Goal: Task Accomplishment & Management: Use online tool/utility

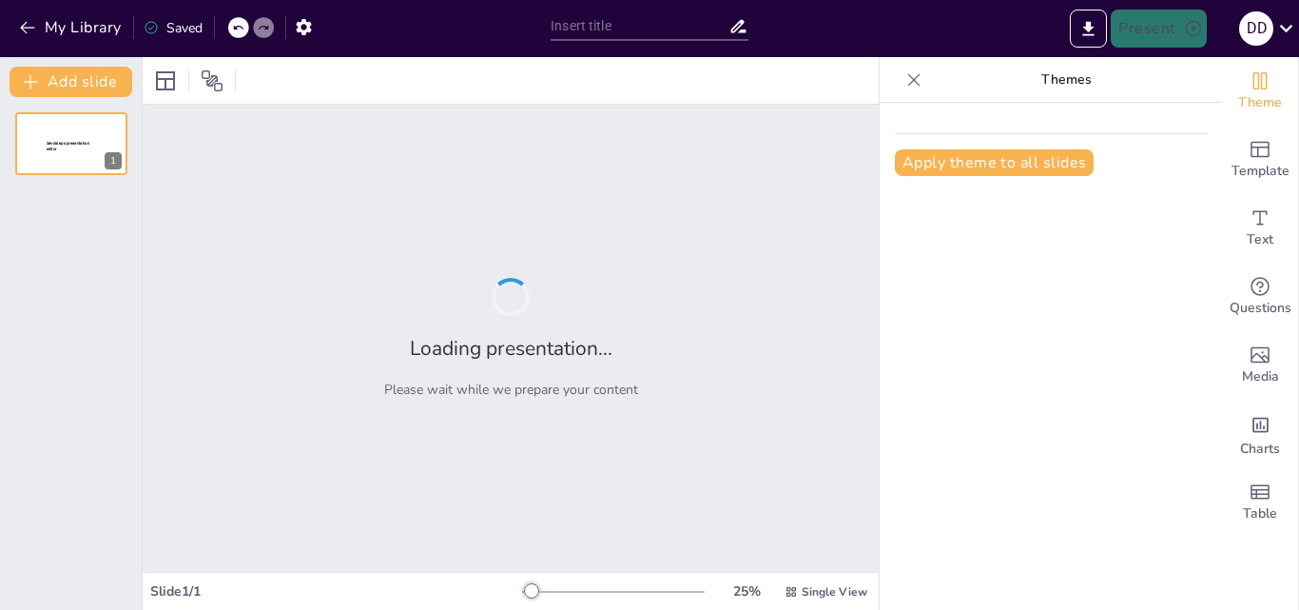
type input "Оцінка якості та асортименту магазину «М’ясний майстер»"
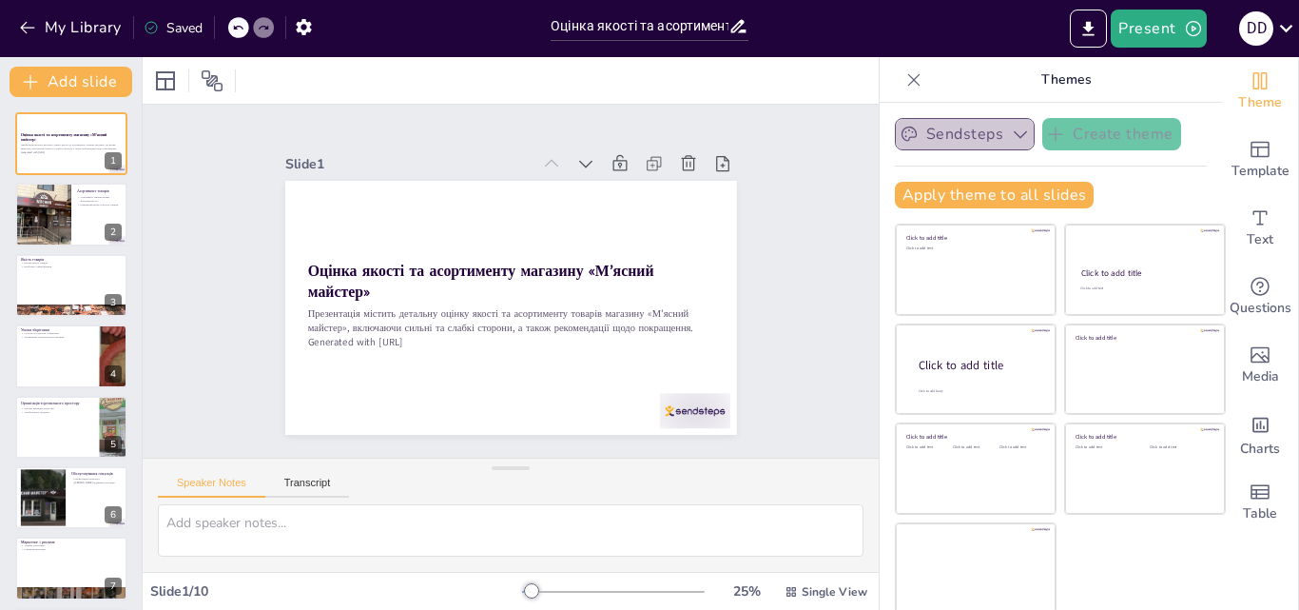
click at [963, 130] on button "Sendsteps" at bounding box center [965, 134] width 140 height 32
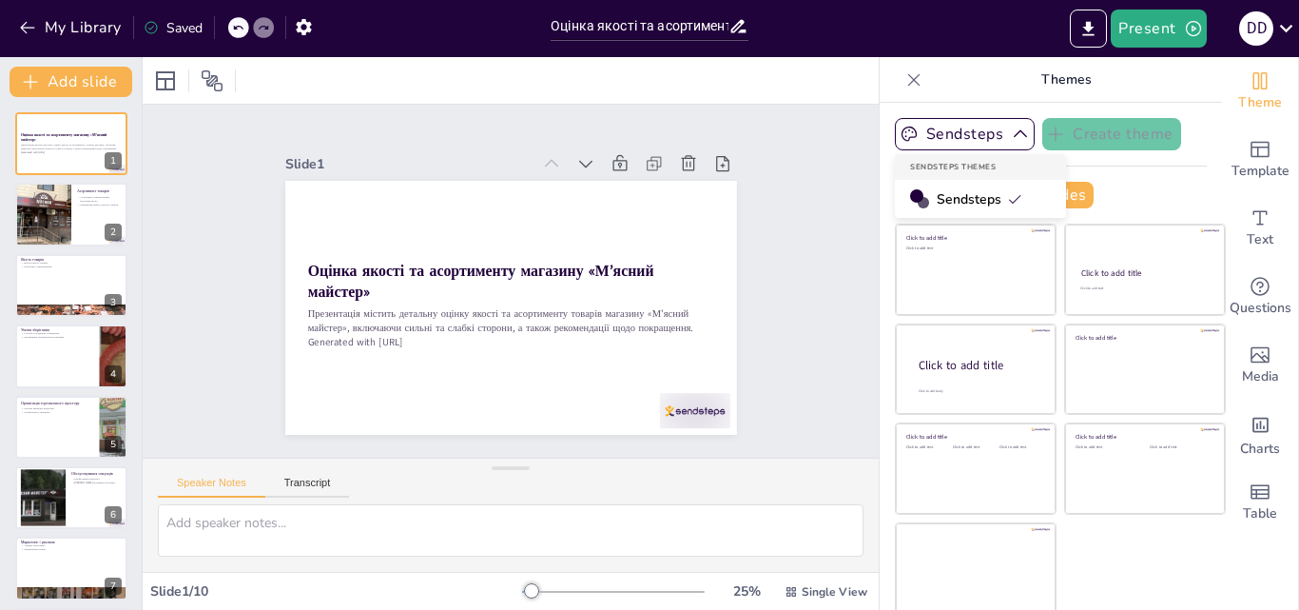
click at [964, 198] on span "Sendsteps" at bounding box center [980, 199] width 86 height 18
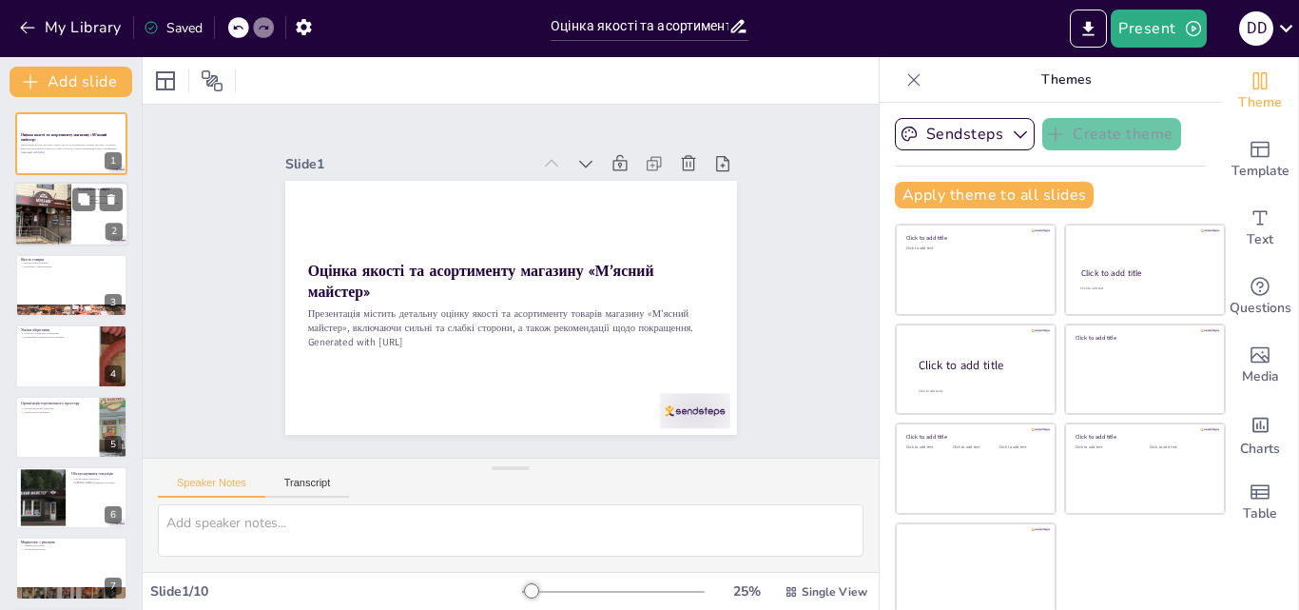
click at [72, 229] on div at bounding box center [71, 215] width 114 height 65
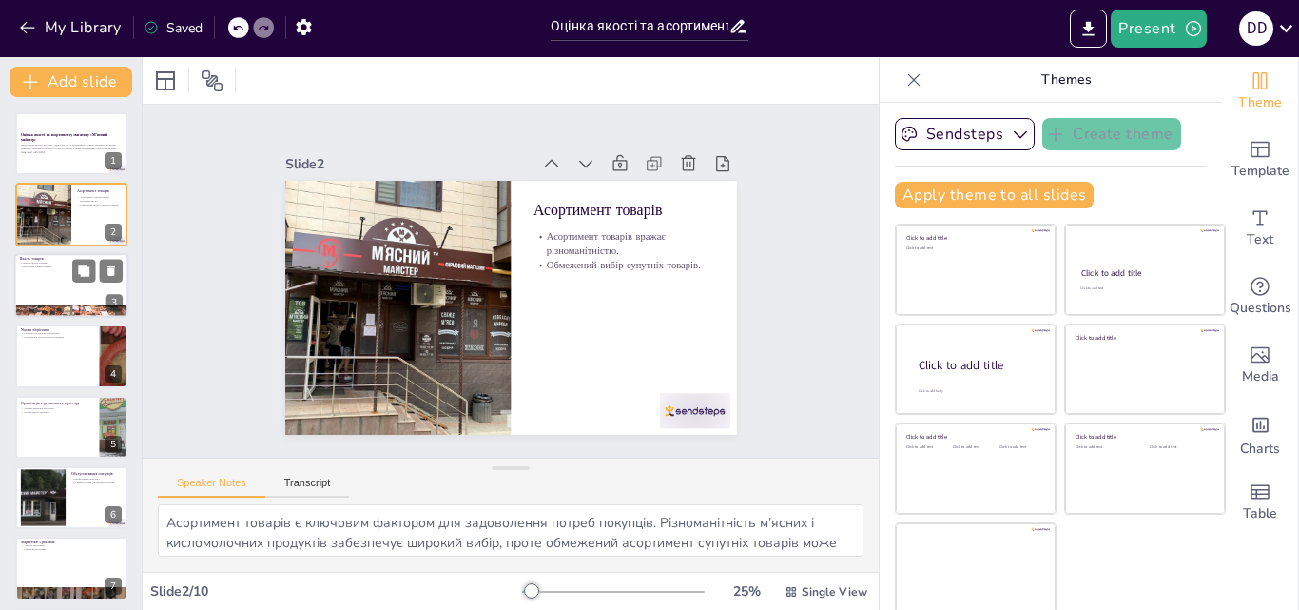
click at [63, 279] on div at bounding box center [71, 285] width 114 height 65
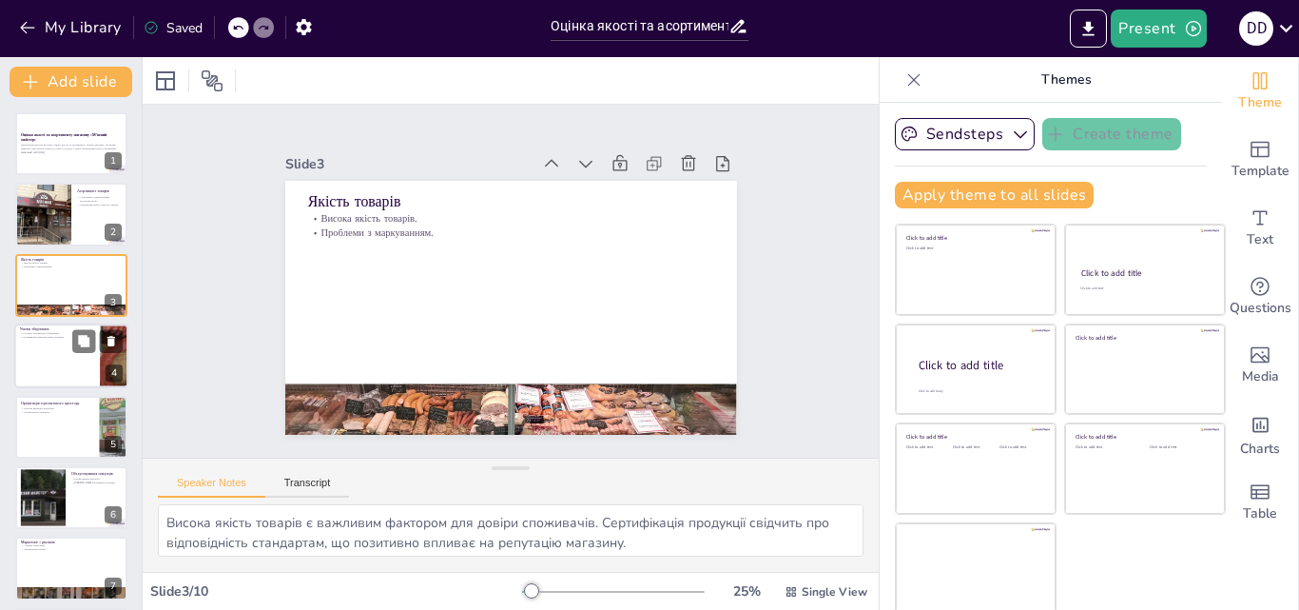
click at [66, 364] on div at bounding box center [71, 355] width 114 height 65
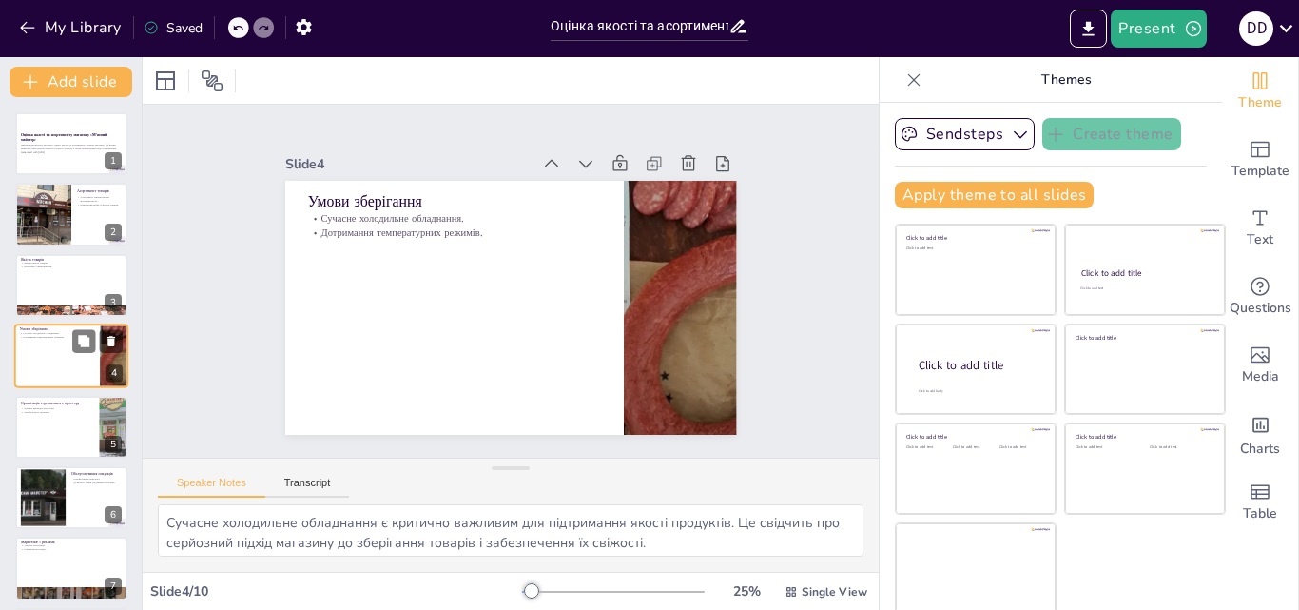
scroll to position [3, 0]
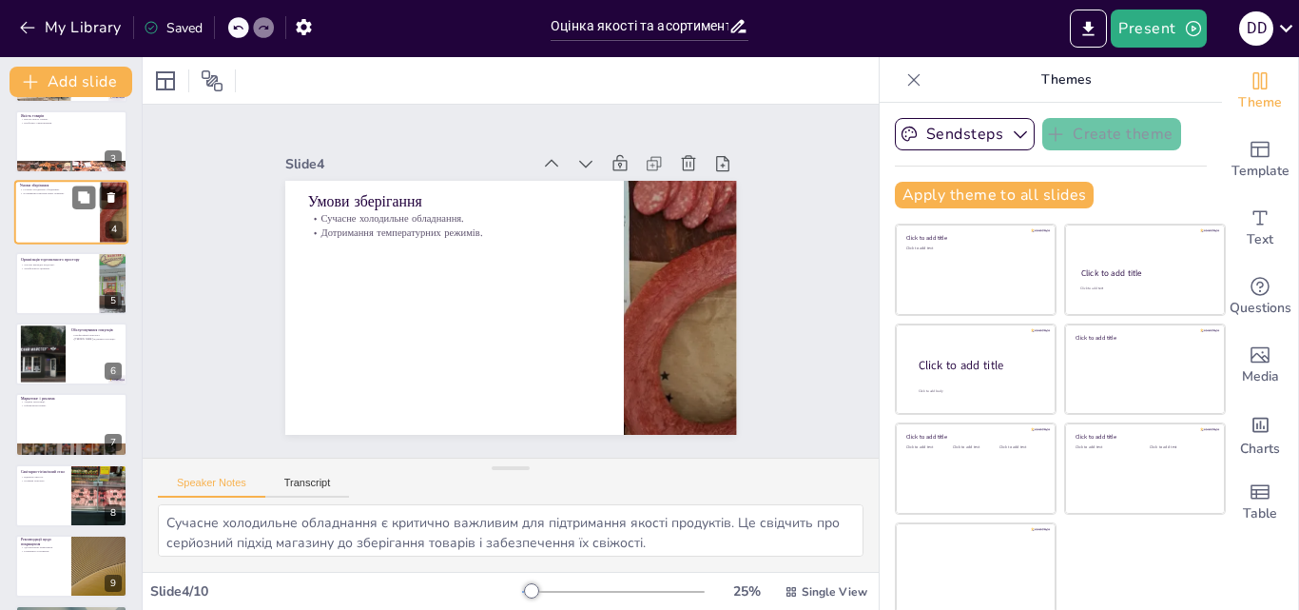
click at [66, 364] on div at bounding box center [71, 353] width 112 height 63
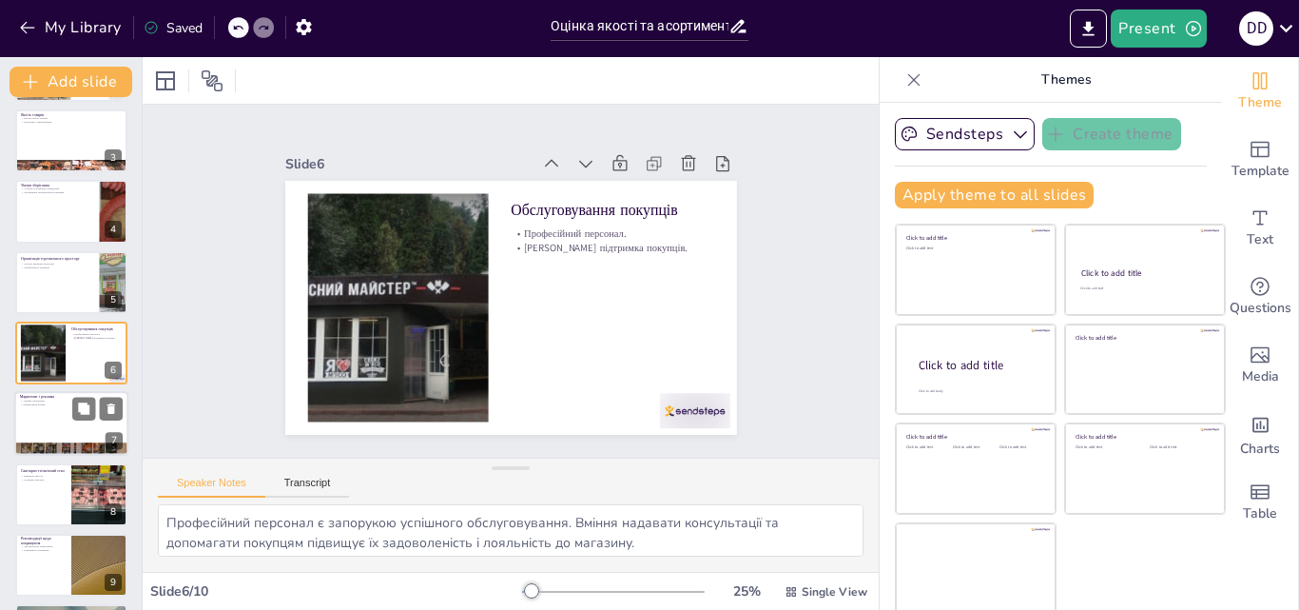
click at [65, 426] on div at bounding box center [71, 424] width 114 height 65
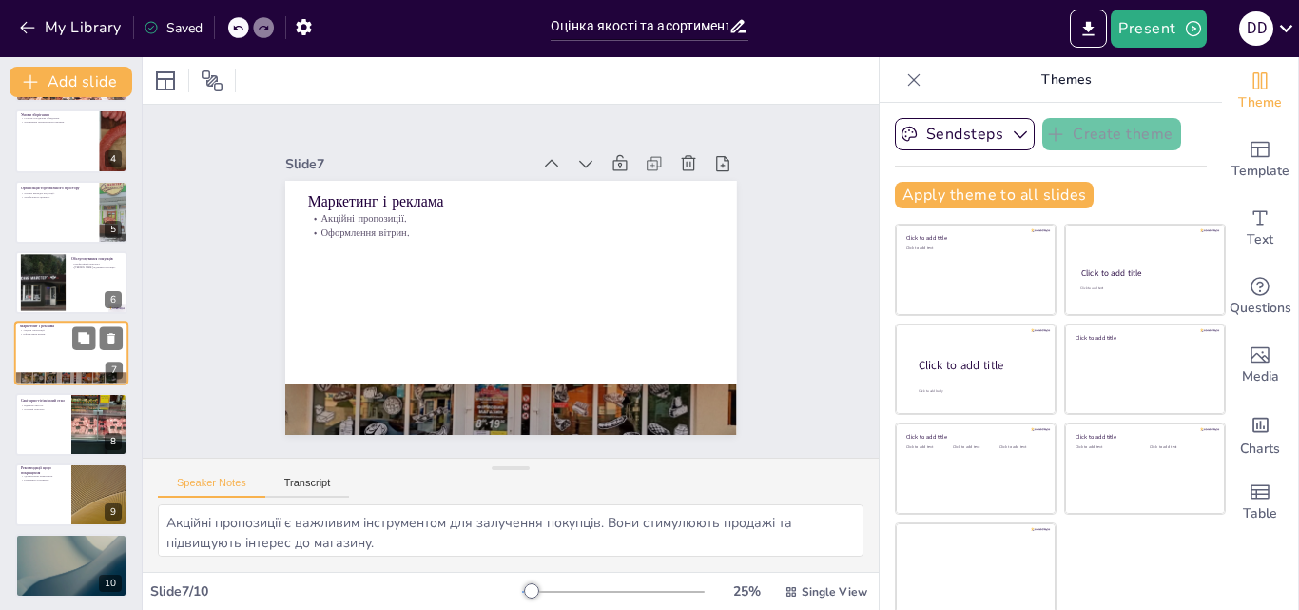
scroll to position [218, 0]
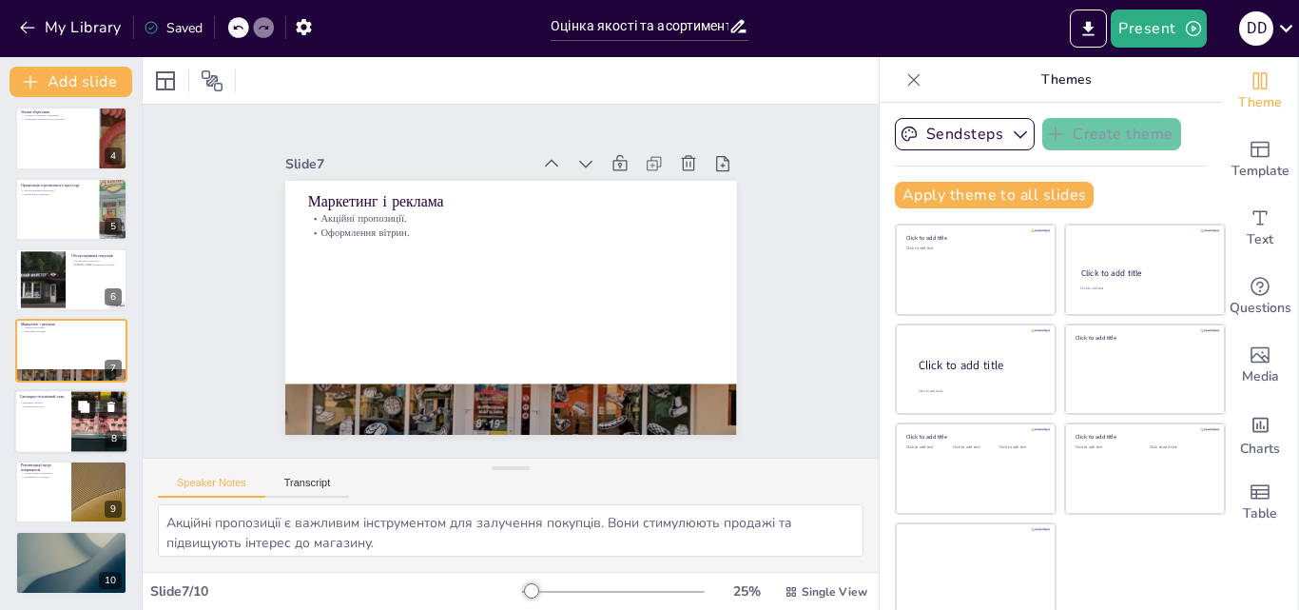
click at [73, 405] on button at bounding box center [83, 406] width 23 height 23
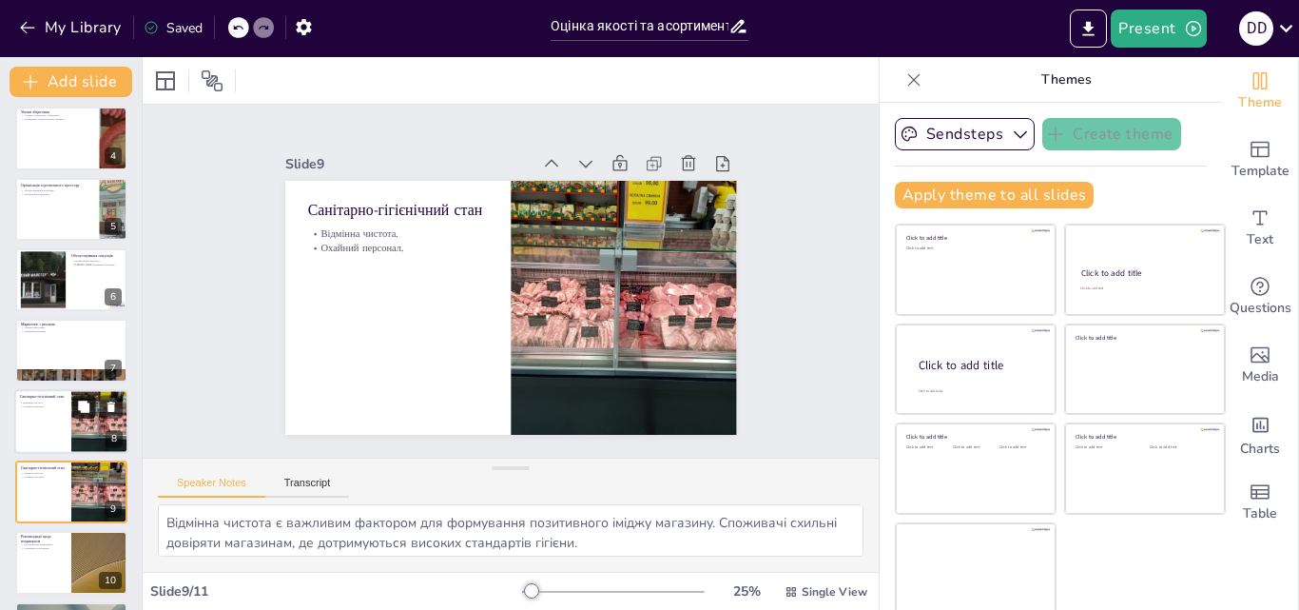
scroll to position [288, 0]
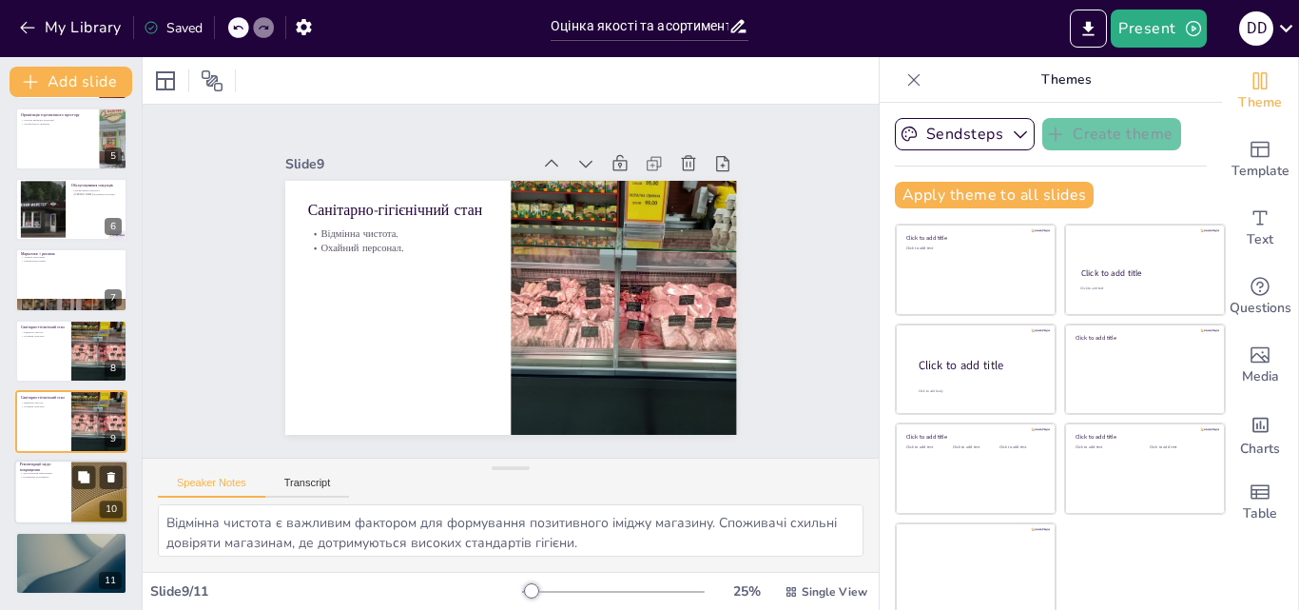
click at [55, 496] on div at bounding box center [71, 492] width 114 height 65
type textarea "Удосконалення маркування кисломолочних товарів є важливим кроком для підвищення…"
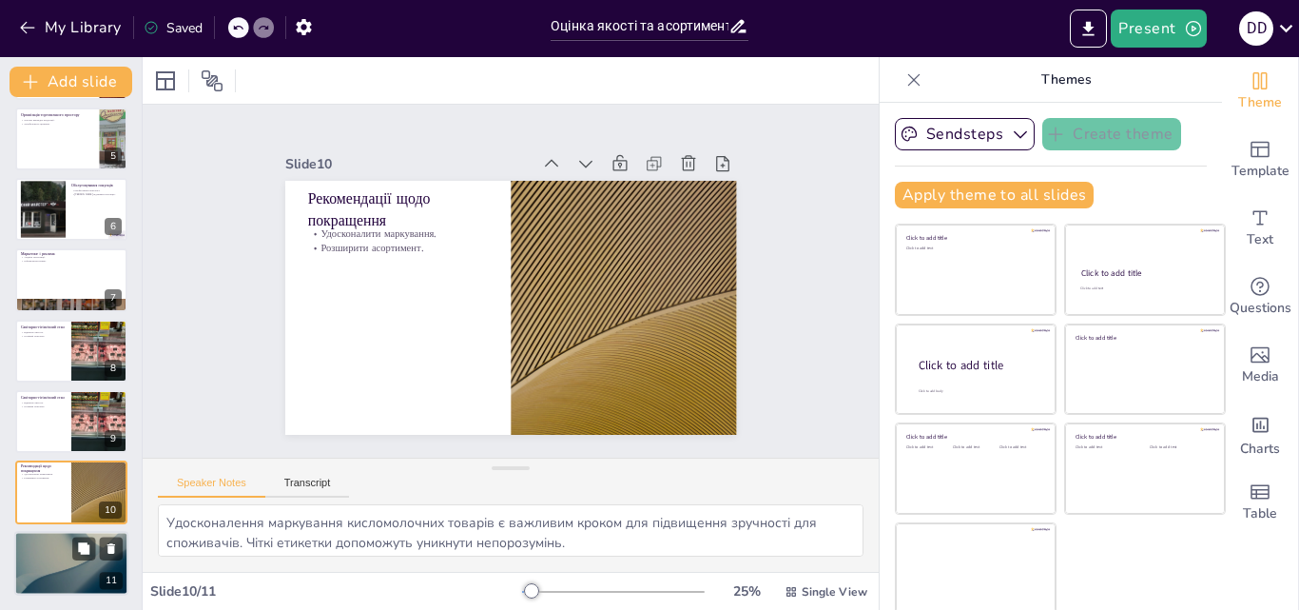
click at [60, 553] on div at bounding box center [71, 563] width 114 height 65
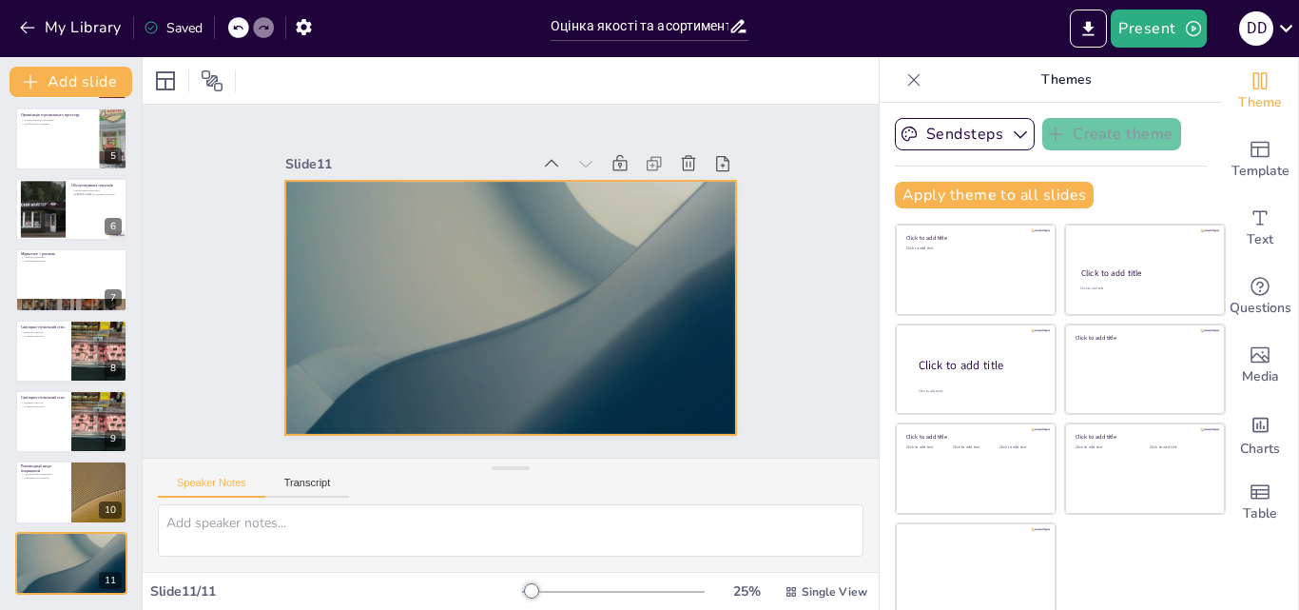
scroll to position [4, 0]
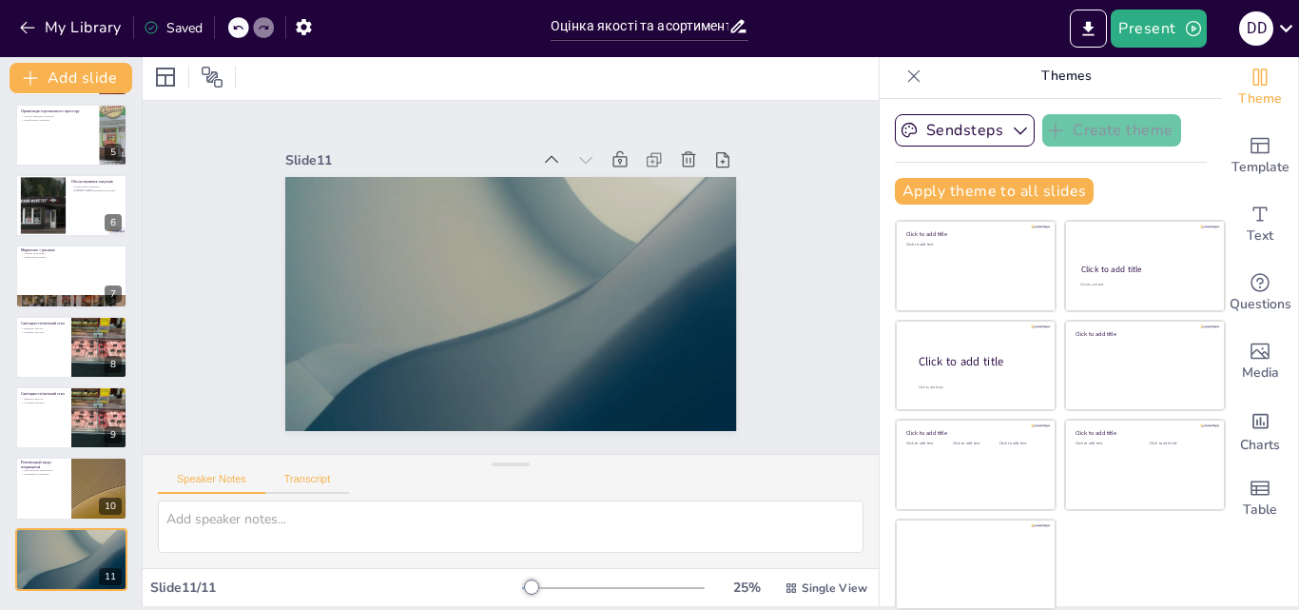
click at [300, 475] on button "Transcript" at bounding box center [307, 483] width 85 height 21
click at [215, 479] on button "Speaker Notes" at bounding box center [211, 483] width 107 height 21
click at [297, 472] on div "Speaker Notes Transcript" at bounding box center [253, 481] width 191 height 25
click at [306, 478] on button "Transcript" at bounding box center [307, 483] width 85 height 21
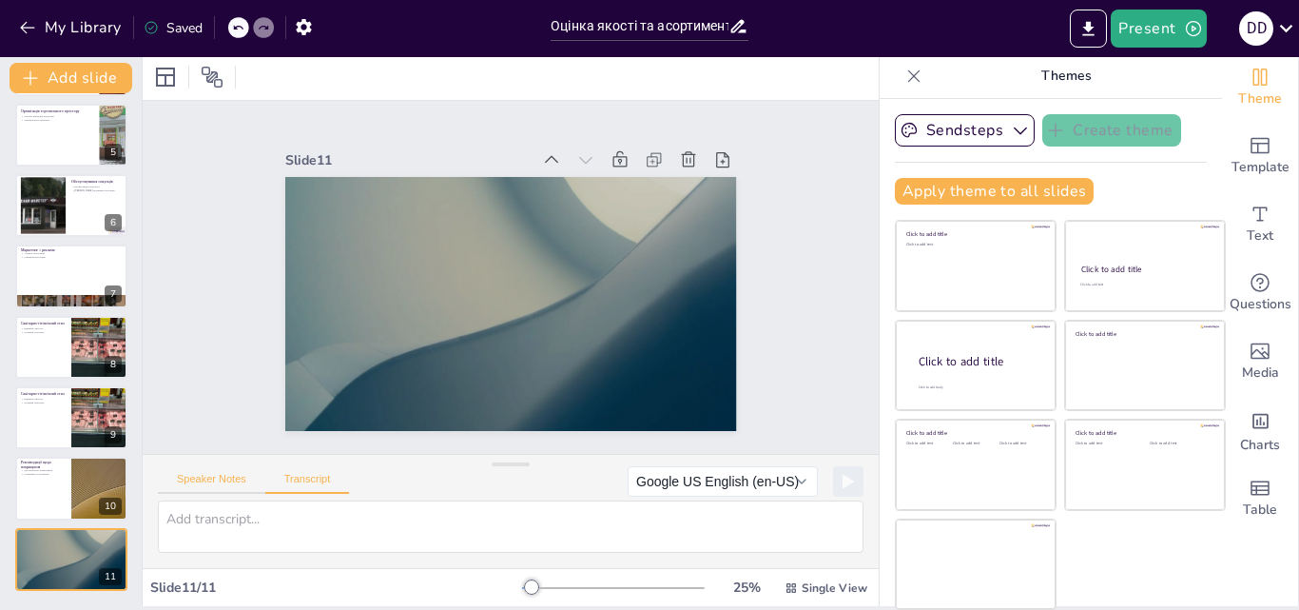
click at [214, 475] on button "Speaker Notes" at bounding box center [211, 483] width 107 height 21
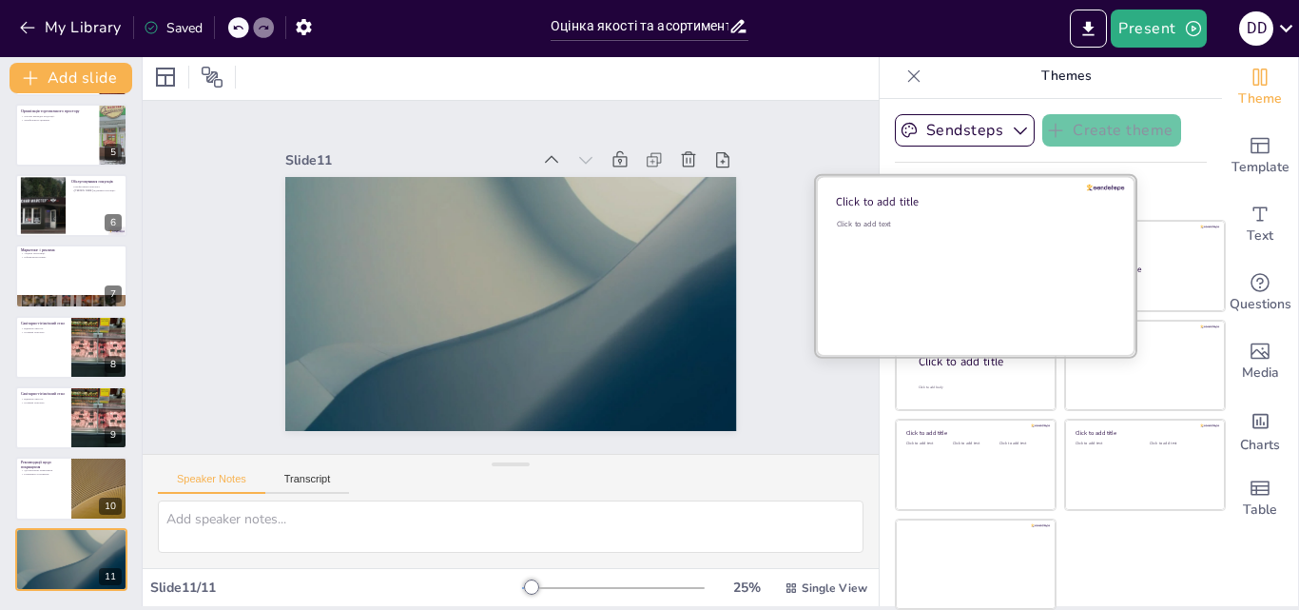
click at [937, 235] on div "Click to add text" at bounding box center [973, 278] width 272 height 118
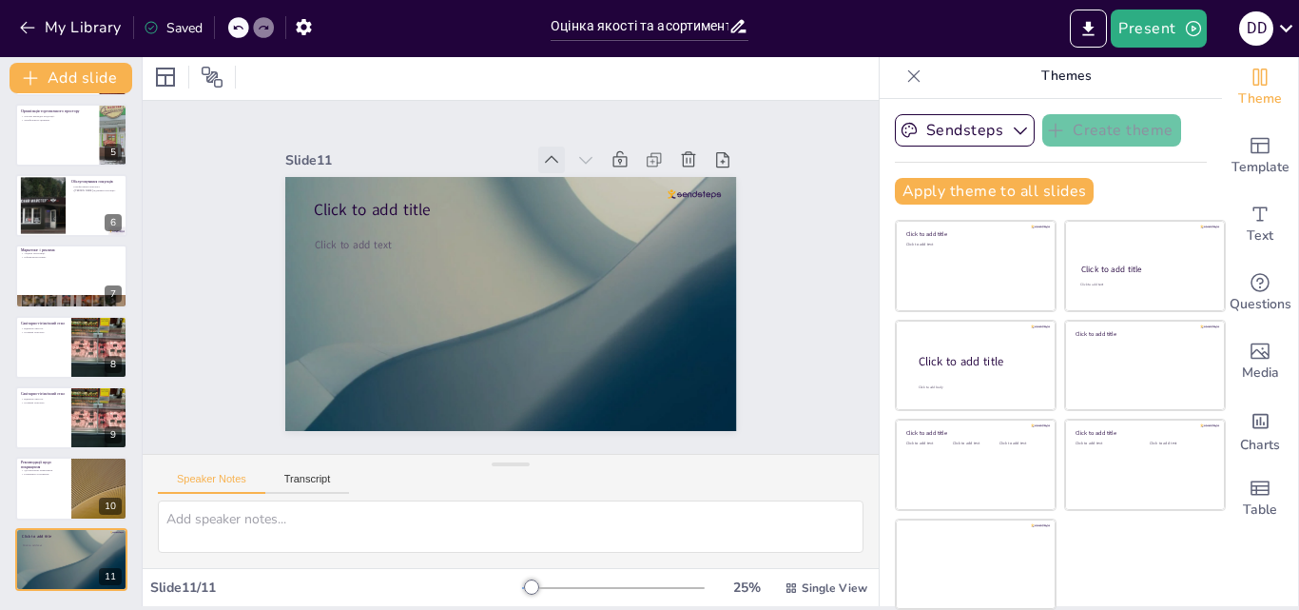
click at [574, 166] on icon at bounding box center [586, 178] width 24 height 24
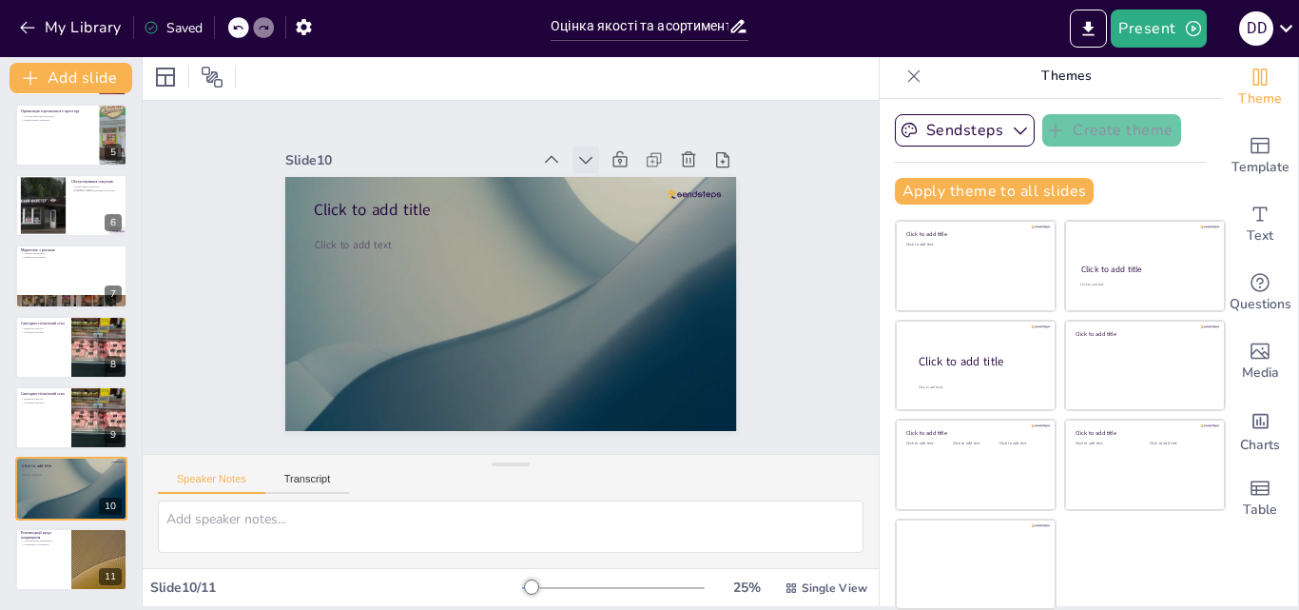
click at [530, 150] on icon at bounding box center [517, 138] width 26 height 26
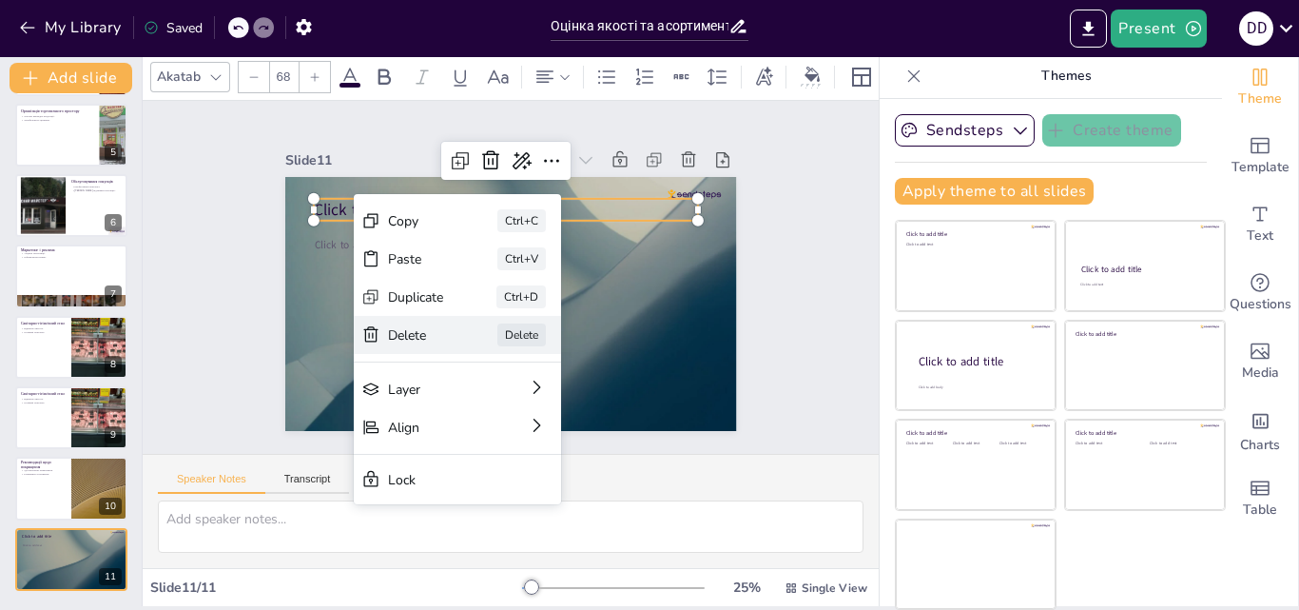
click at [403, 147] on div "Delete" at bounding box center [430, 132] width 59 height 29
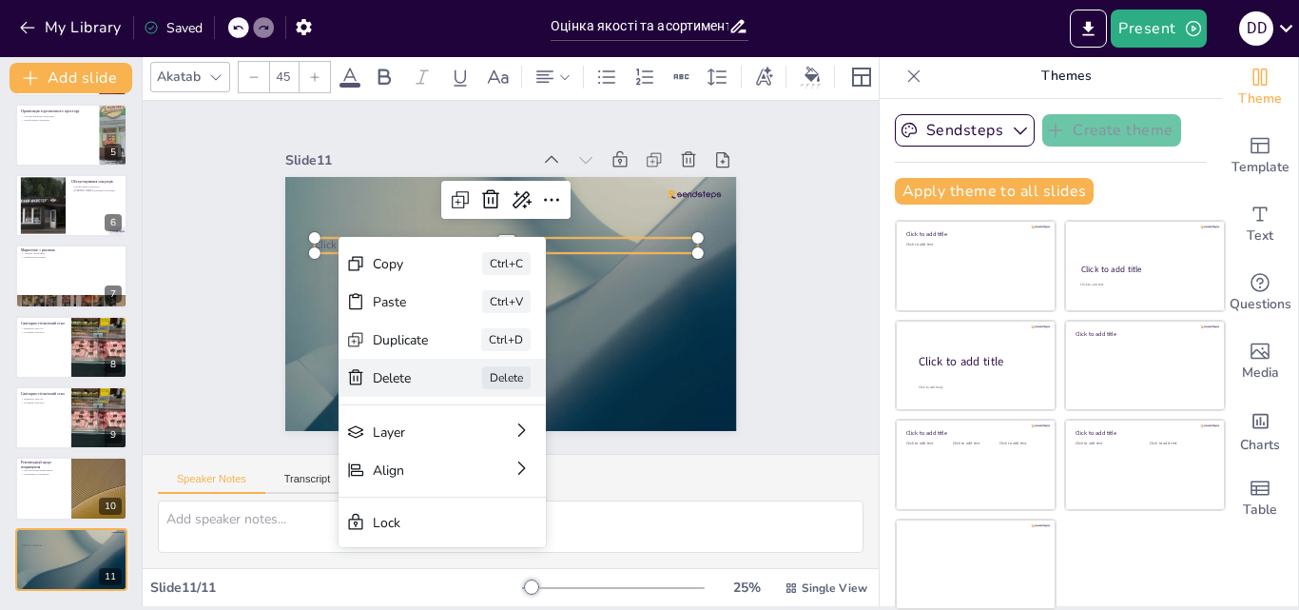
click at [343, 147] on div "Delete" at bounding box center [316, 128] width 53 height 37
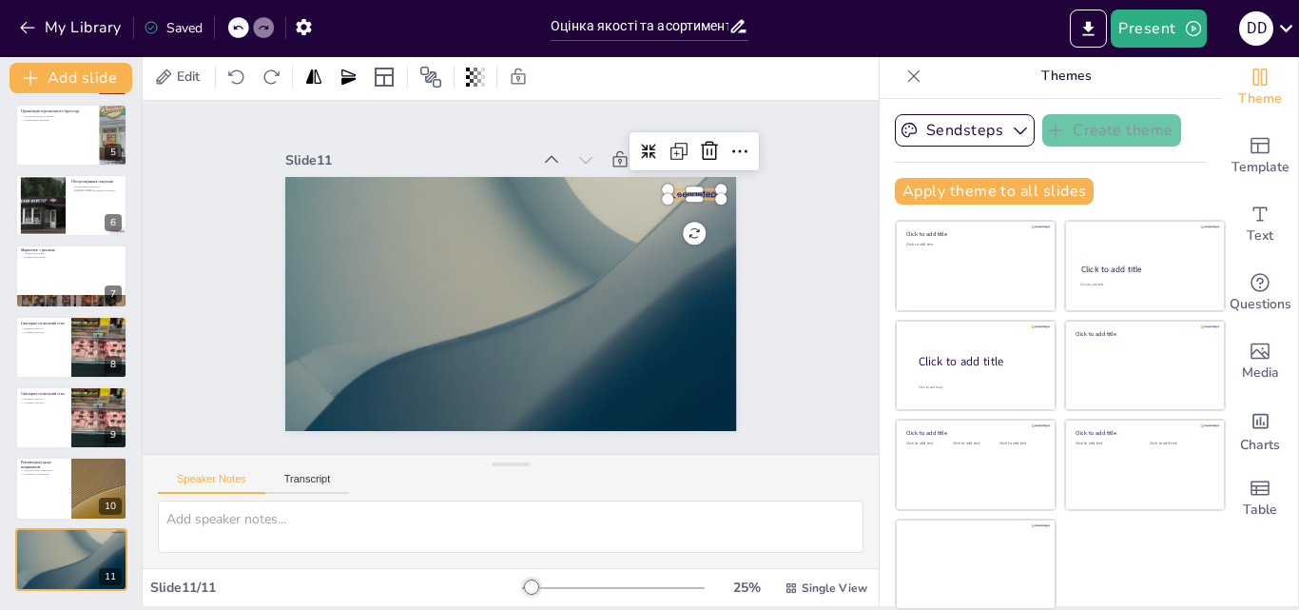
click at [528, 453] on div at bounding box center [512, 479] width 30 height 52
click at [717, 351] on icon at bounding box center [729, 363] width 25 height 25
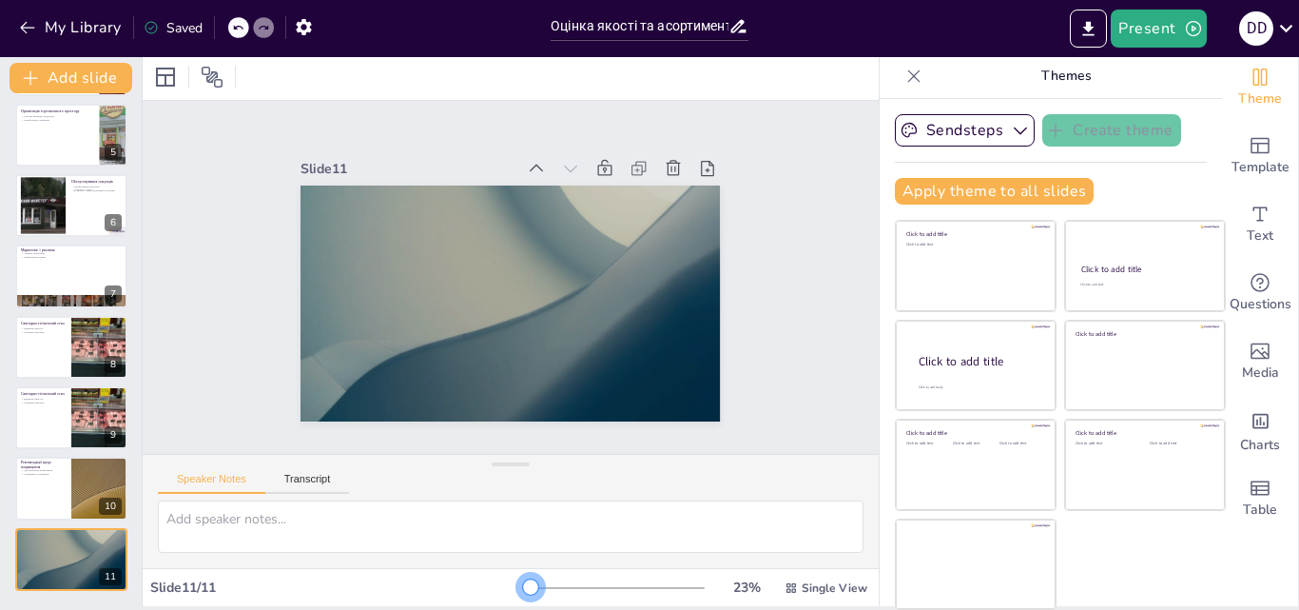
click at [523, 579] on div at bounding box center [530, 586] width 15 height 15
click at [87, 497] on div at bounding box center [100, 488] width 114 height 65
type textarea "Удосконалення маркування кисломолочних товарів є важливим кроком для підвищення…"
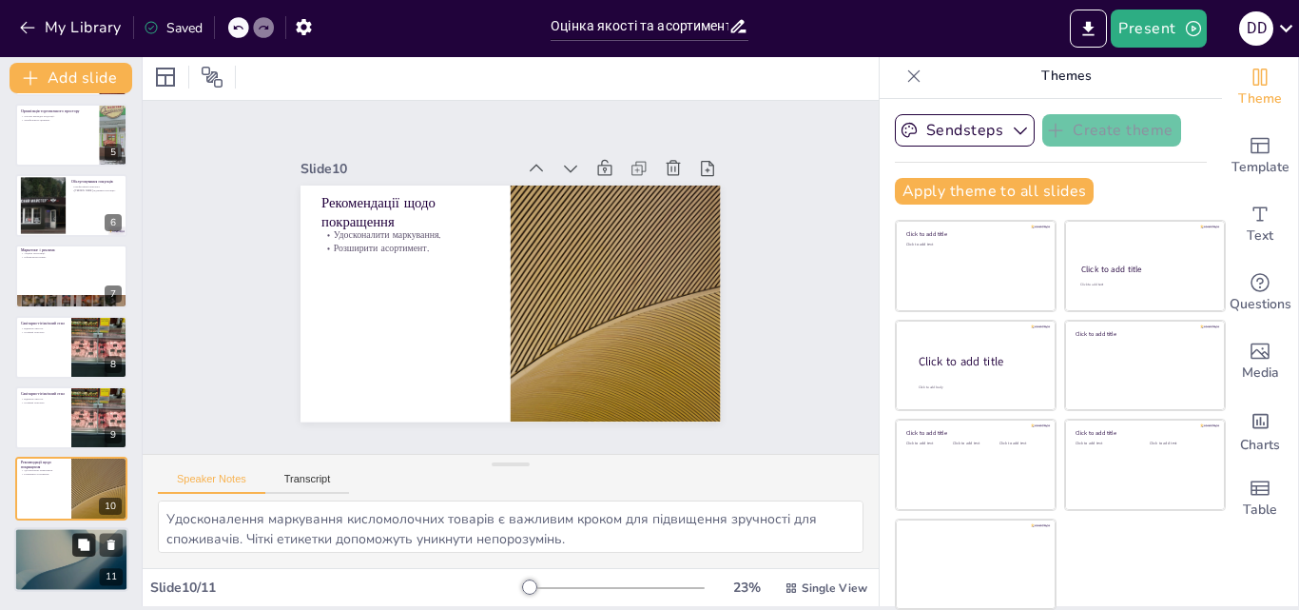
click at [79, 546] on icon at bounding box center [83, 543] width 11 height 11
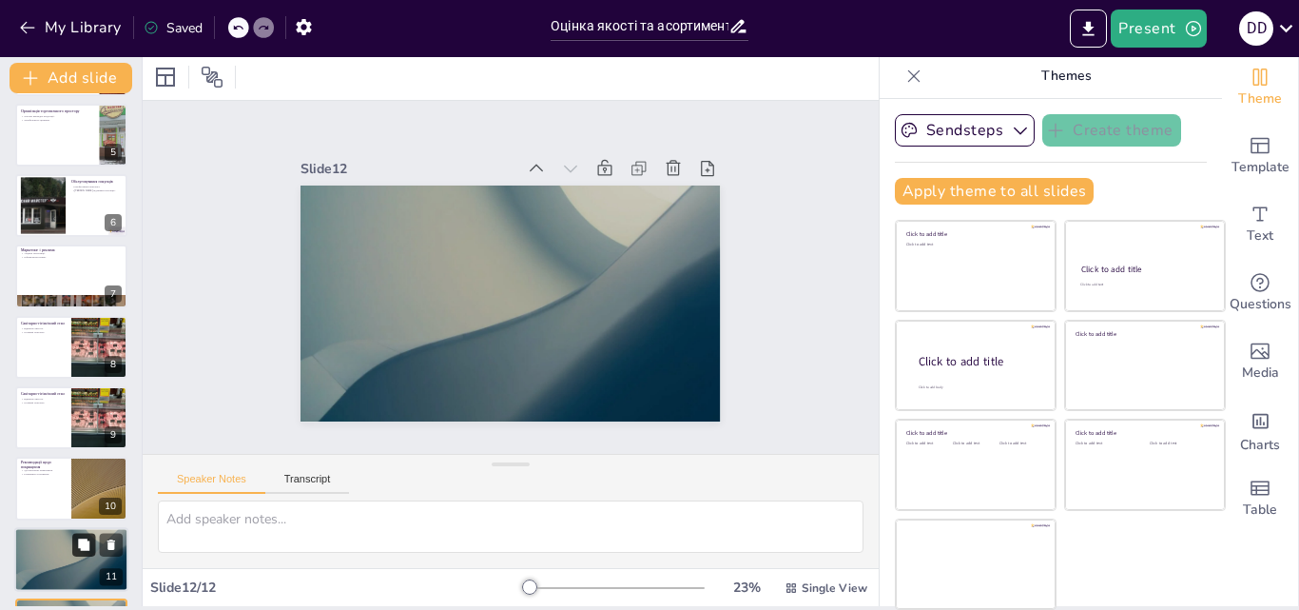
scroll to position [359, 0]
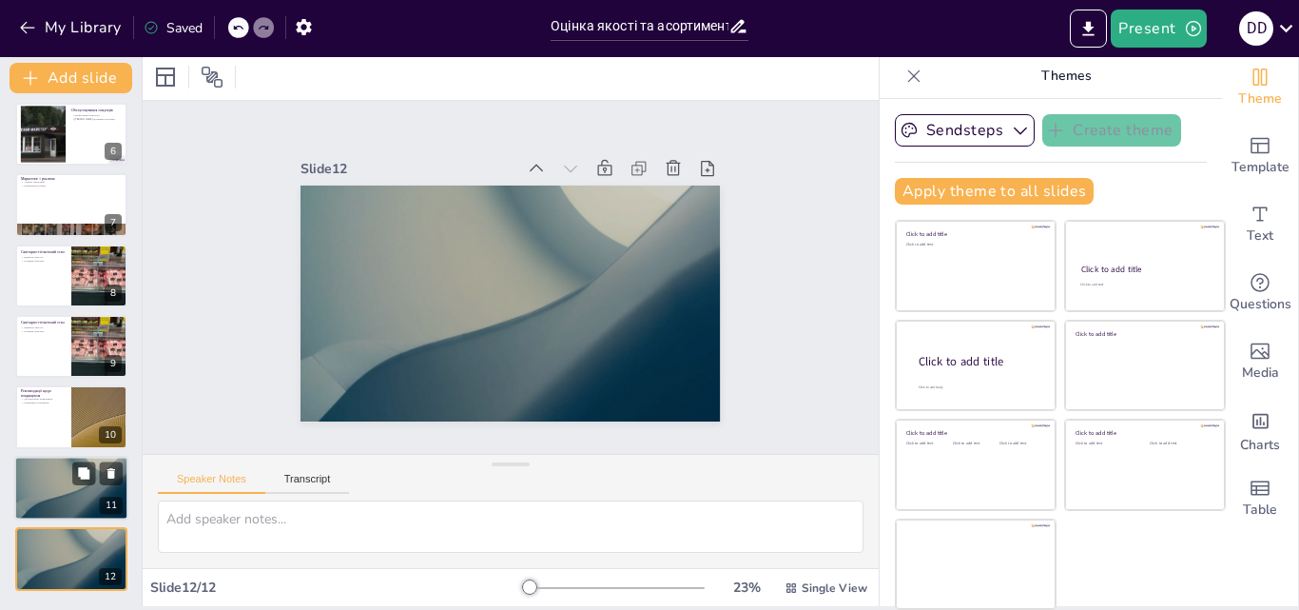
click at [52, 474] on div at bounding box center [71, 488] width 114 height 65
click at [57, 553] on div at bounding box center [71, 558] width 114 height 65
click at [36, 495] on div at bounding box center [71, 488] width 114 height 65
click at [105, 473] on icon at bounding box center [111, 472] width 13 height 13
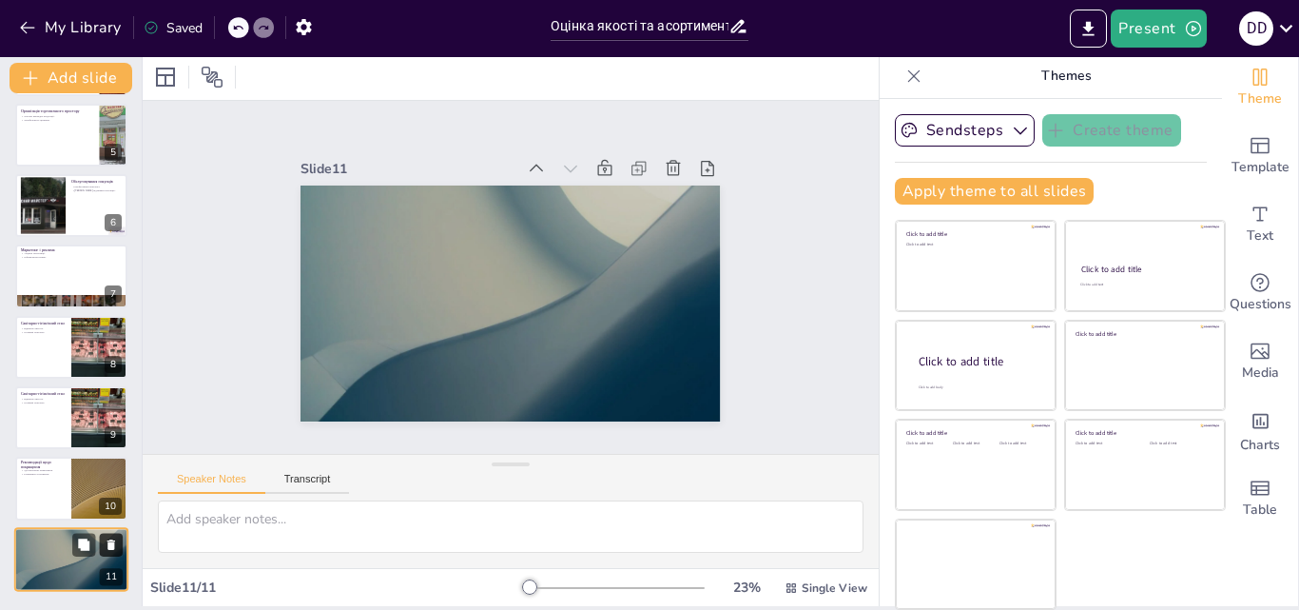
scroll to position [288, 0]
click at [45, 506] on div at bounding box center [71, 488] width 114 height 65
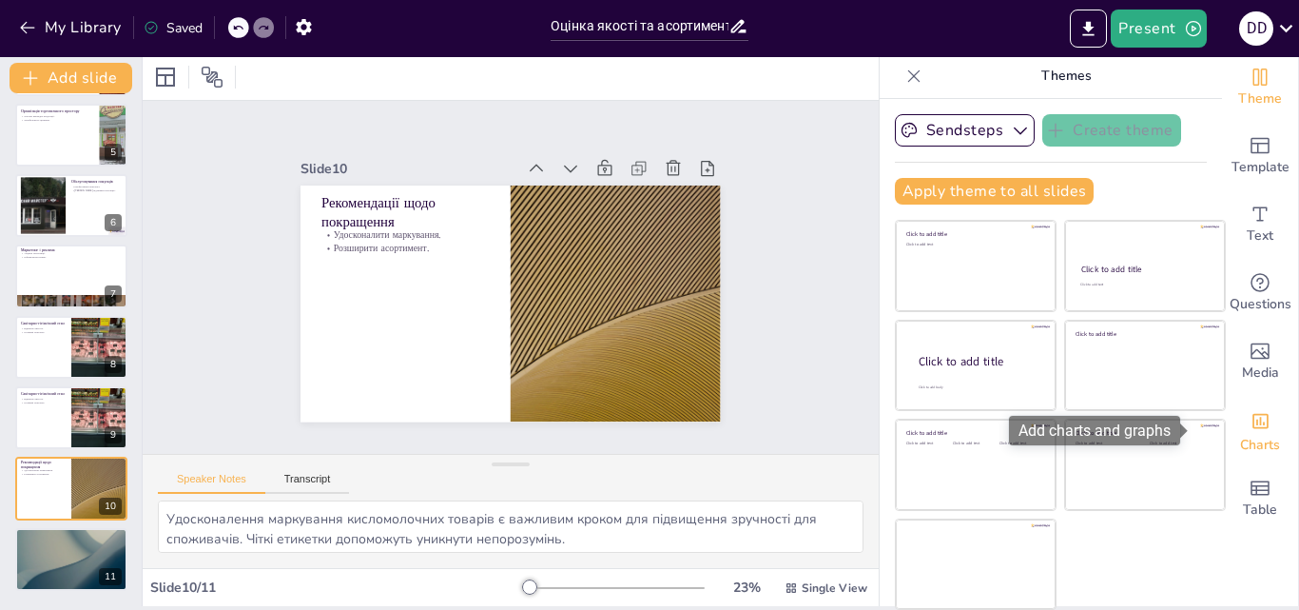
click at [1252, 424] on icon "Add charts and graphs" at bounding box center [1260, 421] width 16 height 15
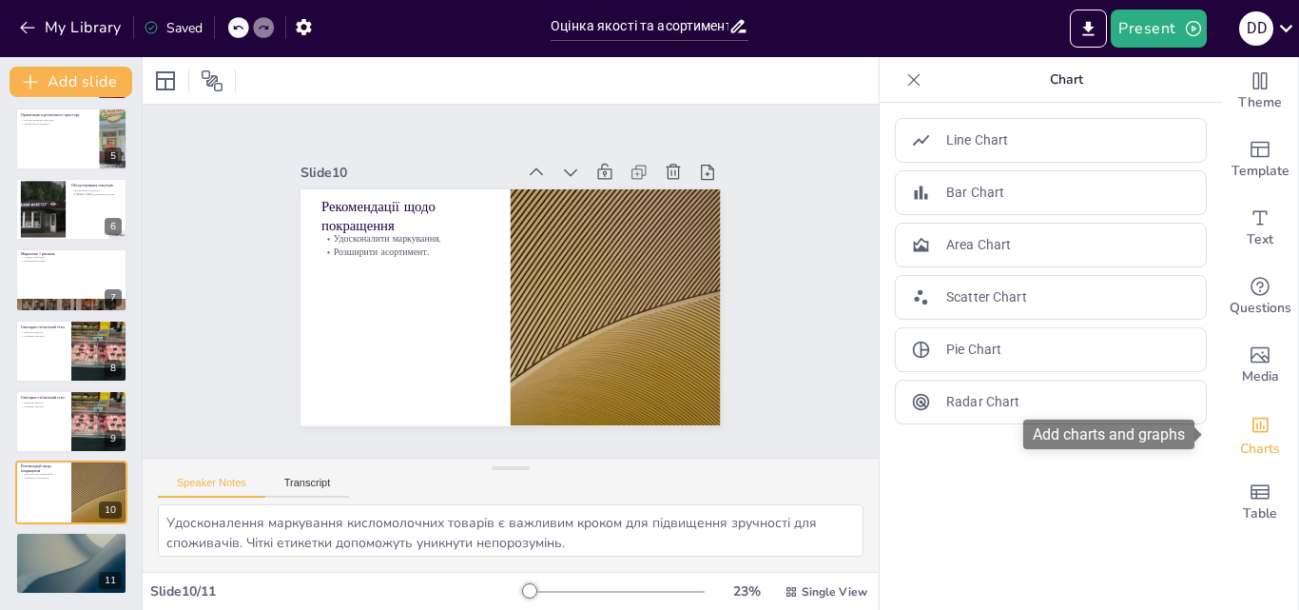
scroll to position [0, 0]
click at [1251, 429] on icon "Add charts and graphs" at bounding box center [1261, 425] width 20 height 20
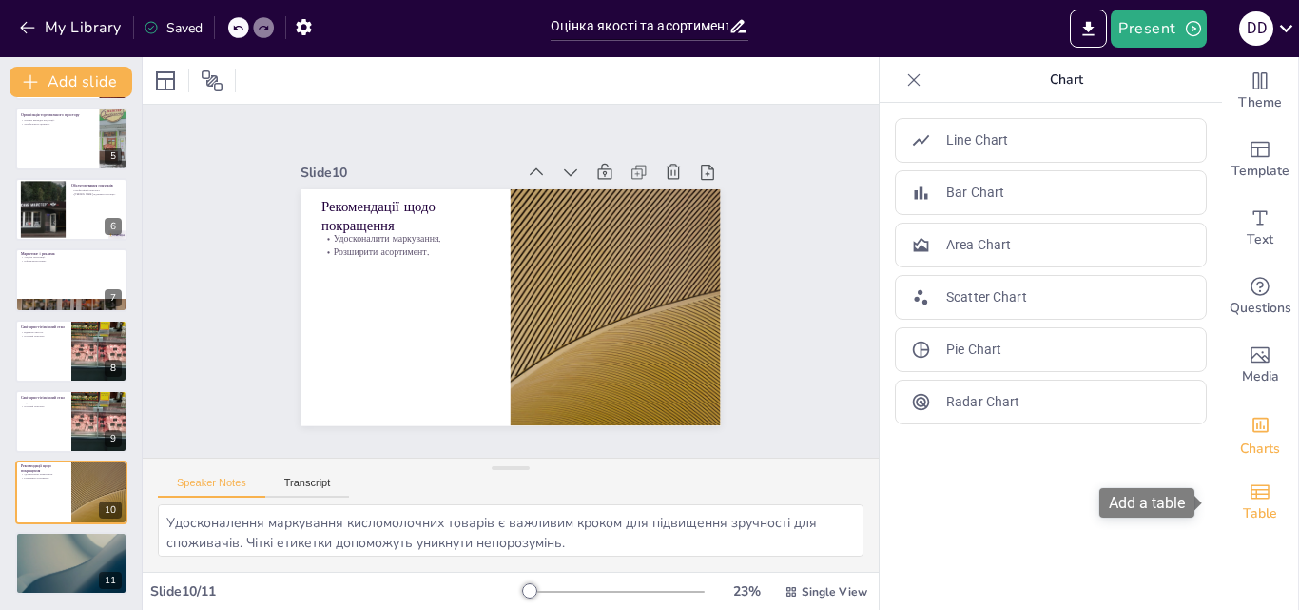
click at [1249, 499] on icon "Add a table" at bounding box center [1260, 491] width 23 height 23
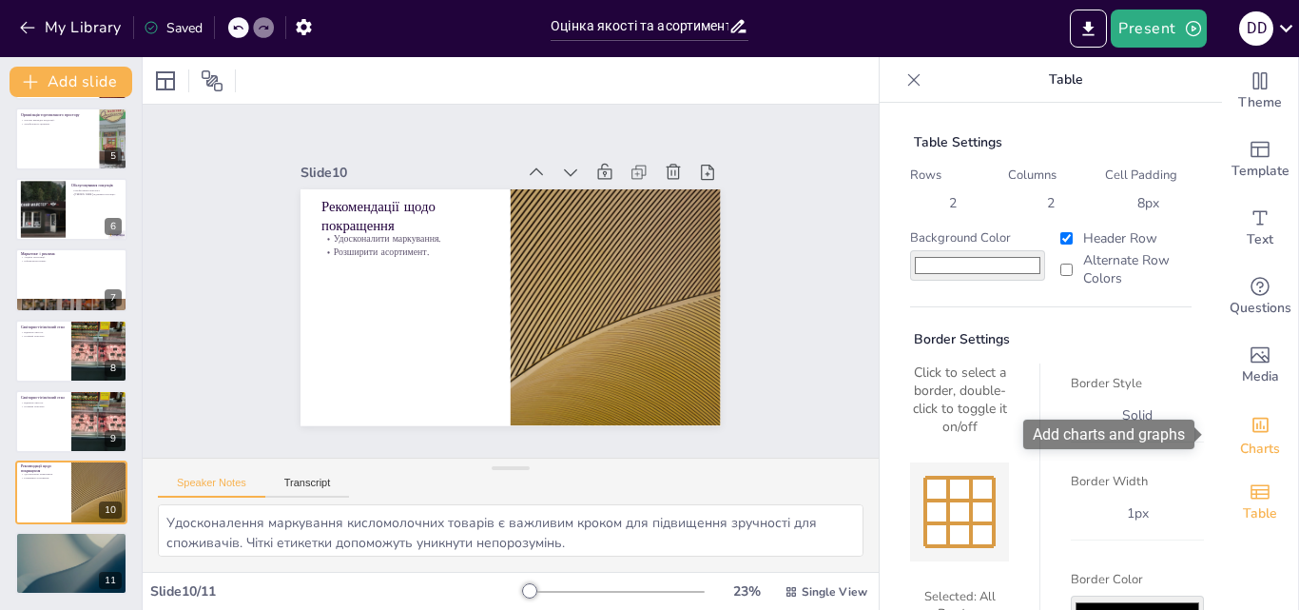
click at [1252, 424] on icon "Add charts and graphs" at bounding box center [1260, 424] width 16 height 15
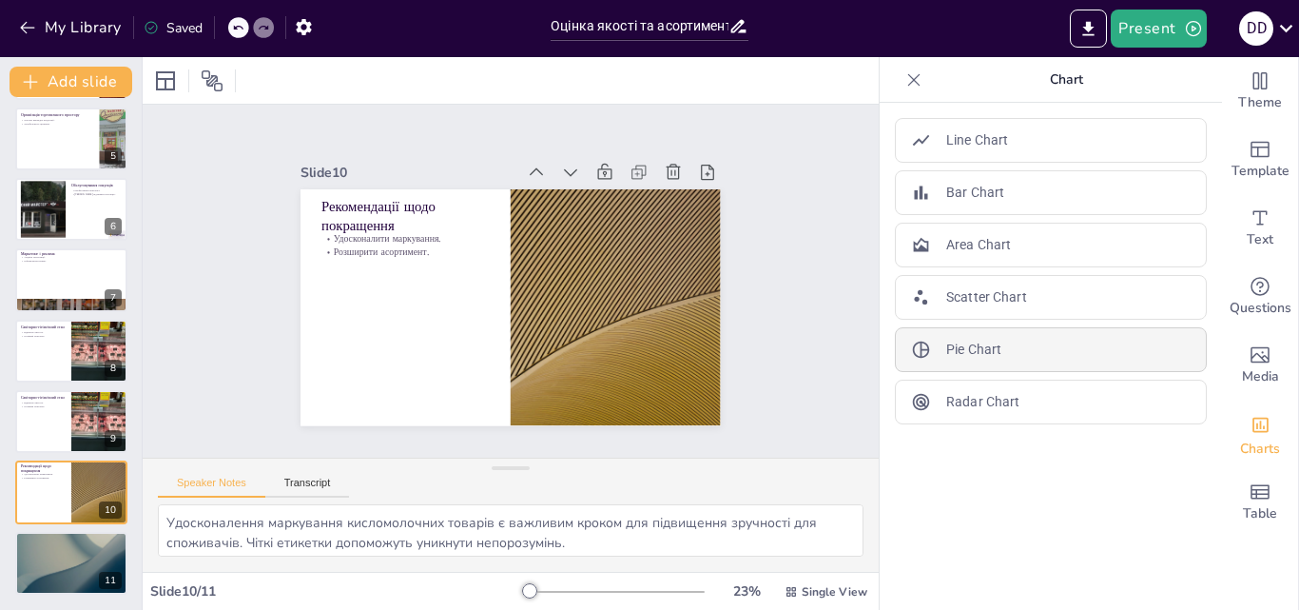
click at [1012, 350] on div "Pie Chart" at bounding box center [1051, 349] width 312 height 45
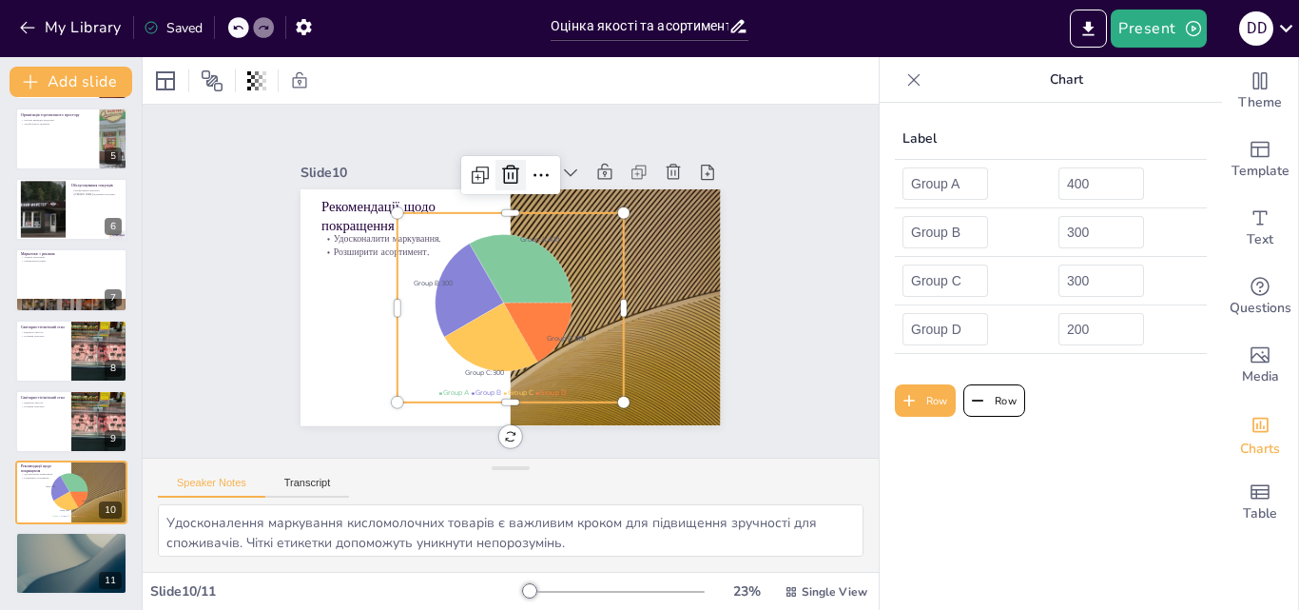
click at [504, 374] on icon at bounding box center [499, 386] width 25 height 25
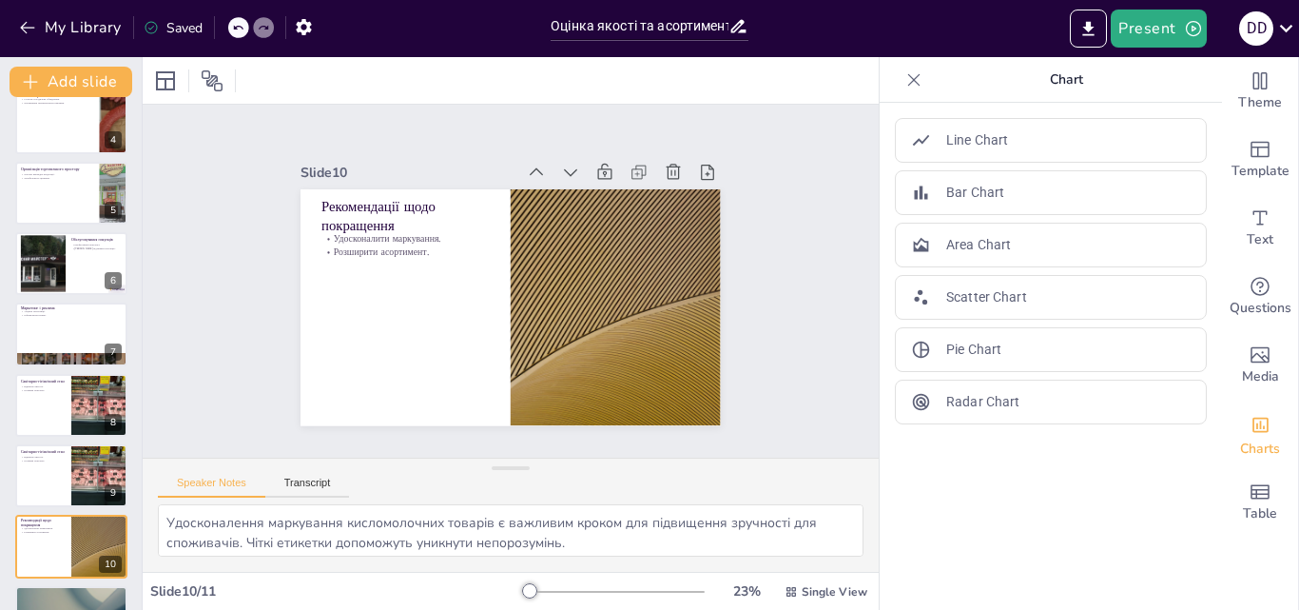
scroll to position [245, 0]
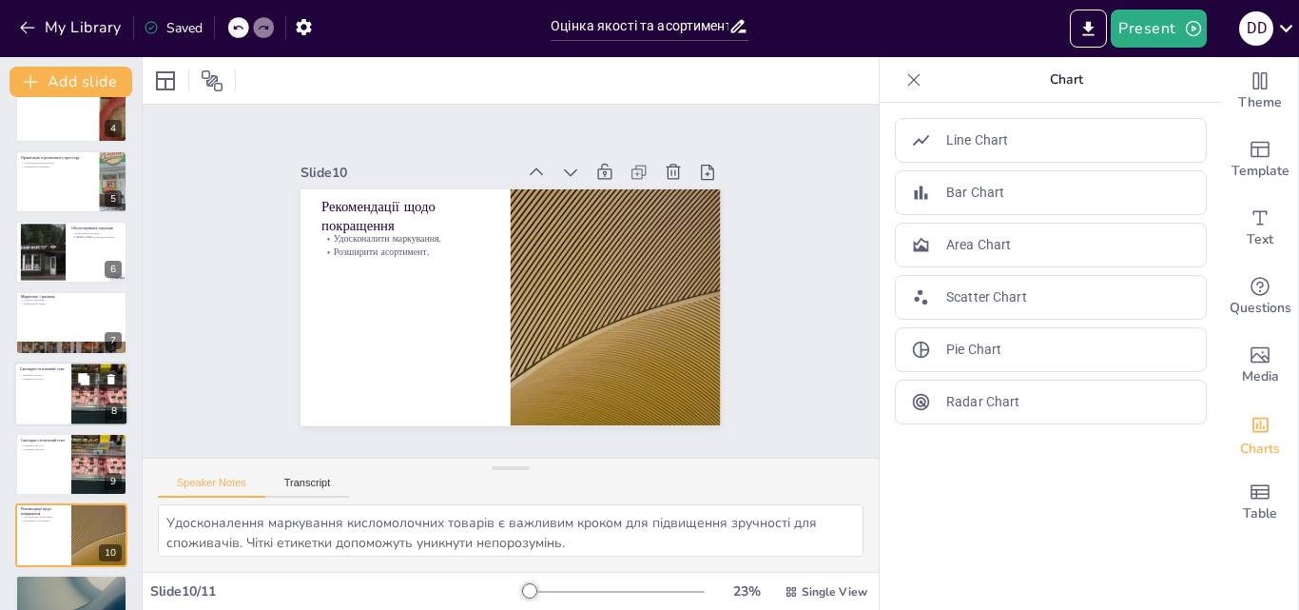
click at [53, 397] on div at bounding box center [71, 393] width 114 height 65
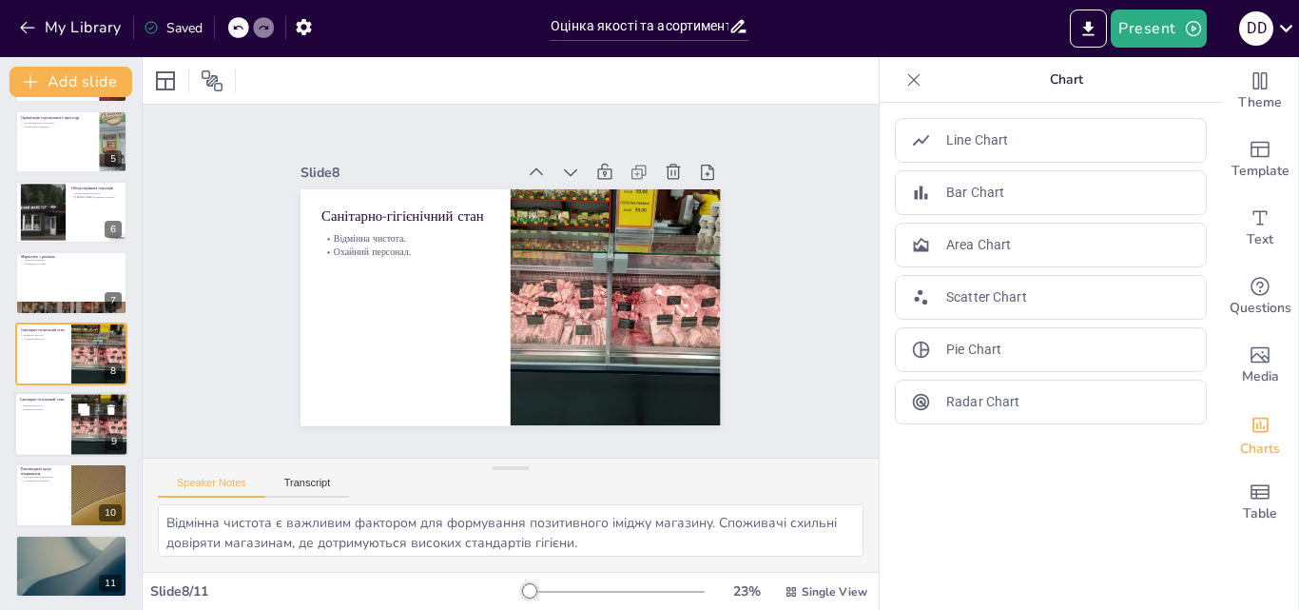
click at [56, 438] on div at bounding box center [71, 424] width 114 height 65
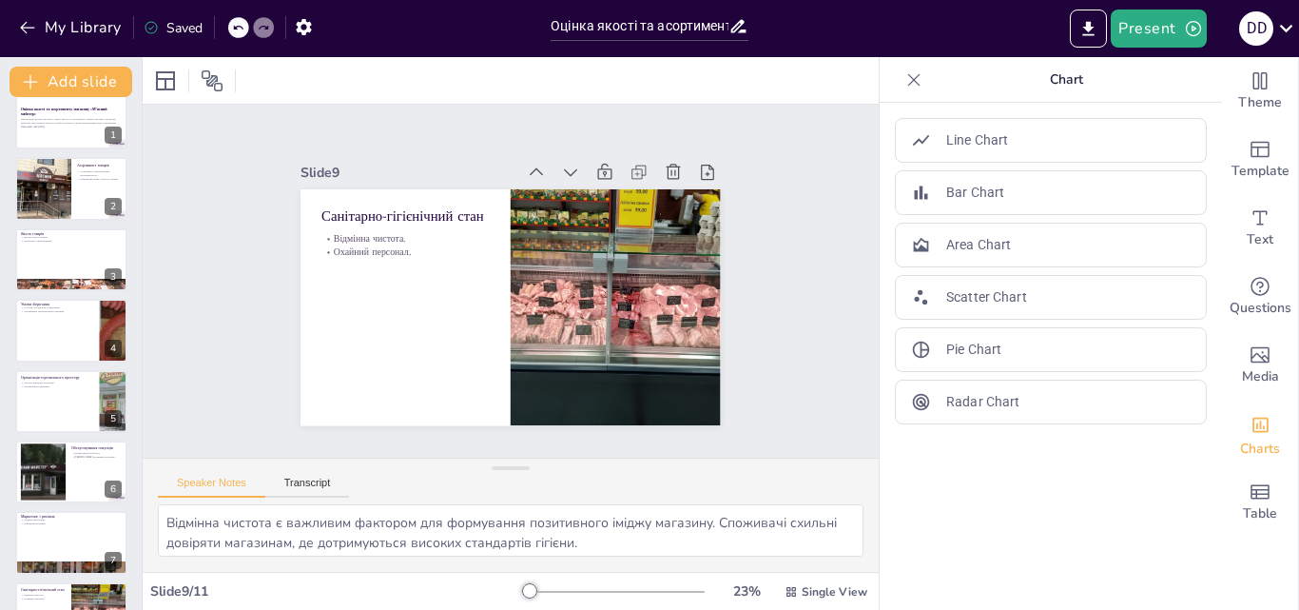
scroll to position [24, 0]
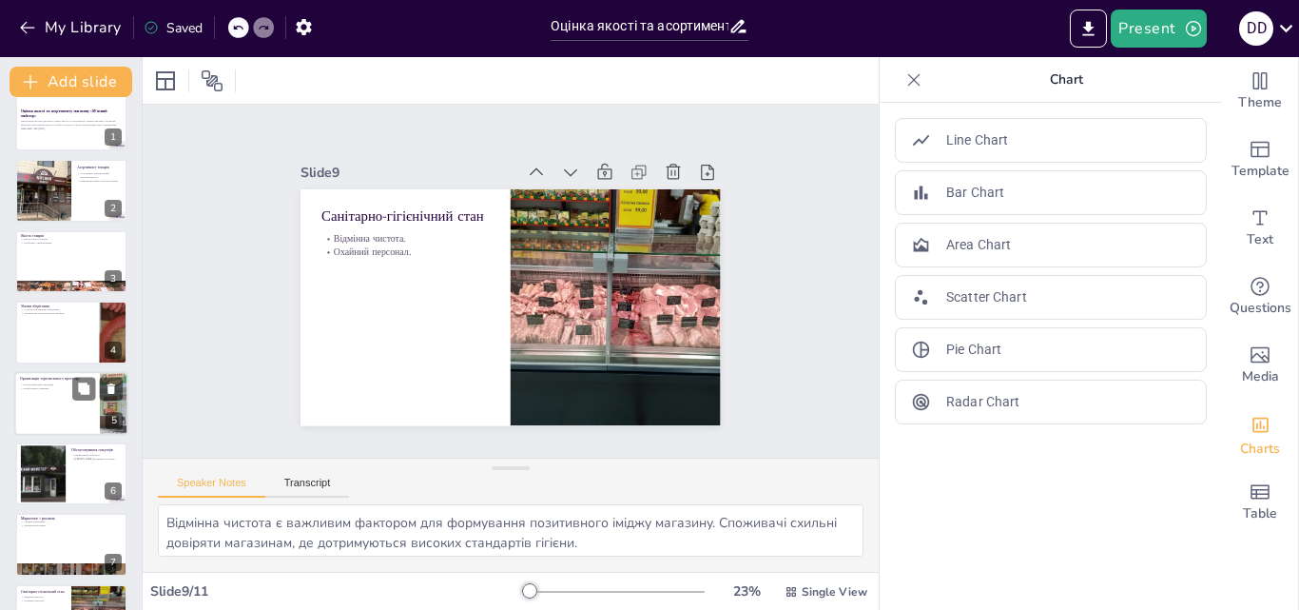
click at [49, 403] on div at bounding box center [71, 403] width 114 height 65
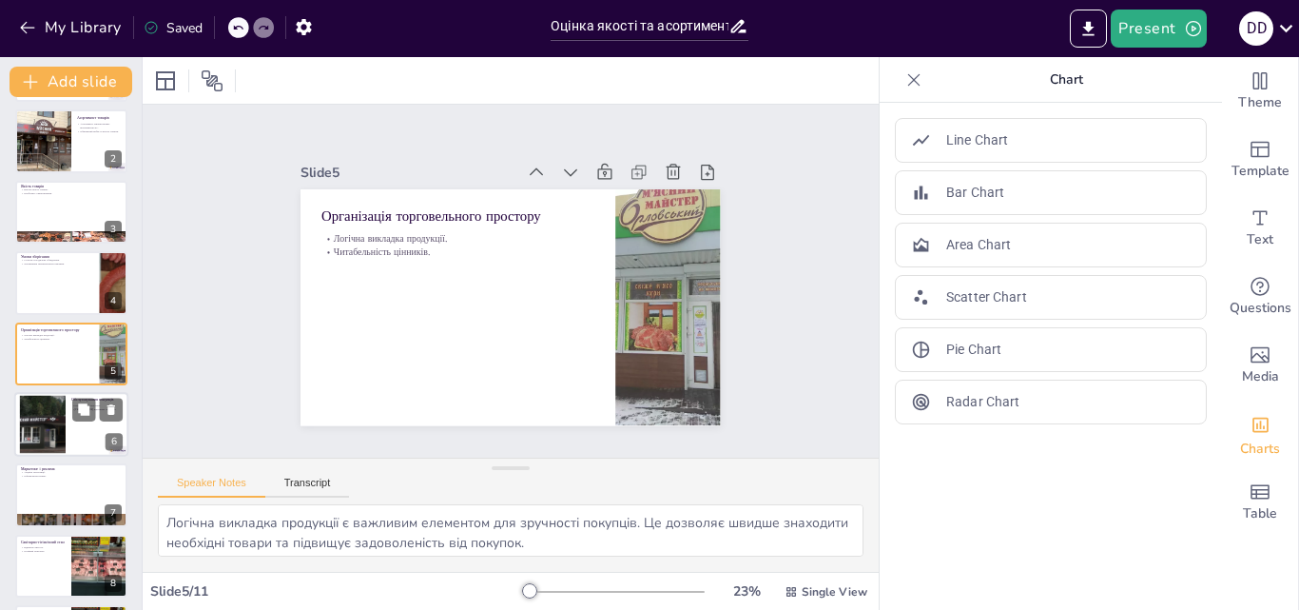
click at [51, 417] on div at bounding box center [42, 425] width 87 height 58
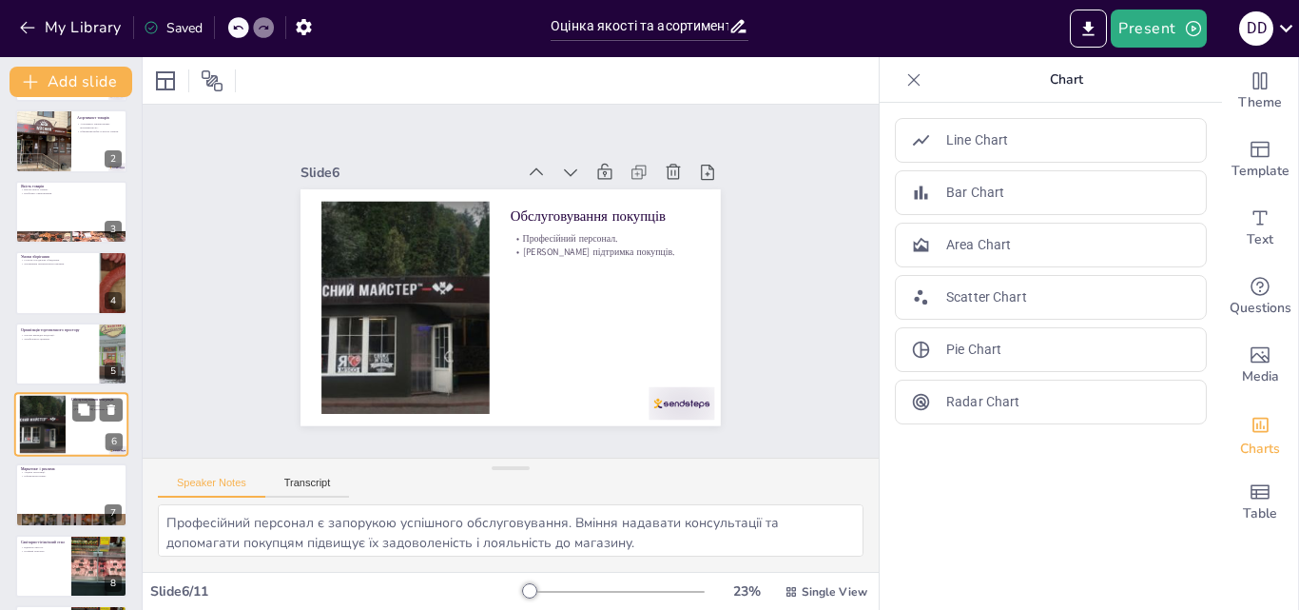
scroll to position [145, 0]
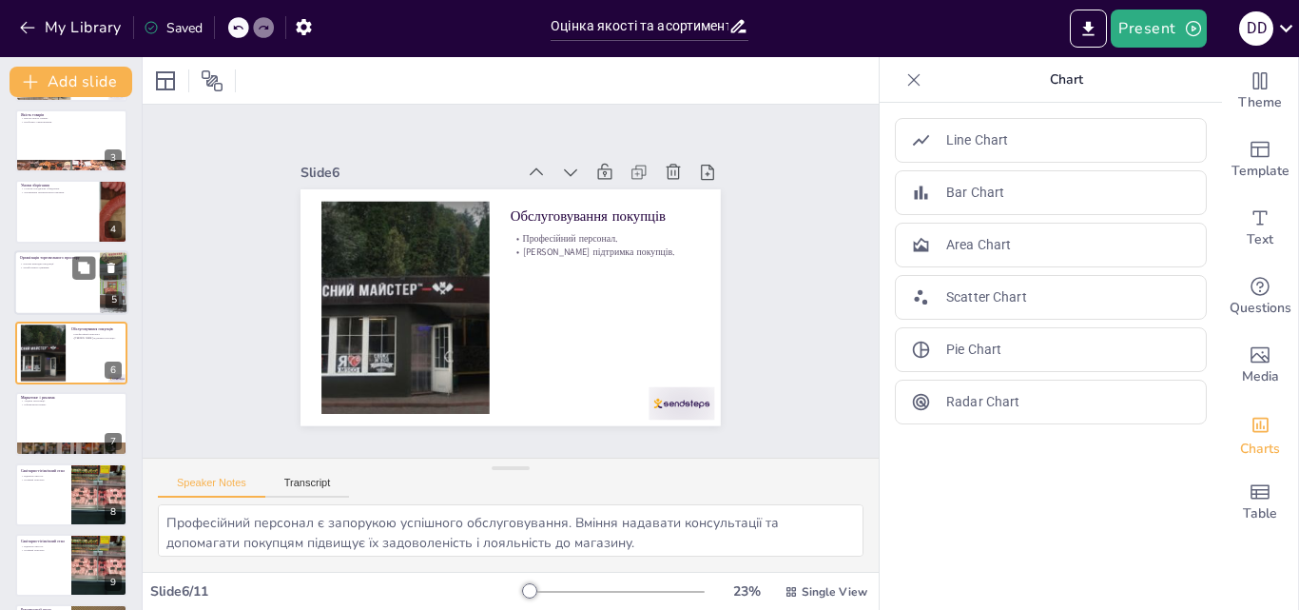
click at [57, 283] on div at bounding box center [71, 282] width 114 height 65
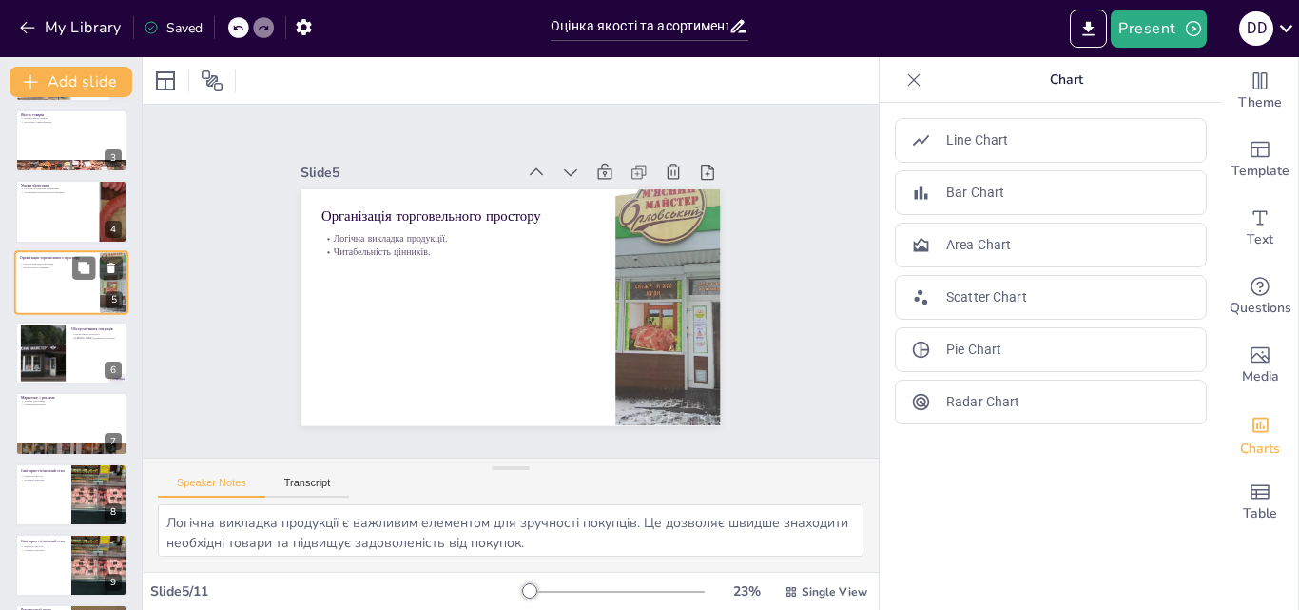
scroll to position [73, 0]
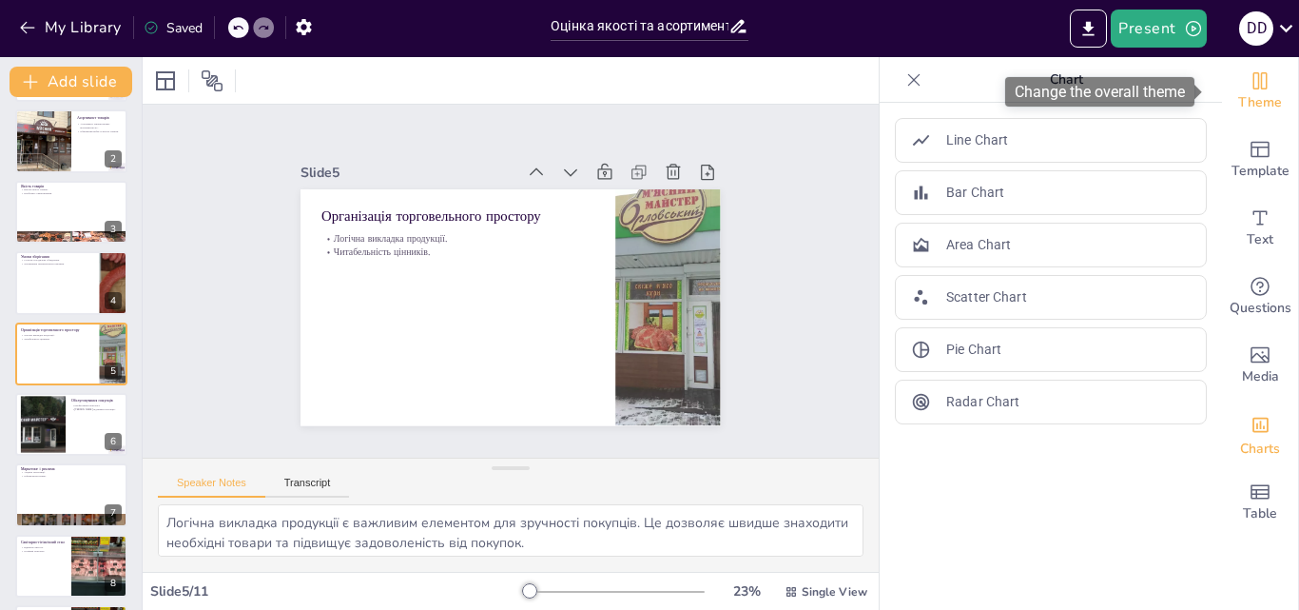
click at [1242, 92] on span "Theme" at bounding box center [1260, 102] width 44 height 21
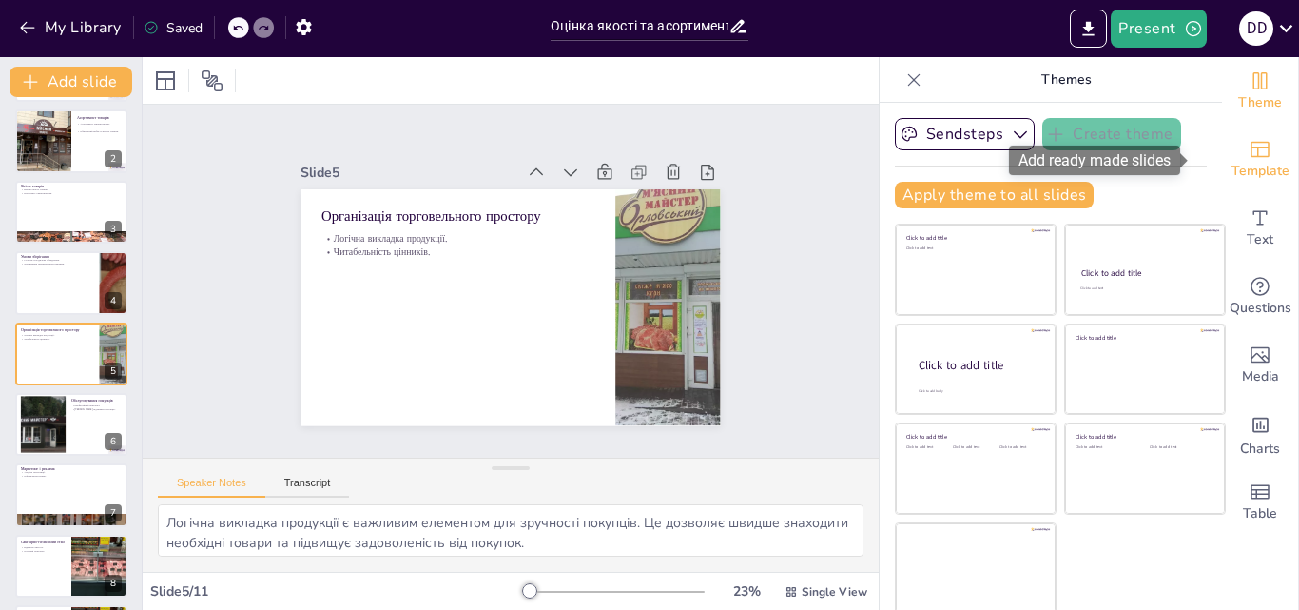
click at [1231, 162] on span "Template" at bounding box center [1260, 171] width 58 height 21
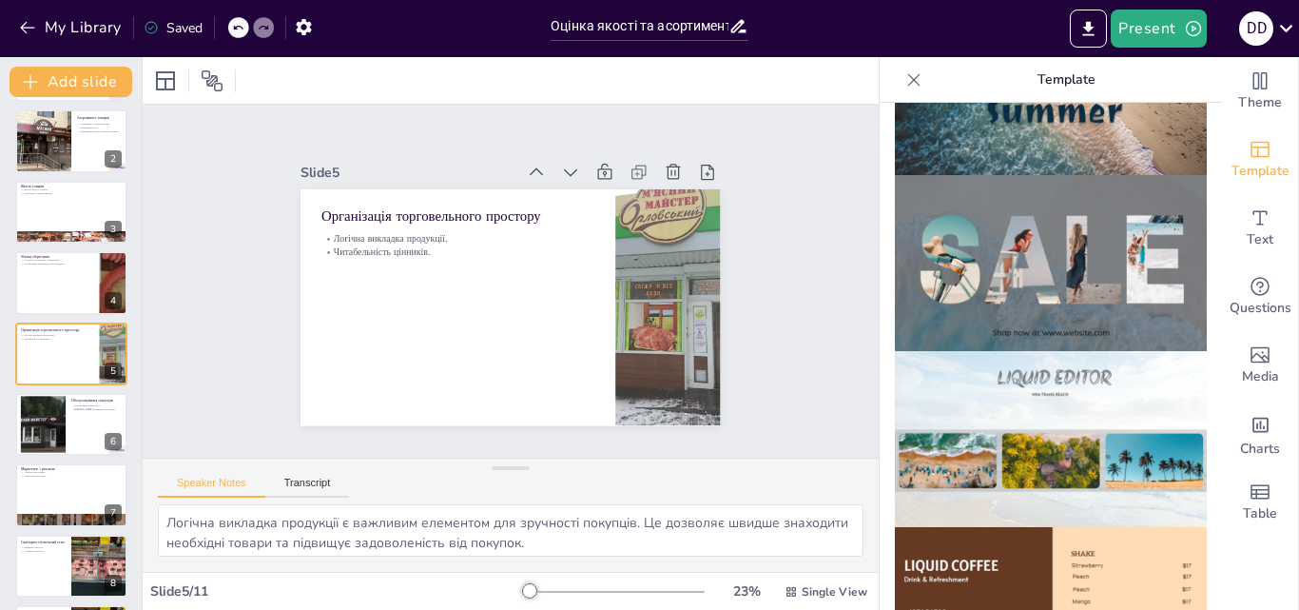
scroll to position [821, 0]
click at [43, 194] on p "Проблеми з маркуванням." at bounding box center [71, 193] width 103 height 4
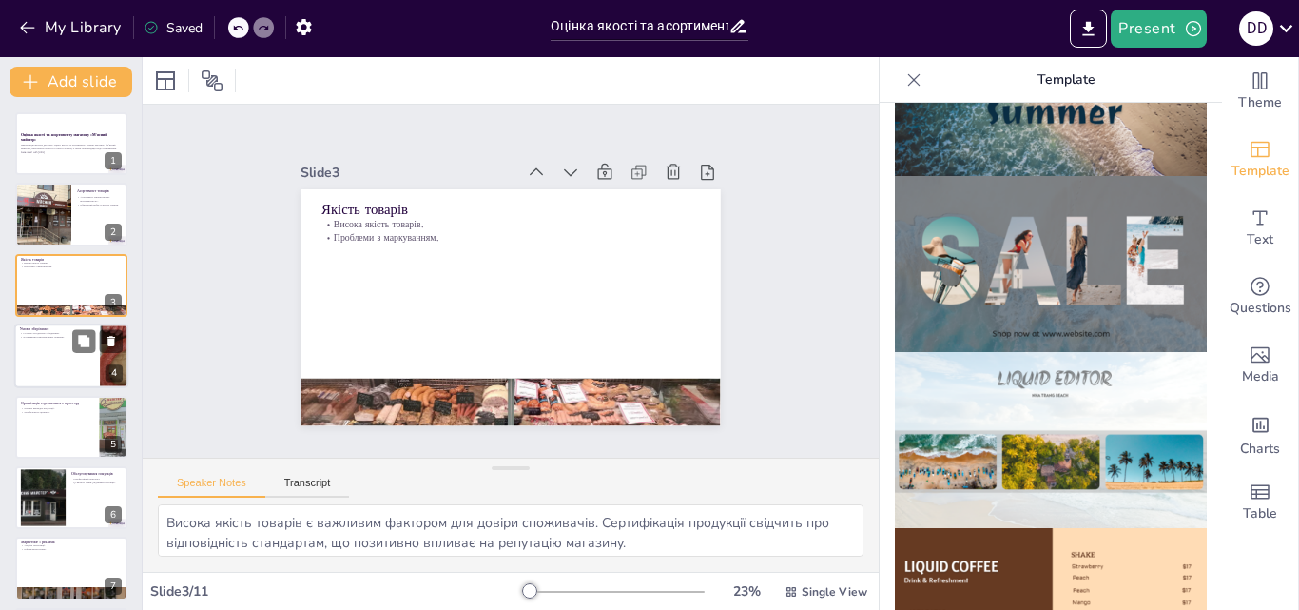
click at [45, 356] on div at bounding box center [71, 355] width 114 height 65
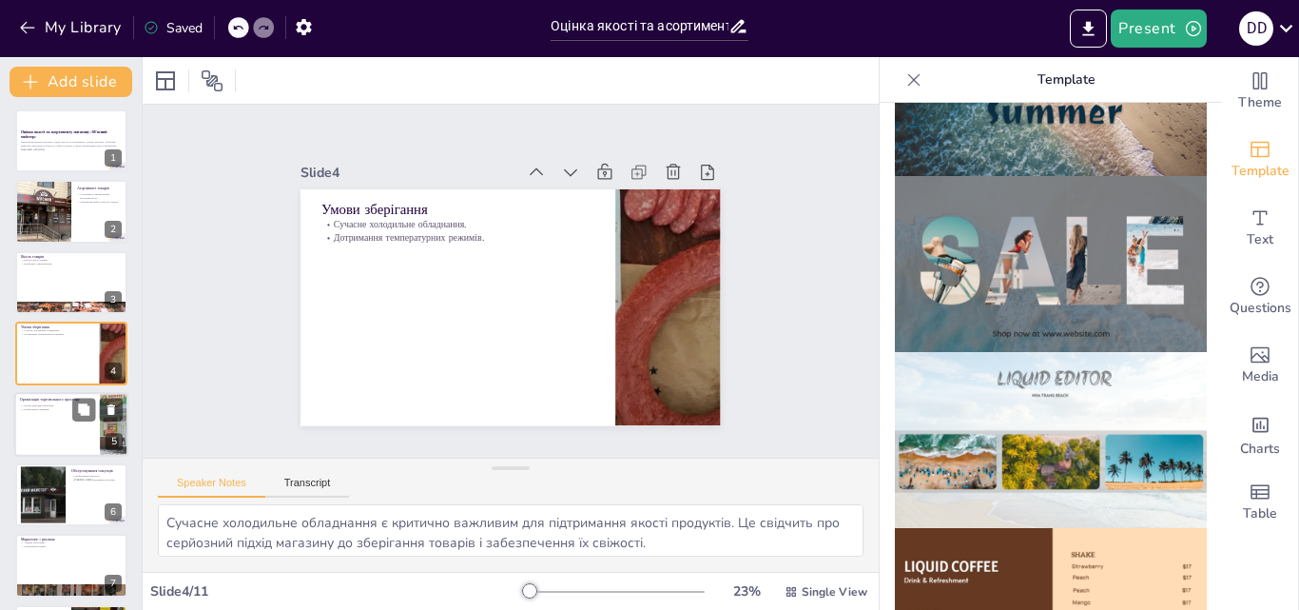
click at [46, 435] on div at bounding box center [71, 424] width 114 height 65
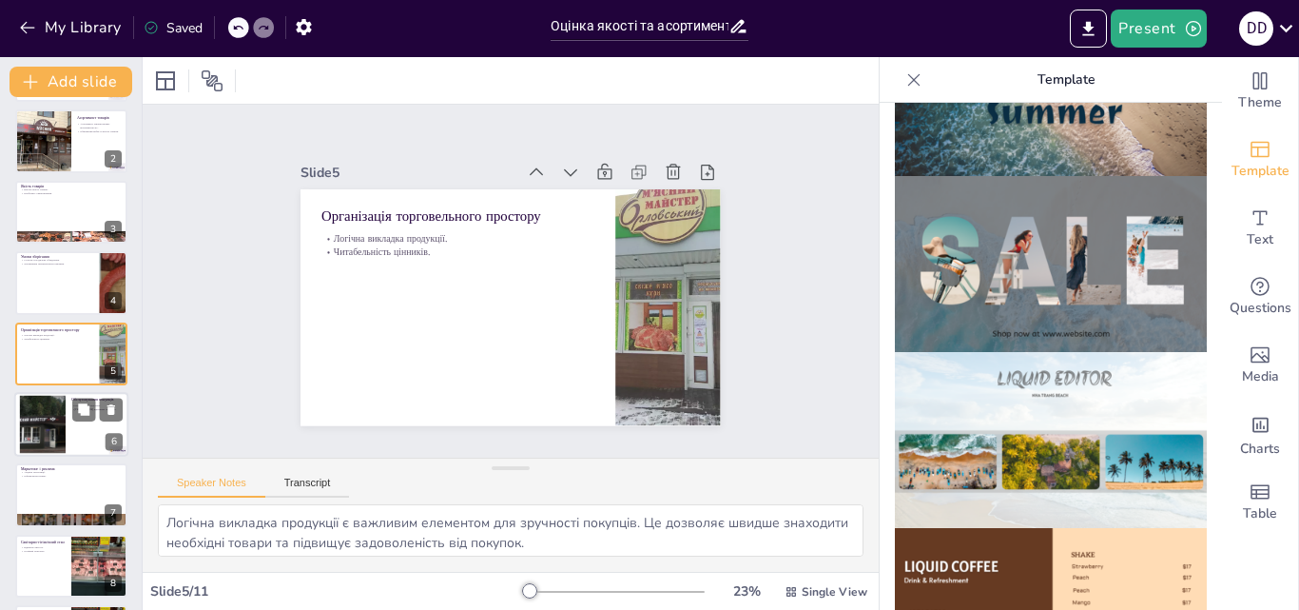
click at [40, 437] on div at bounding box center [42, 425] width 87 height 58
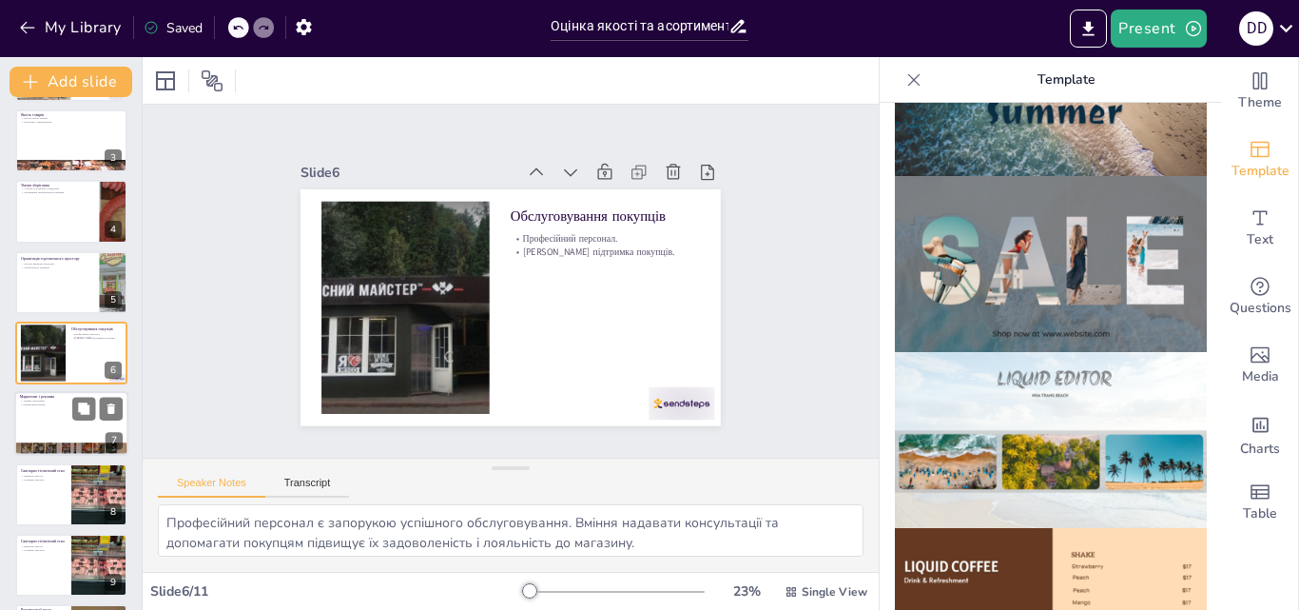
click at [42, 409] on div at bounding box center [71, 424] width 114 height 65
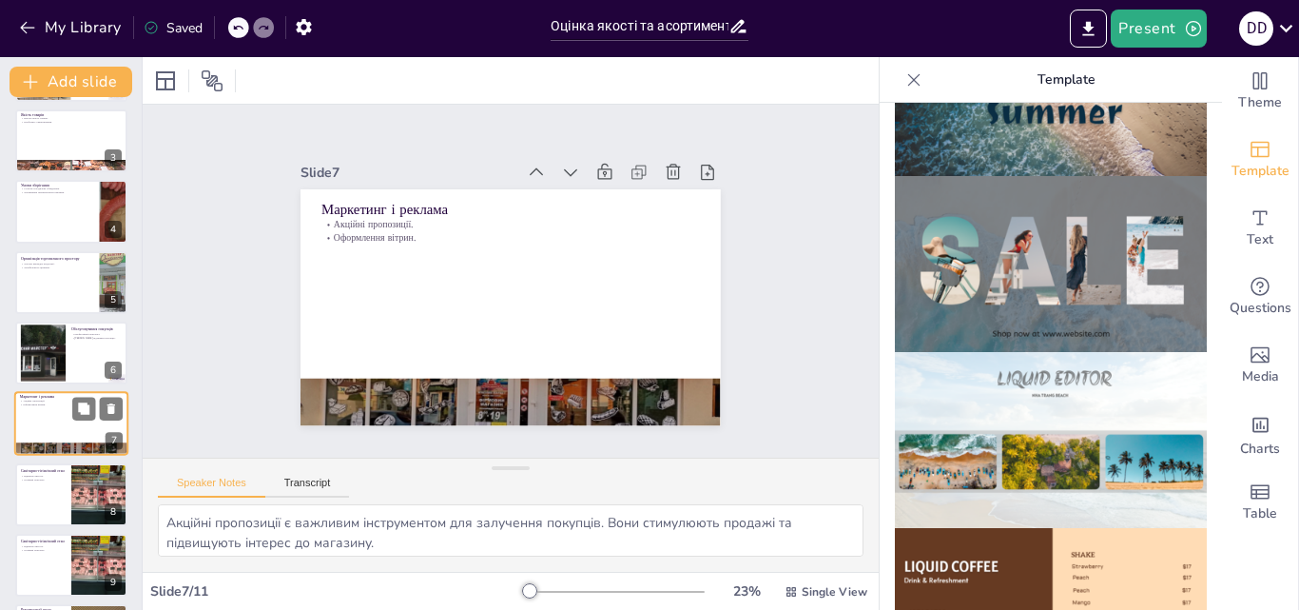
scroll to position [215, 0]
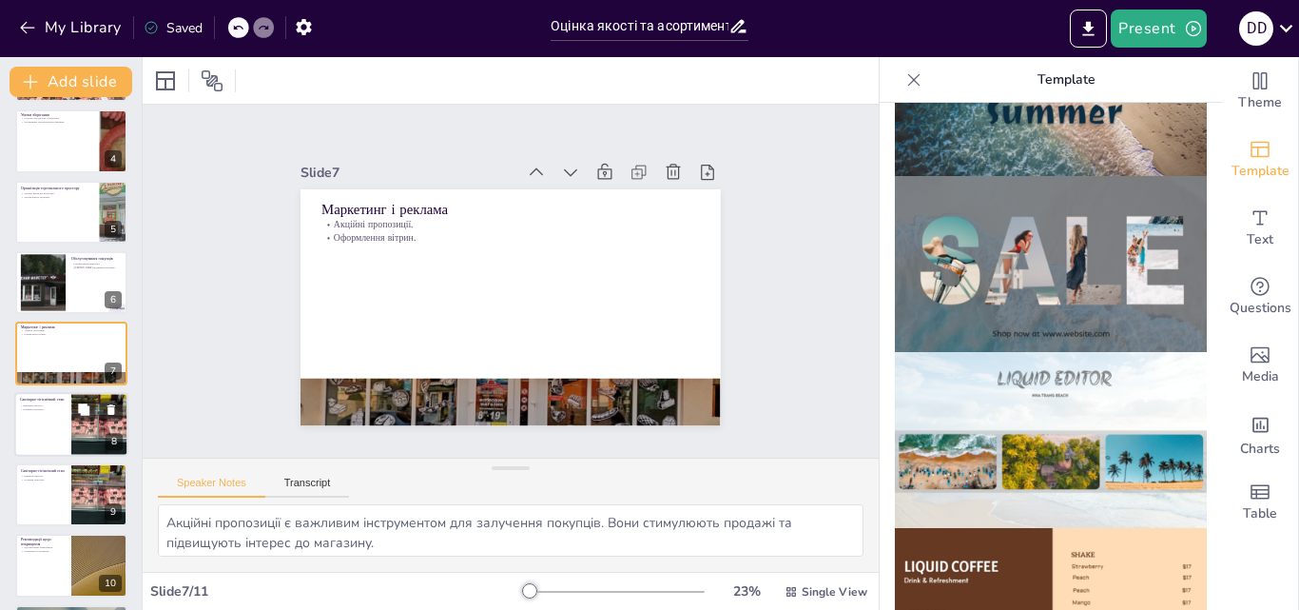
click at [40, 422] on div at bounding box center [71, 424] width 114 height 65
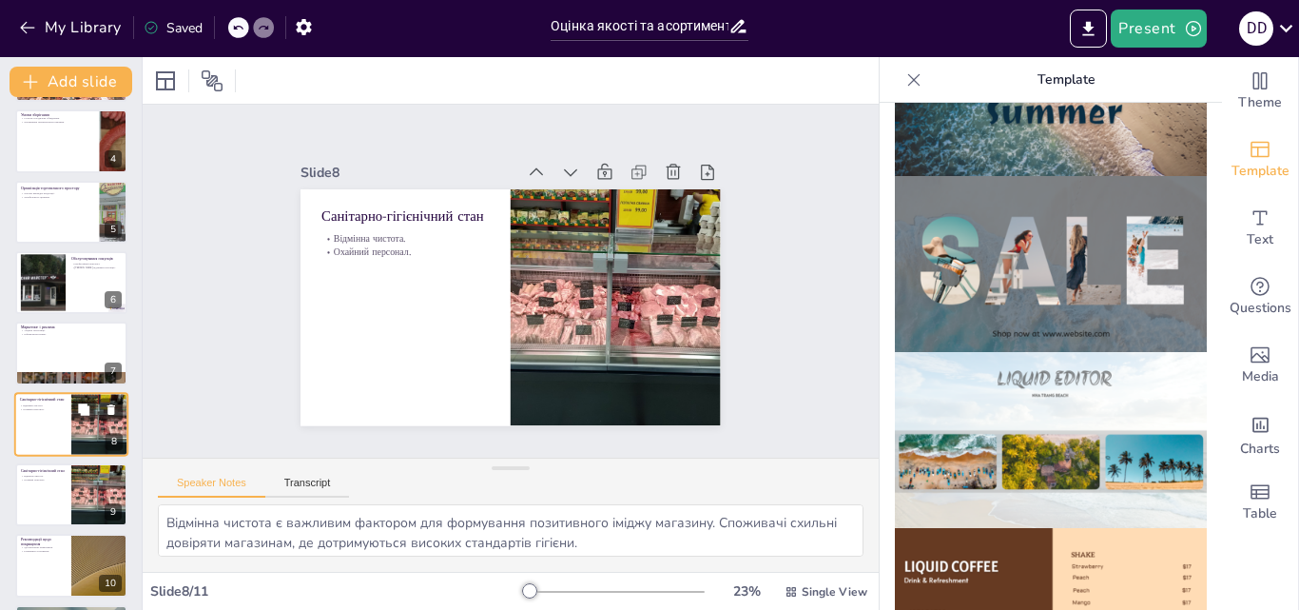
scroll to position [285, 0]
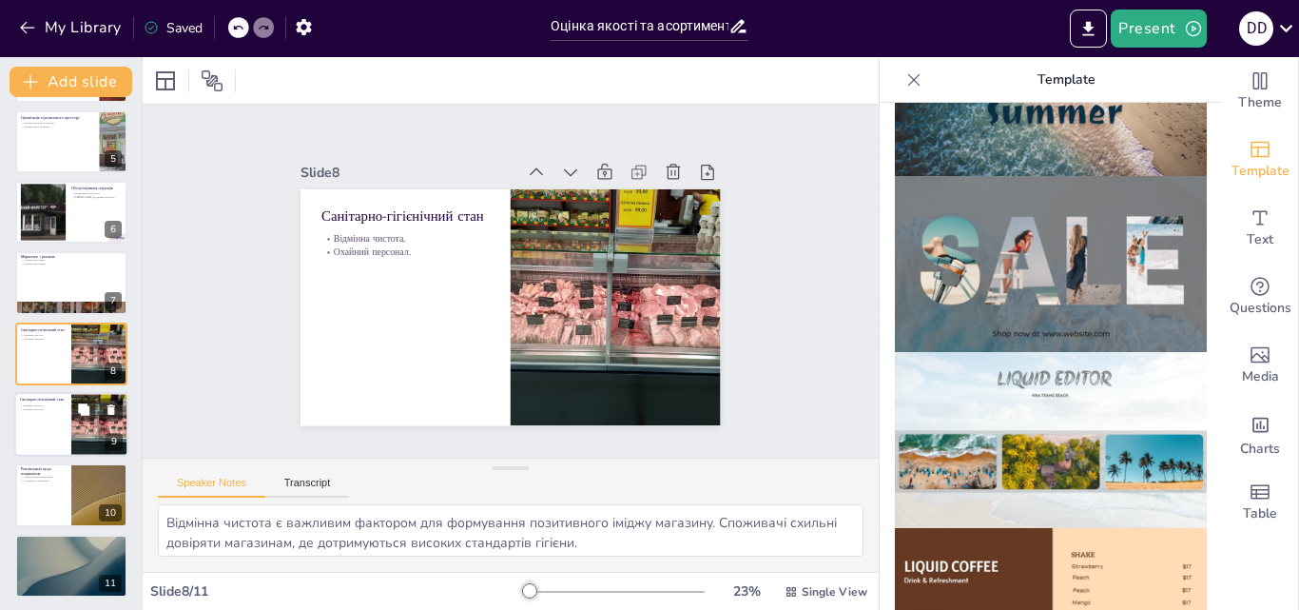
click at [37, 416] on div at bounding box center [71, 424] width 114 height 65
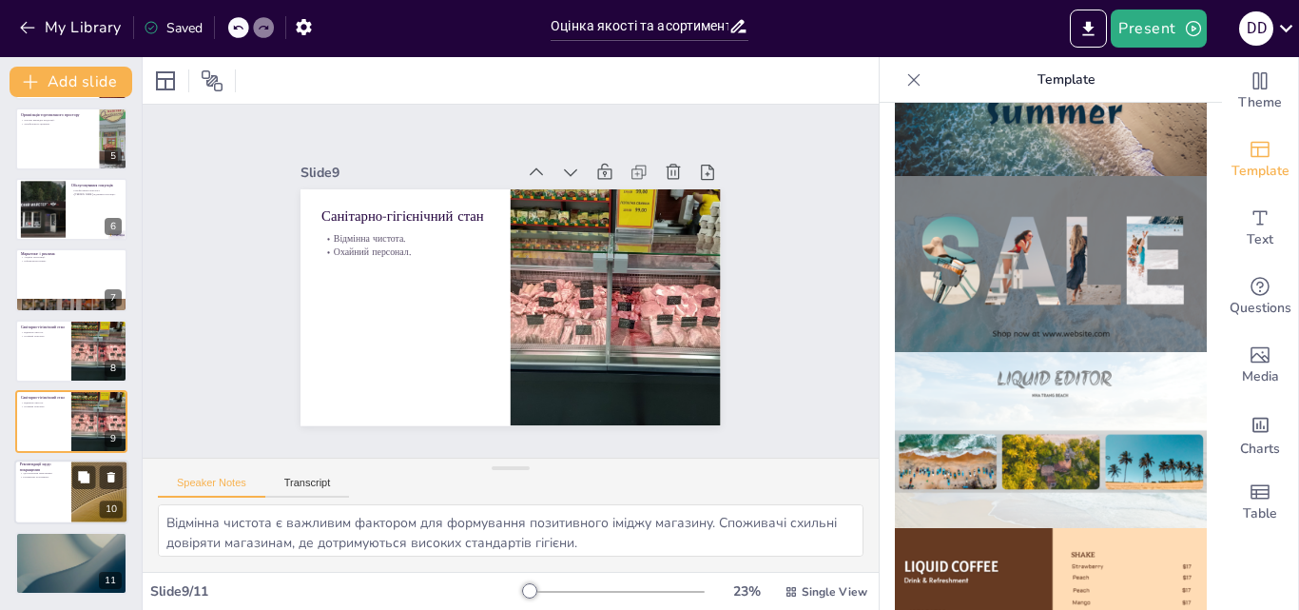
click at [51, 495] on div at bounding box center [71, 492] width 114 height 65
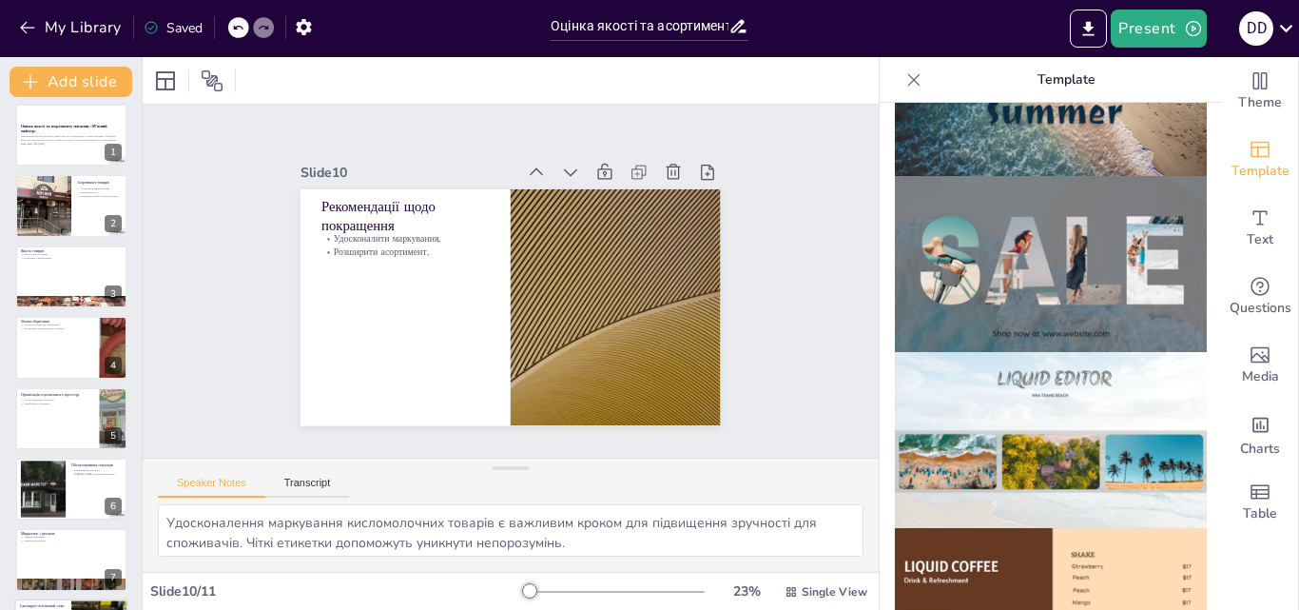
scroll to position [0, 0]
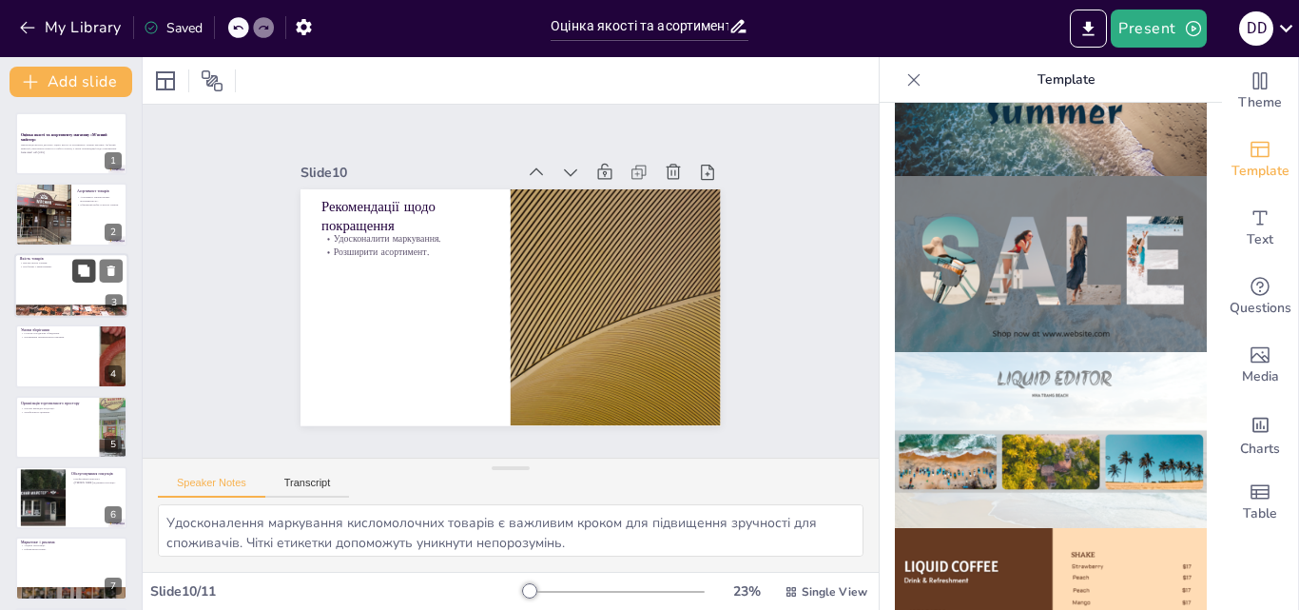
click at [75, 272] on button at bounding box center [83, 270] width 23 height 23
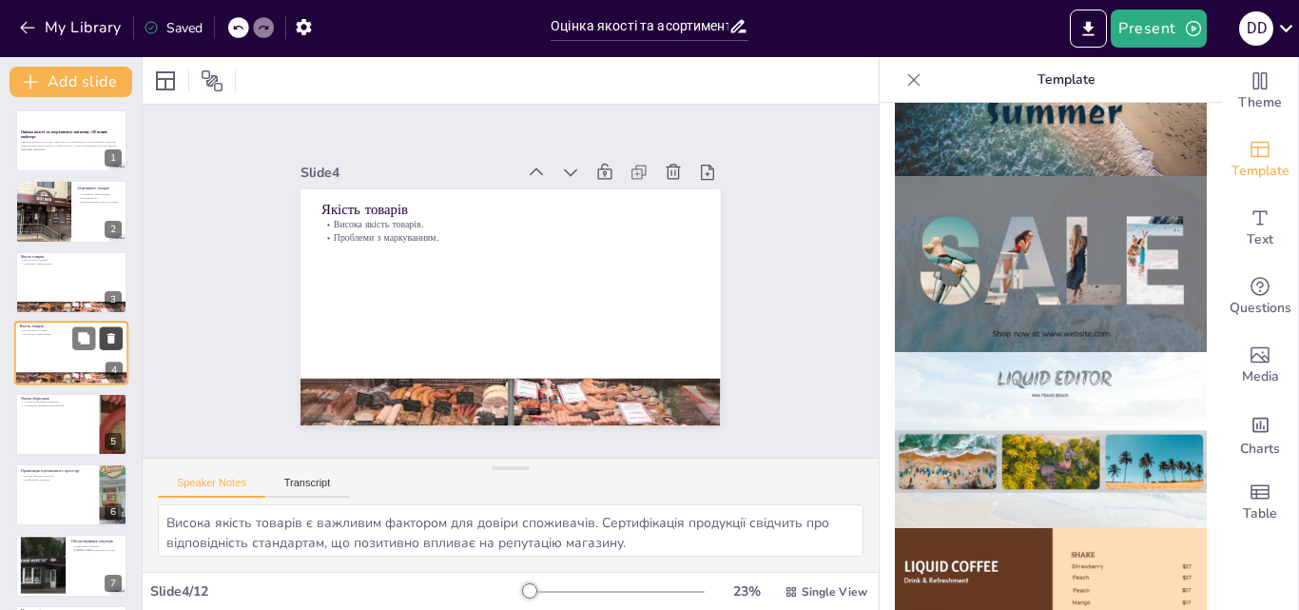
click at [111, 336] on icon at bounding box center [111, 338] width 8 height 10
type textarea "Сучасне холодильне обладнання є критично важливим для підтримання якості продук…"
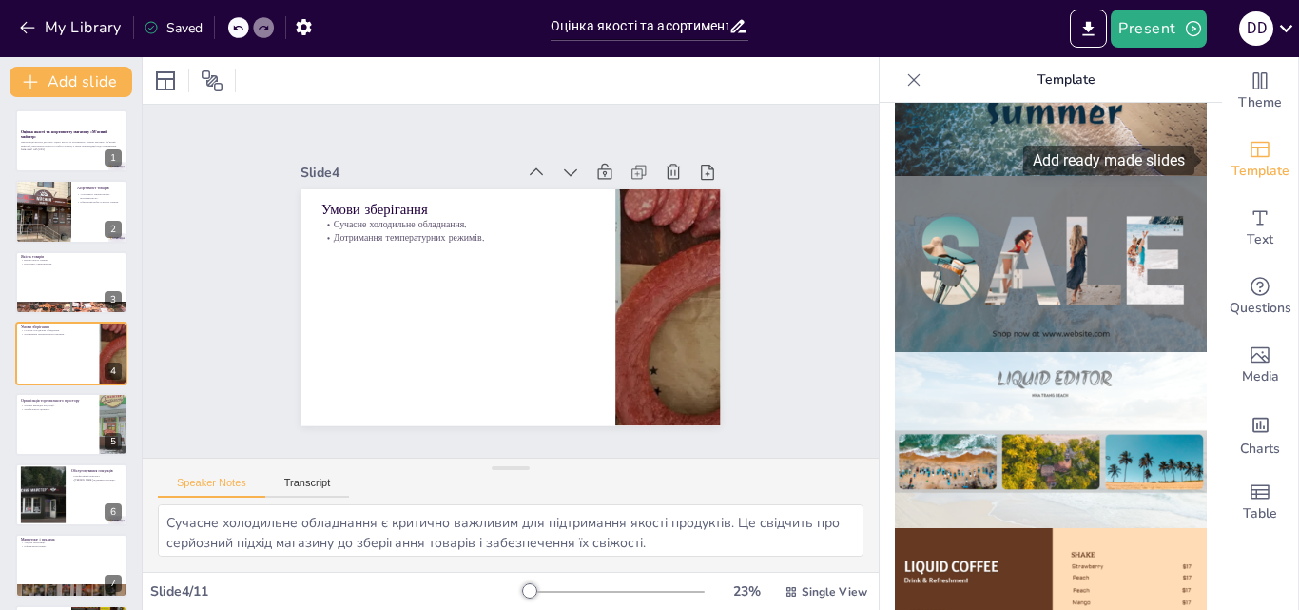
click at [1249, 152] on icon "Add ready made slides" at bounding box center [1260, 149] width 23 height 23
click at [908, 80] on icon at bounding box center [914, 79] width 12 height 12
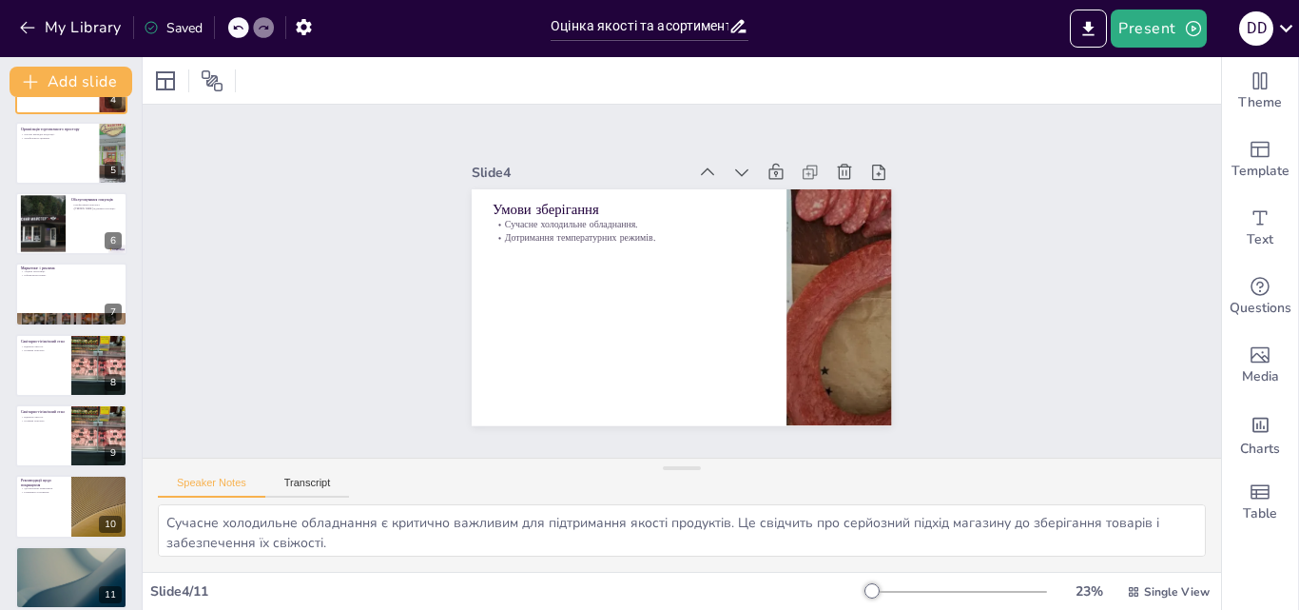
scroll to position [288, 0]
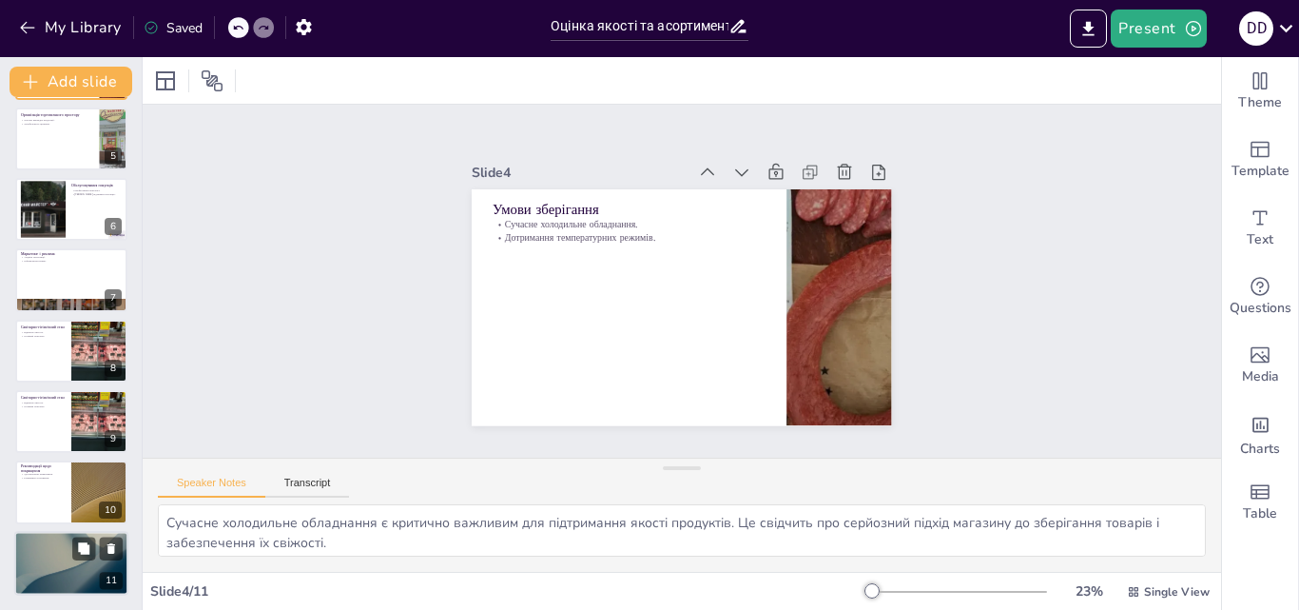
click at [65, 576] on div at bounding box center [71, 563] width 114 height 65
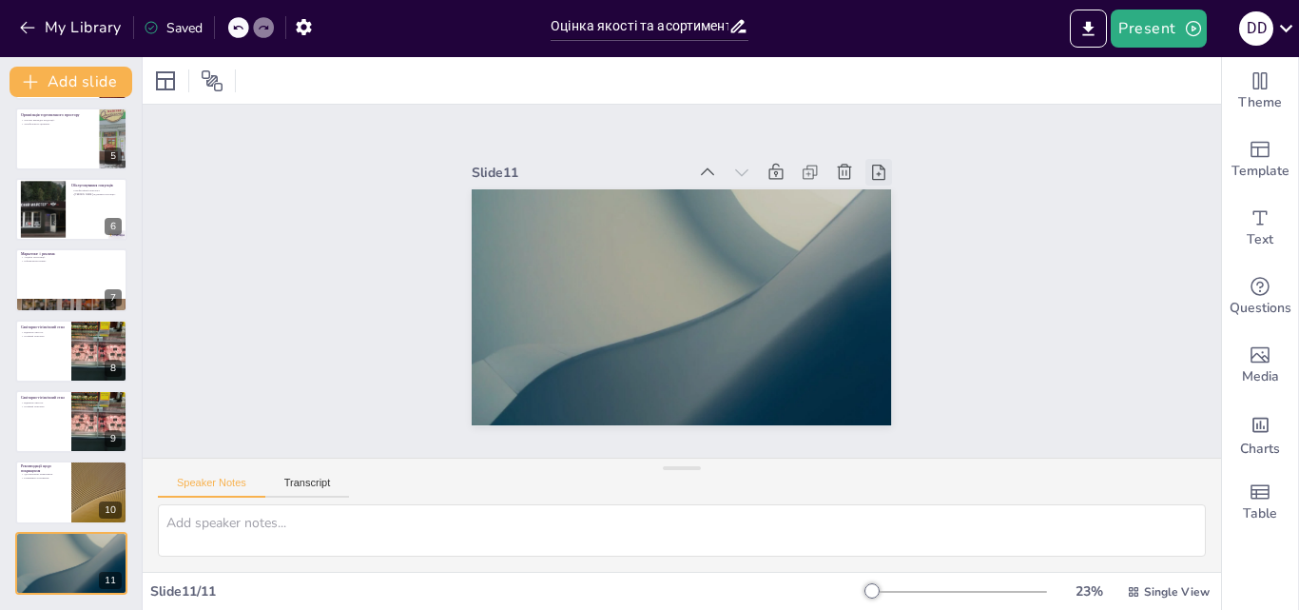
click at [881, 341] on icon at bounding box center [894, 354] width 27 height 27
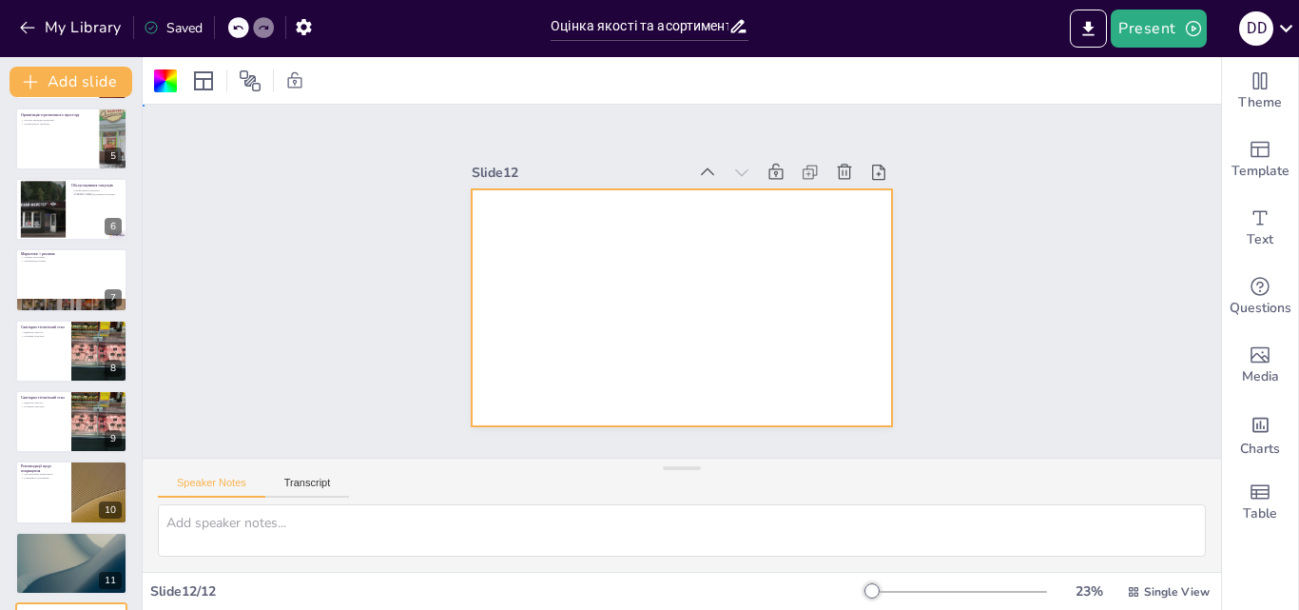
click at [682, 235] on div at bounding box center [676, 255] width 460 height 319
click at [682, 235] on div at bounding box center [655, 276] width 319 height 460
click at [682, 235] on div at bounding box center [657, 291] width 387 height 479
click at [537, 220] on div at bounding box center [673, 306] width 473 height 355
click at [537, 220] on div at bounding box center [669, 304] width 482 height 415
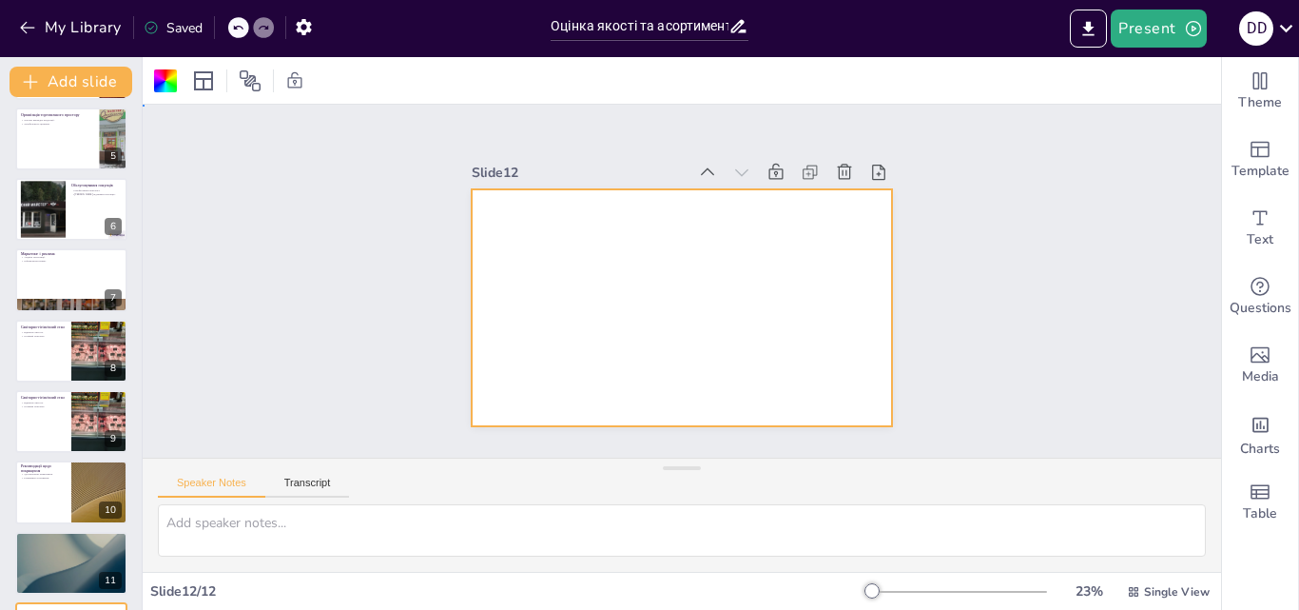
click at [537, 220] on div at bounding box center [670, 305] width 479 height 386
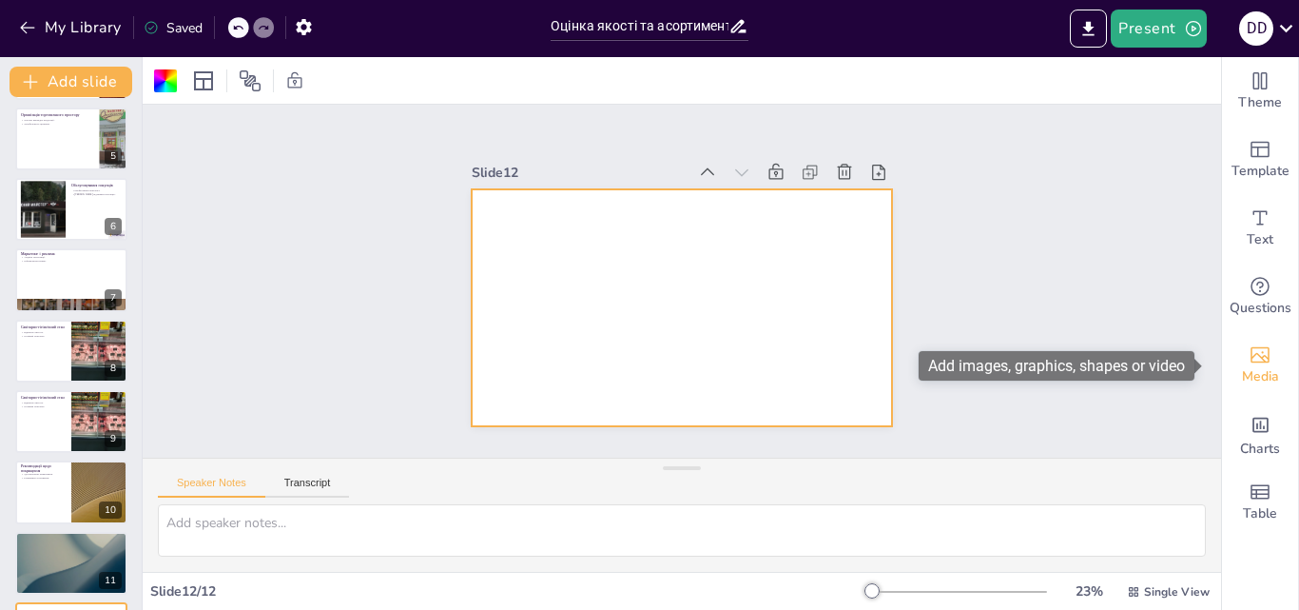
click at [1259, 357] on div "Media" at bounding box center [1260, 365] width 76 height 68
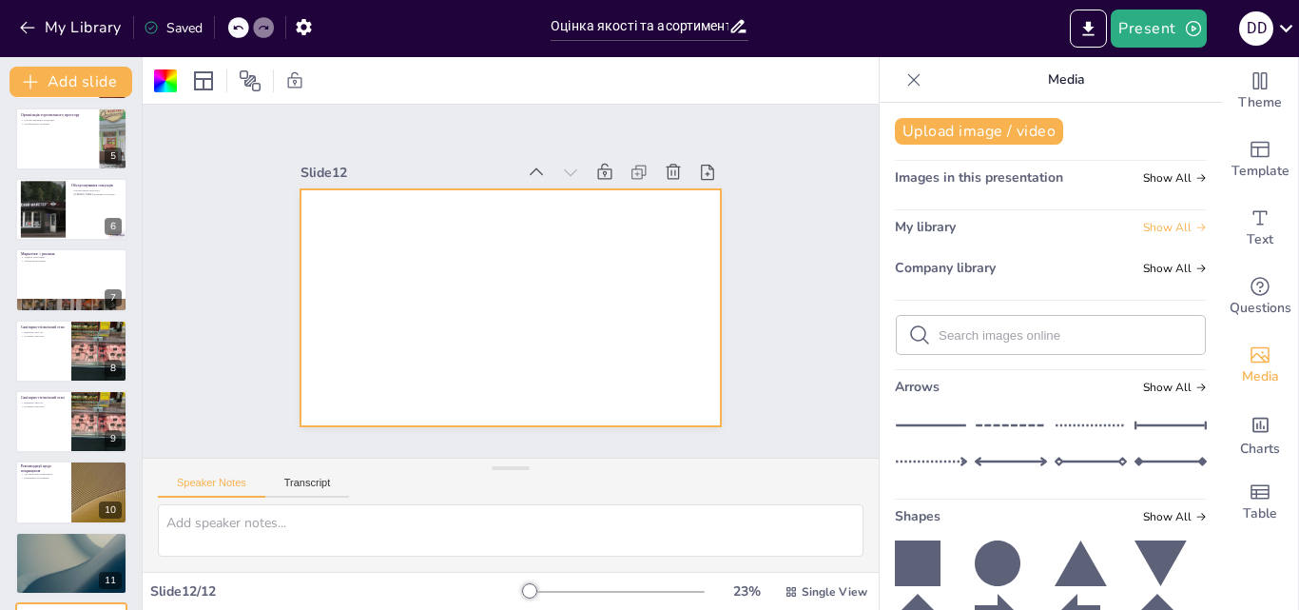
click at [1143, 228] on span "Show All" at bounding box center [1175, 227] width 64 height 13
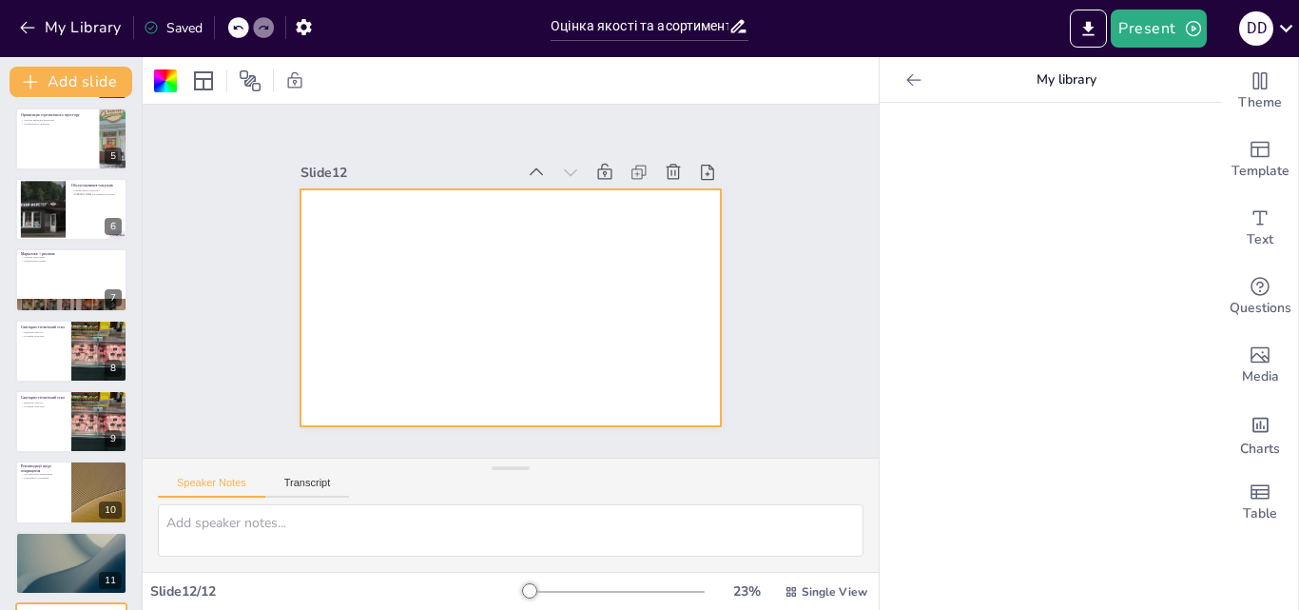
click at [904, 78] on icon at bounding box center [913, 79] width 19 height 19
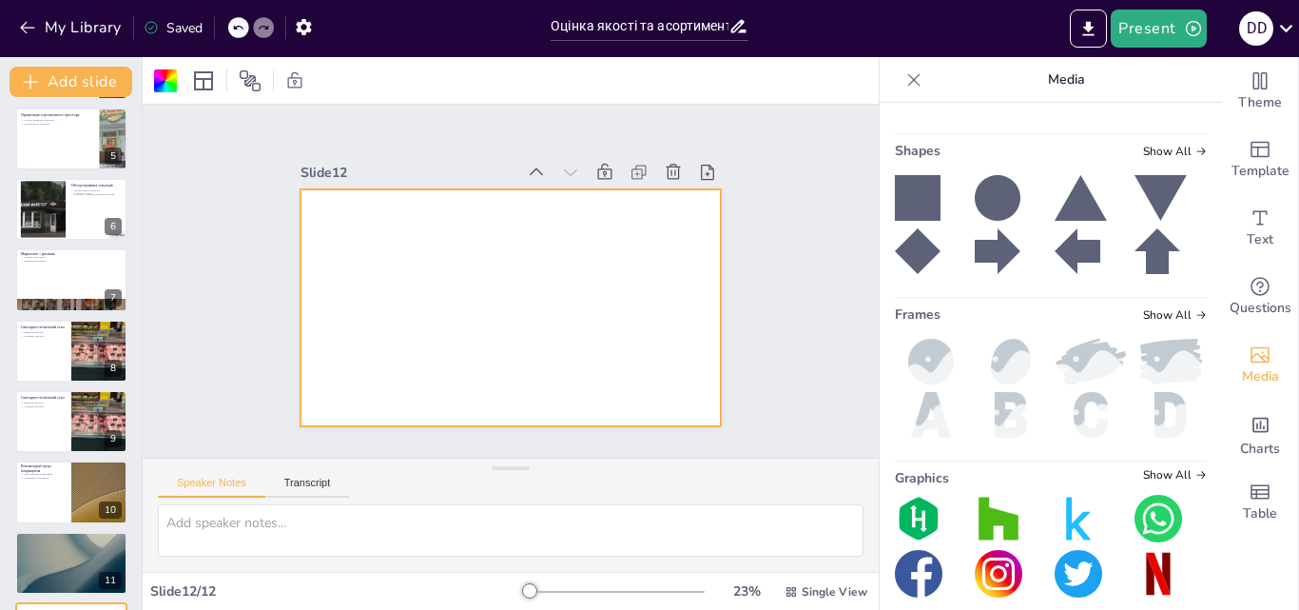
scroll to position [383, 0]
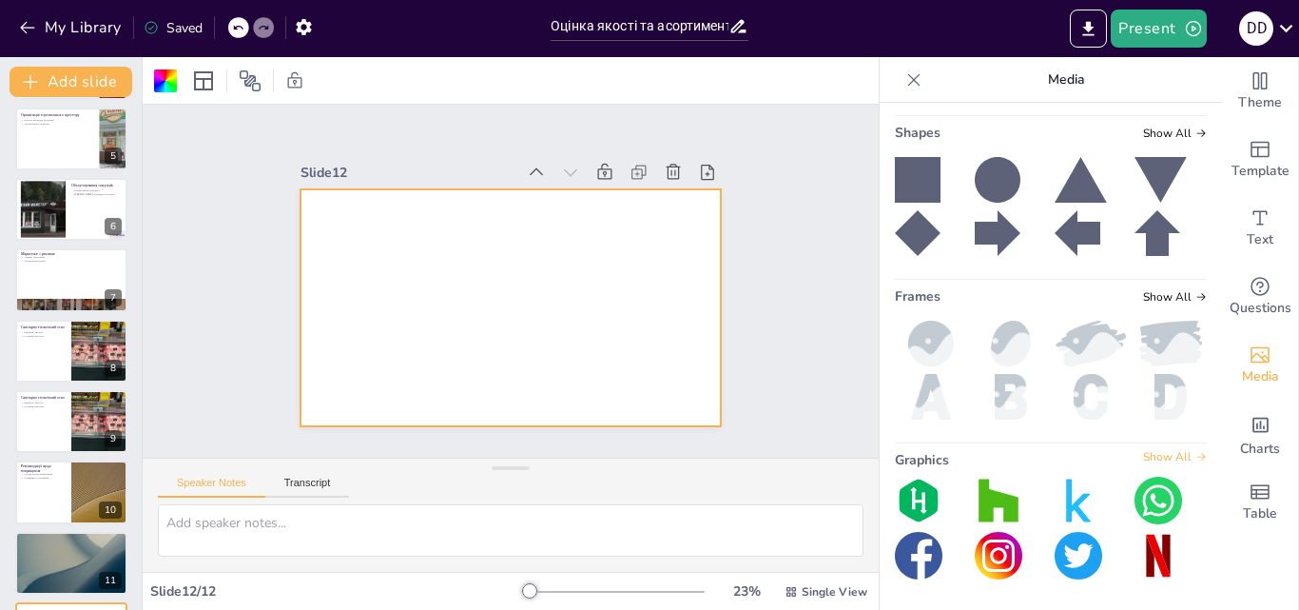
click at [1162, 456] on span "Show All" at bounding box center [1175, 456] width 64 height 13
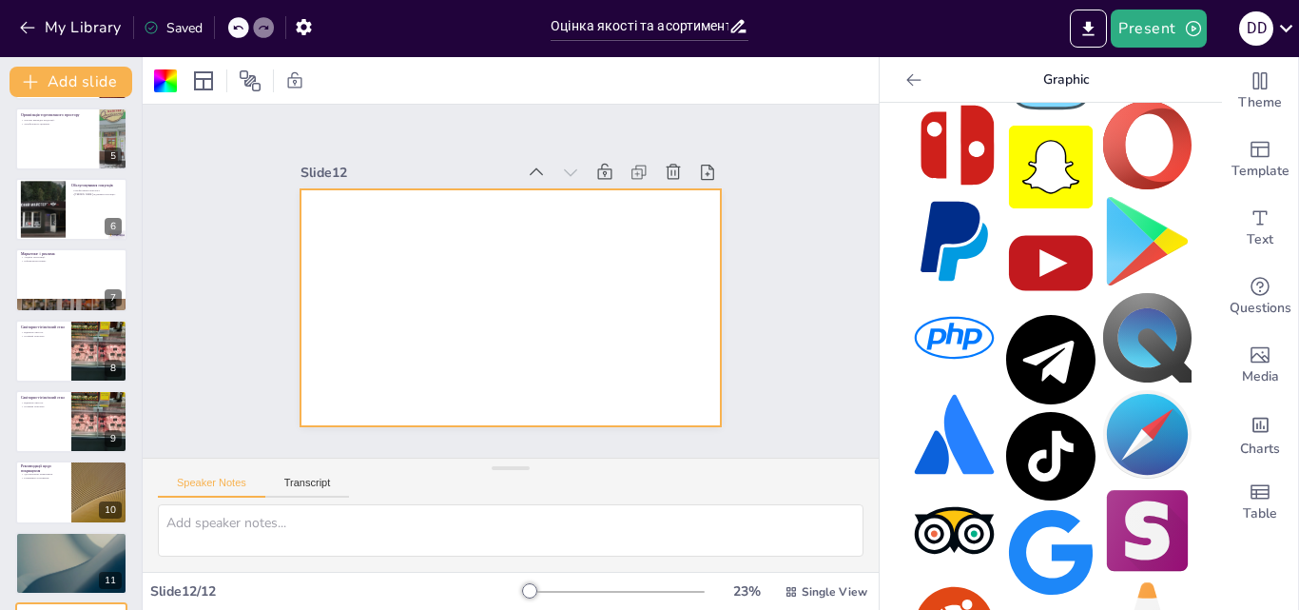
scroll to position [873, 0]
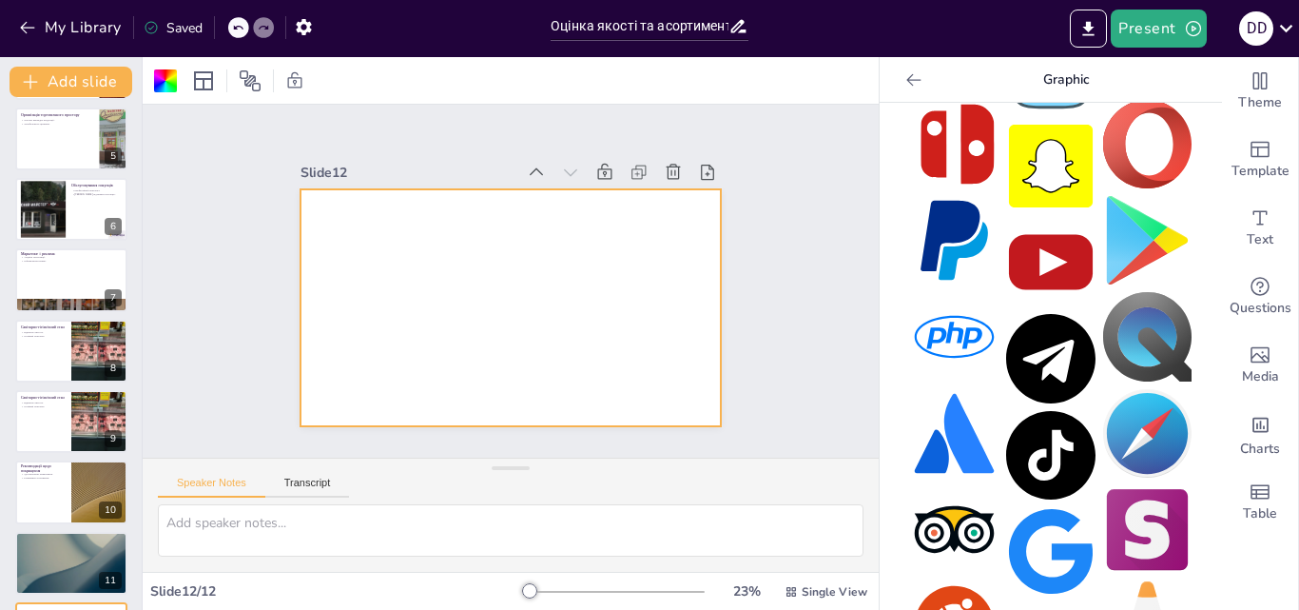
click at [1030, 333] on img at bounding box center [1050, 358] width 88 height 88
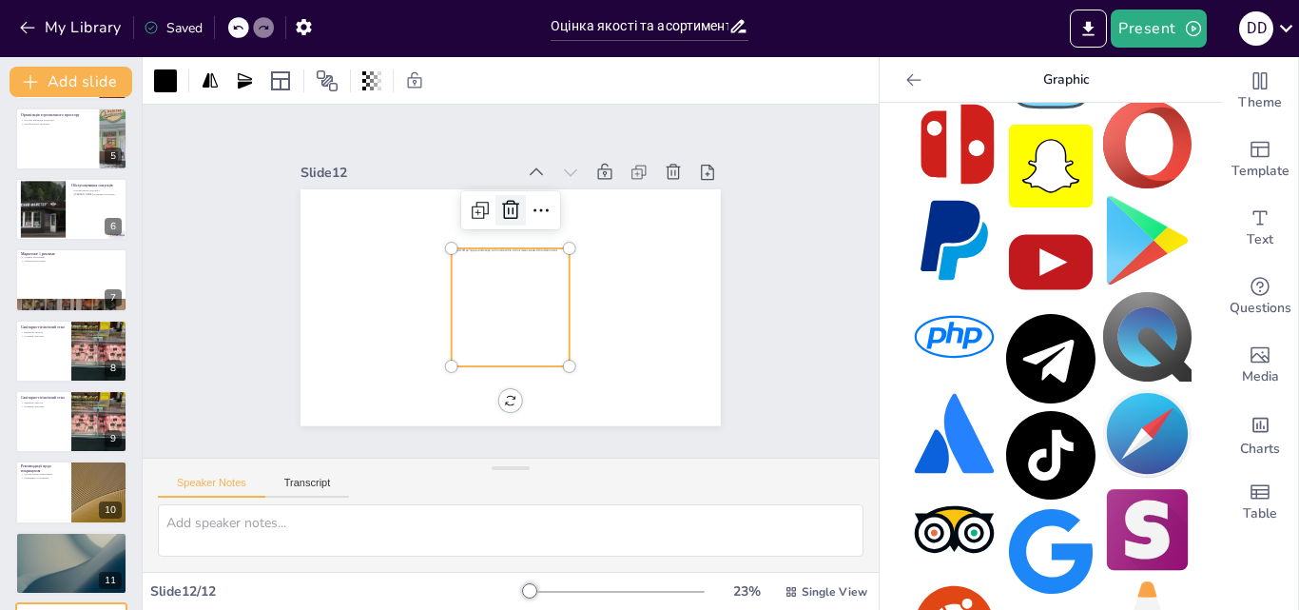
click at [570, 256] on icon at bounding box center [581, 266] width 22 height 21
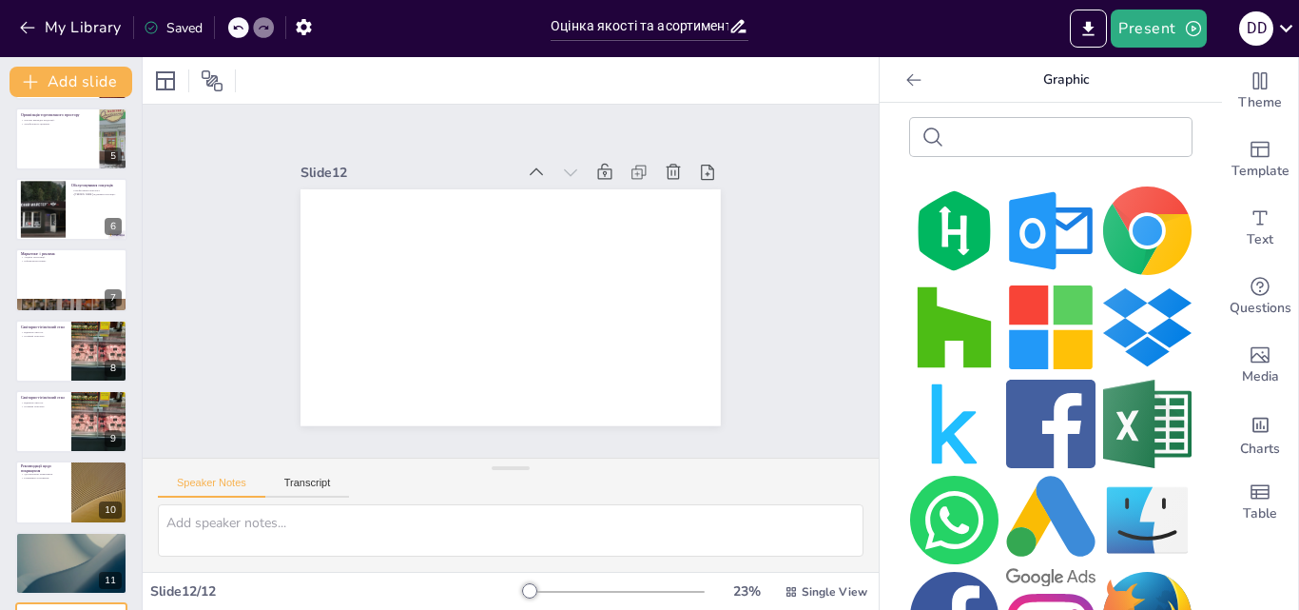
scroll to position [0, 0]
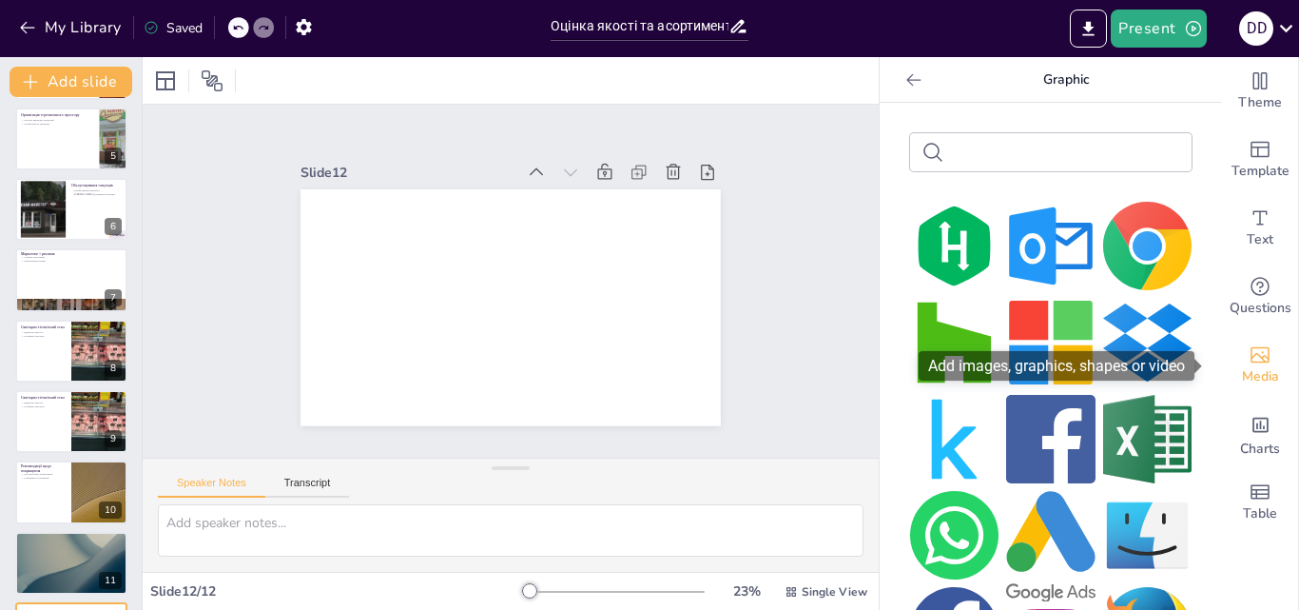
click at [1250, 371] on span "Media" at bounding box center [1260, 376] width 37 height 21
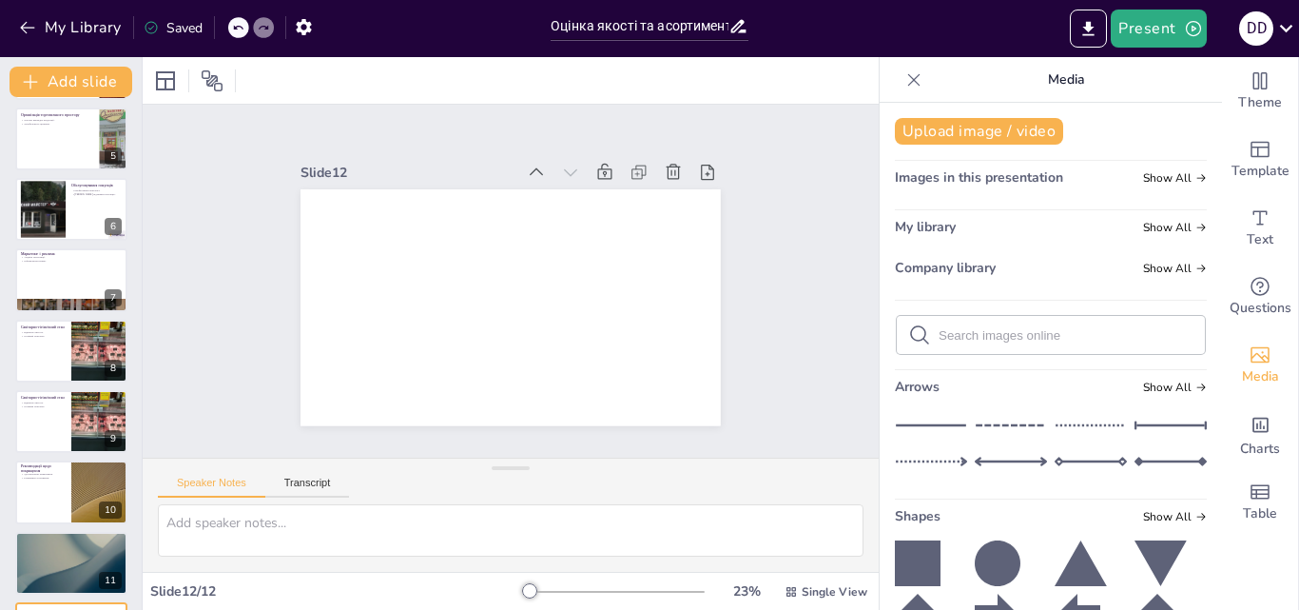
scroll to position [359, 0]
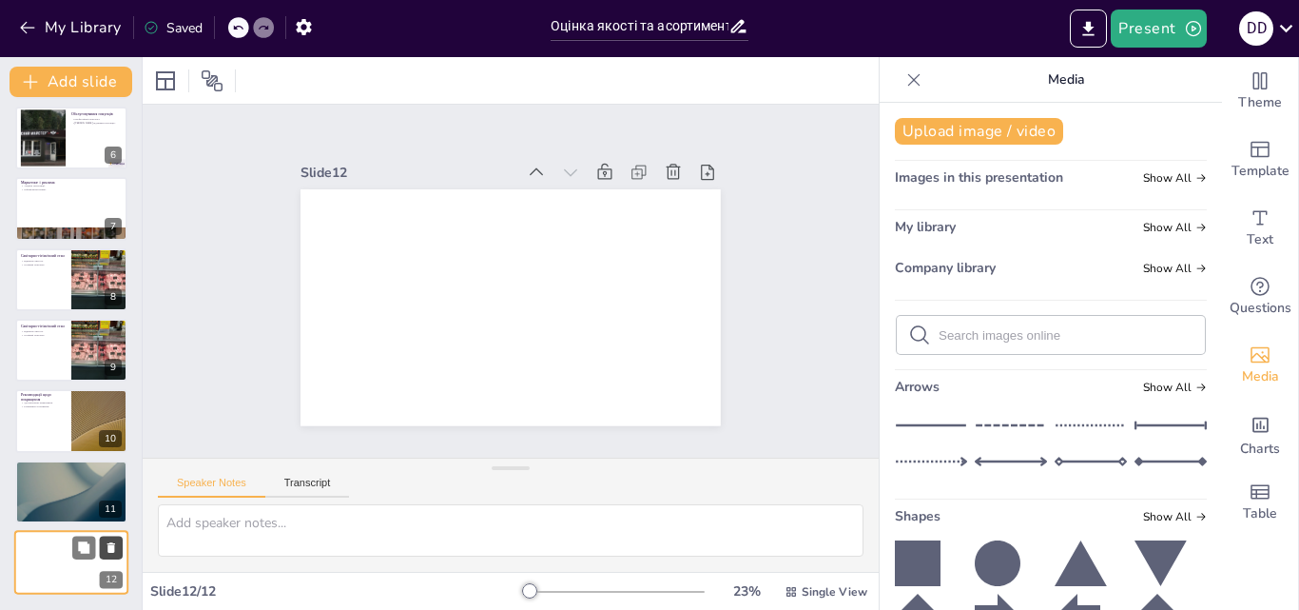
click at [106, 546] on icon at bounding box center [111, 547] width 13 height 13
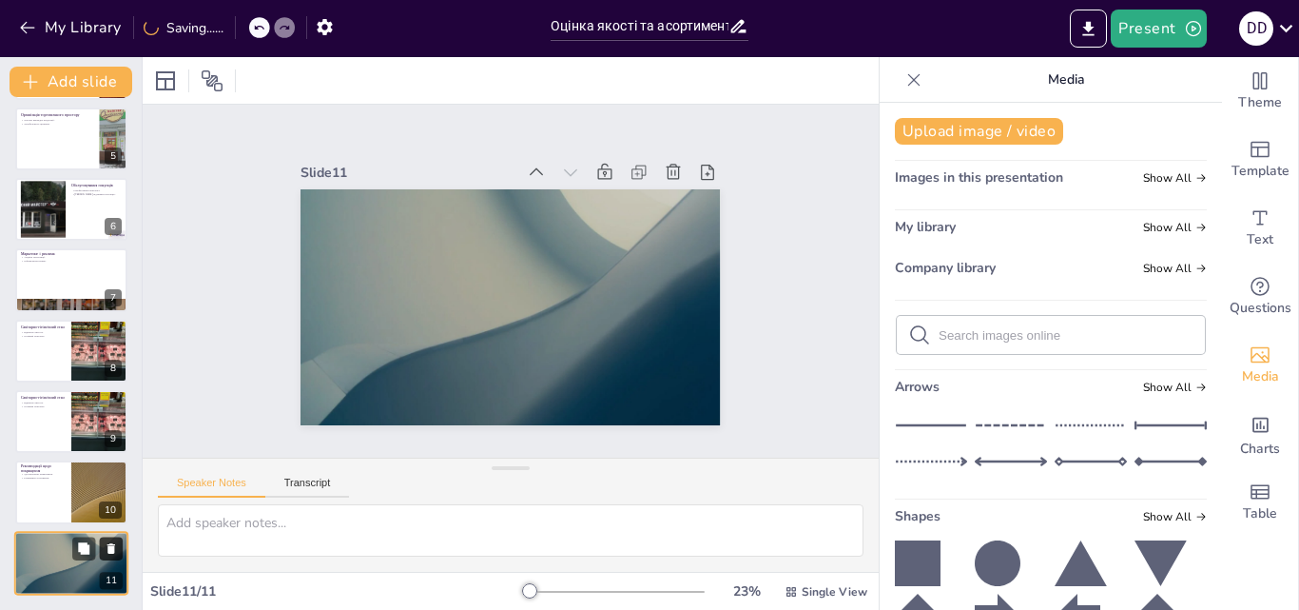
click at [110, 546] on icon at bounding box center [111, 548] width 8 height 10
type textarea "Удосконалення маркування кисломолочних товарів є важливим кроком для підвищення…"
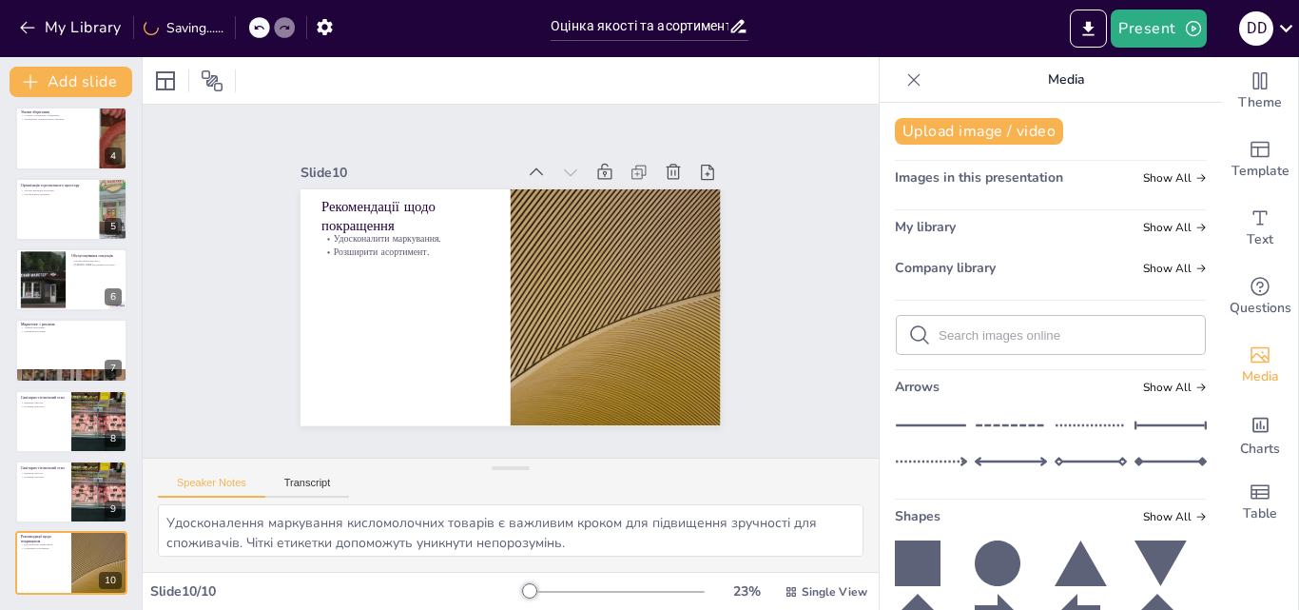
scroll to position [218, 0]
click at [1083, 29] on icon "Export to PowerPoint" at bounding box center [1088, 29] width 20 height 20
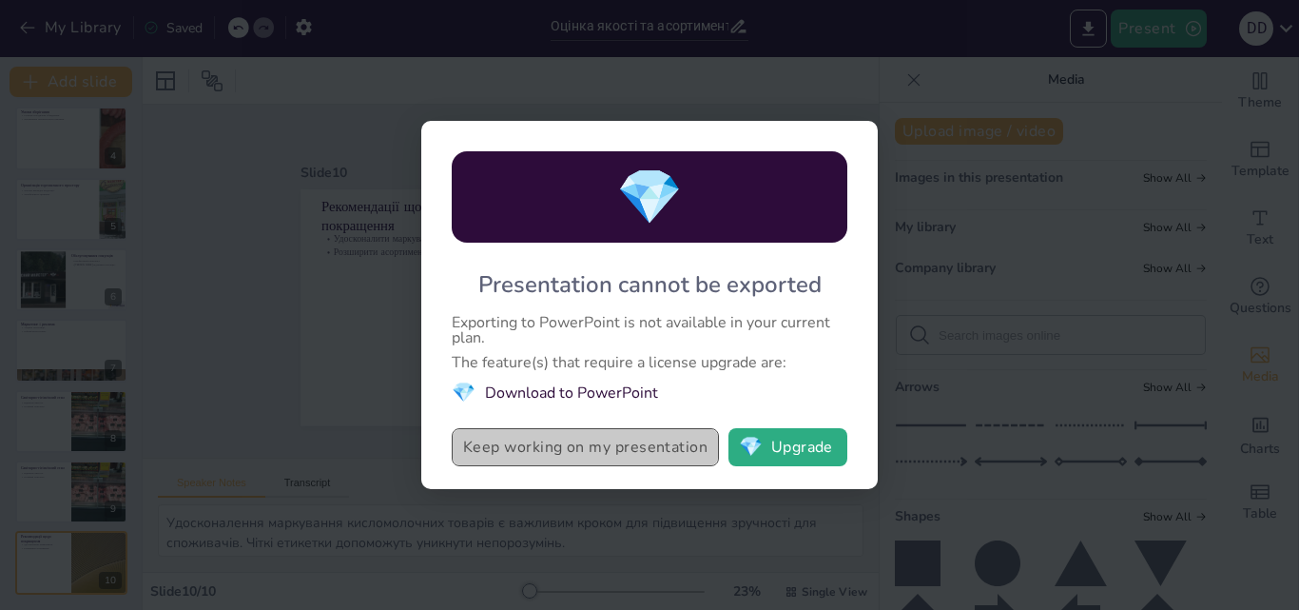
click at [570, 448] on button "Keep working on my presentation" at bounding box center [585, 447] width 267 height 38
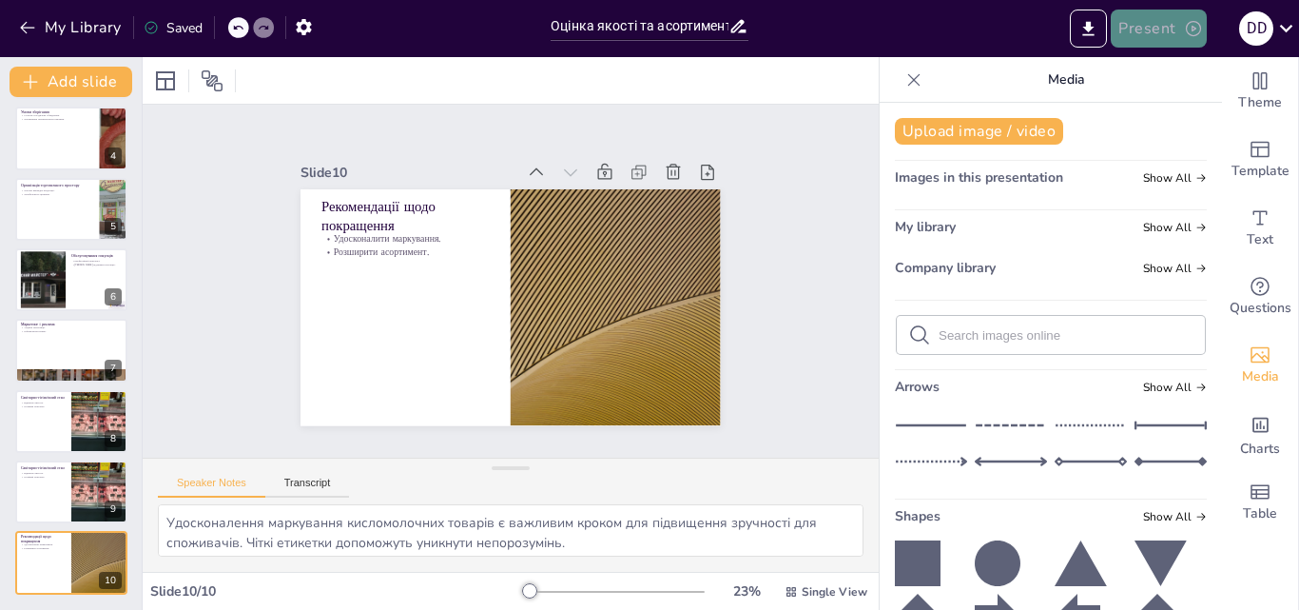
click at [1153, 29] on button "Present" at bounding box center [1158, 29] width 95 height 38
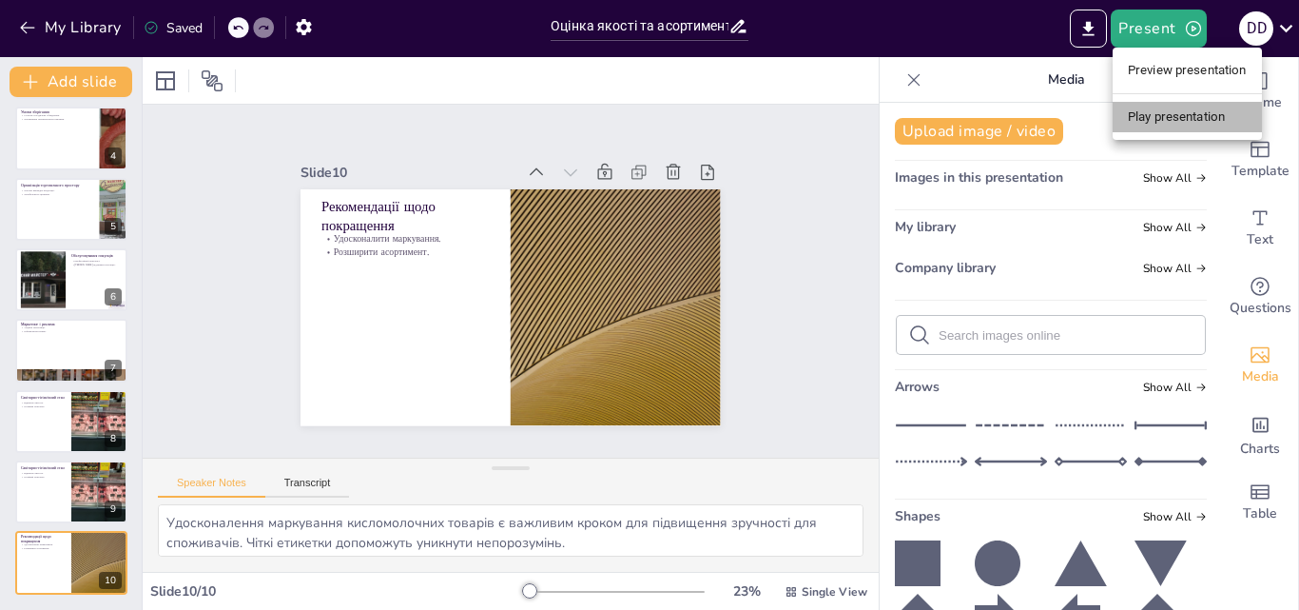
click at [1170, 119] on li "Play presentation" at bounding box center [1187, 117] width 149 height 30
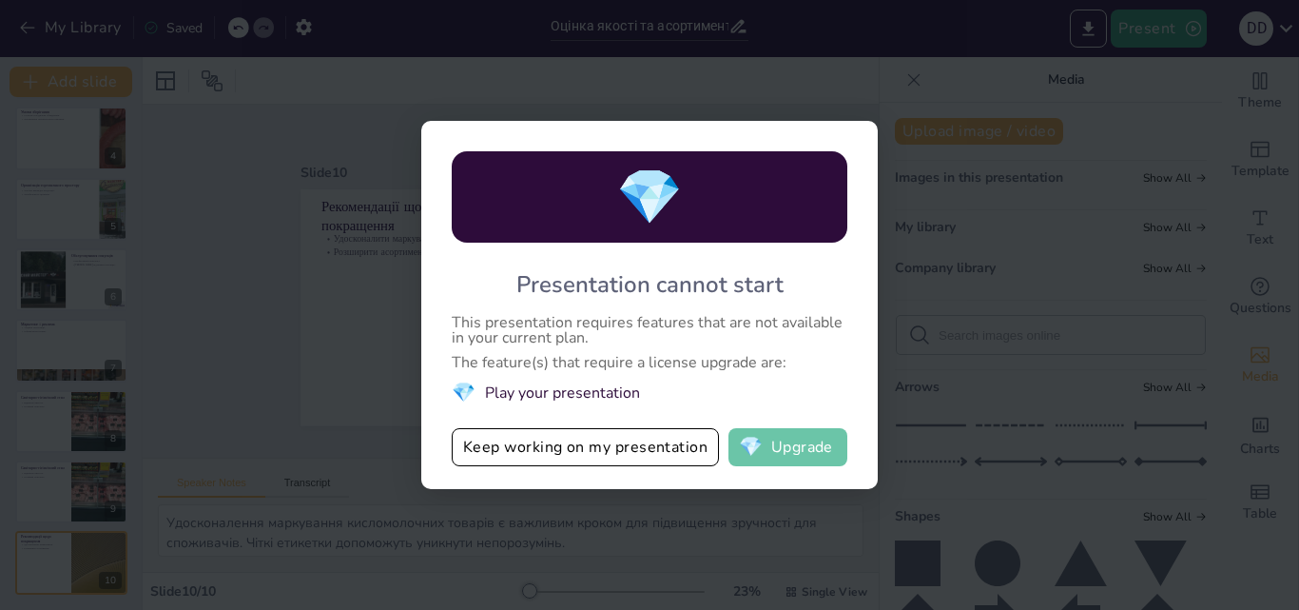
click at [802, 447] on button "💎 Upgrade" at bounding box center [787, 447] width 119 height 38
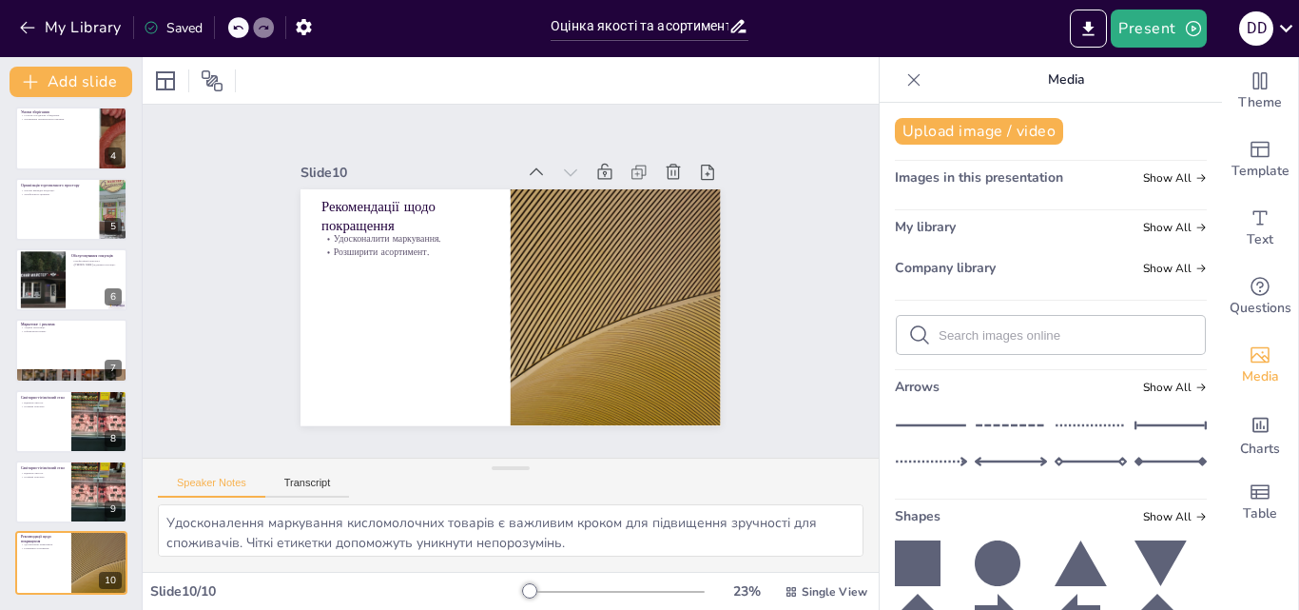
scroll to position [0, 0]
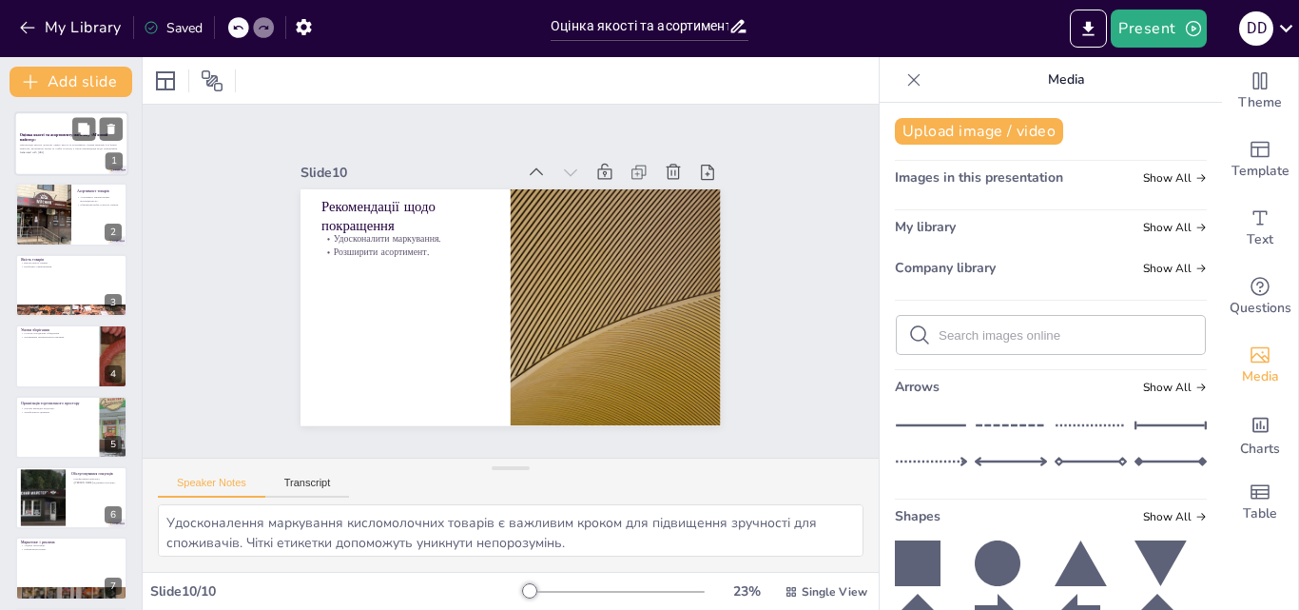
click at [54, 141] on p "Оцінка якості та асортименту магазину «М’ясний майстер»" at bounding box center [71, 137] width 103 height 10
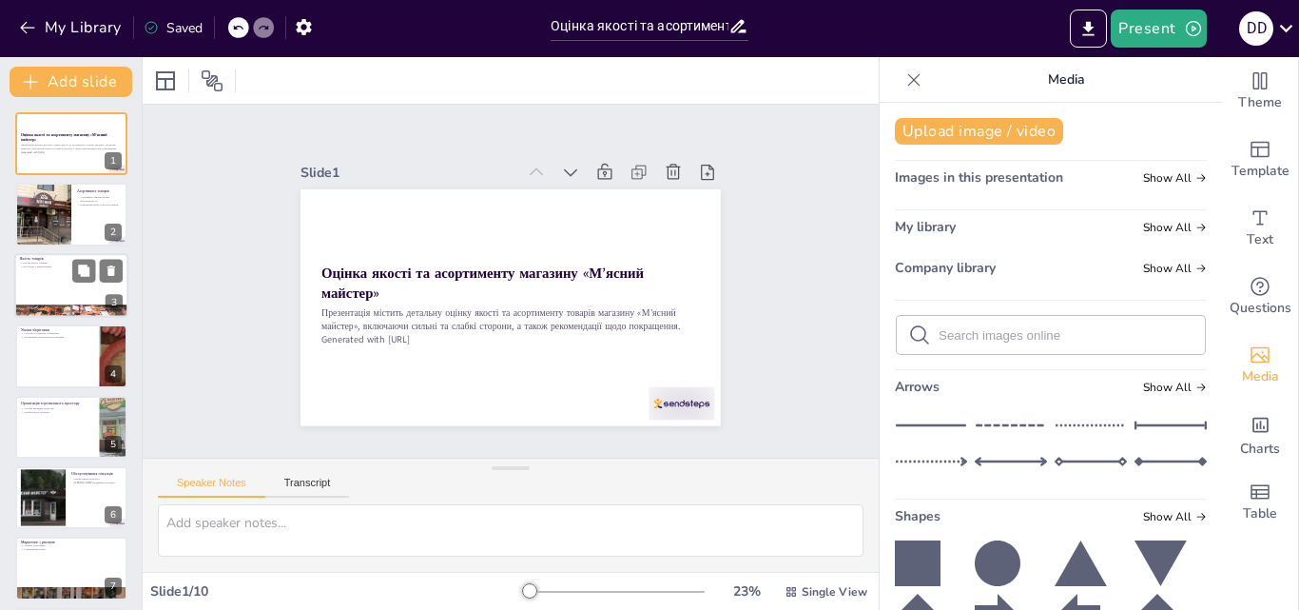
click at [63, 284] on div at bounding box center [71, 285] width 114 height 65
type textarea "Висока якість товарів є важливим фактором для довіри споживачів. Сертифікація п…"
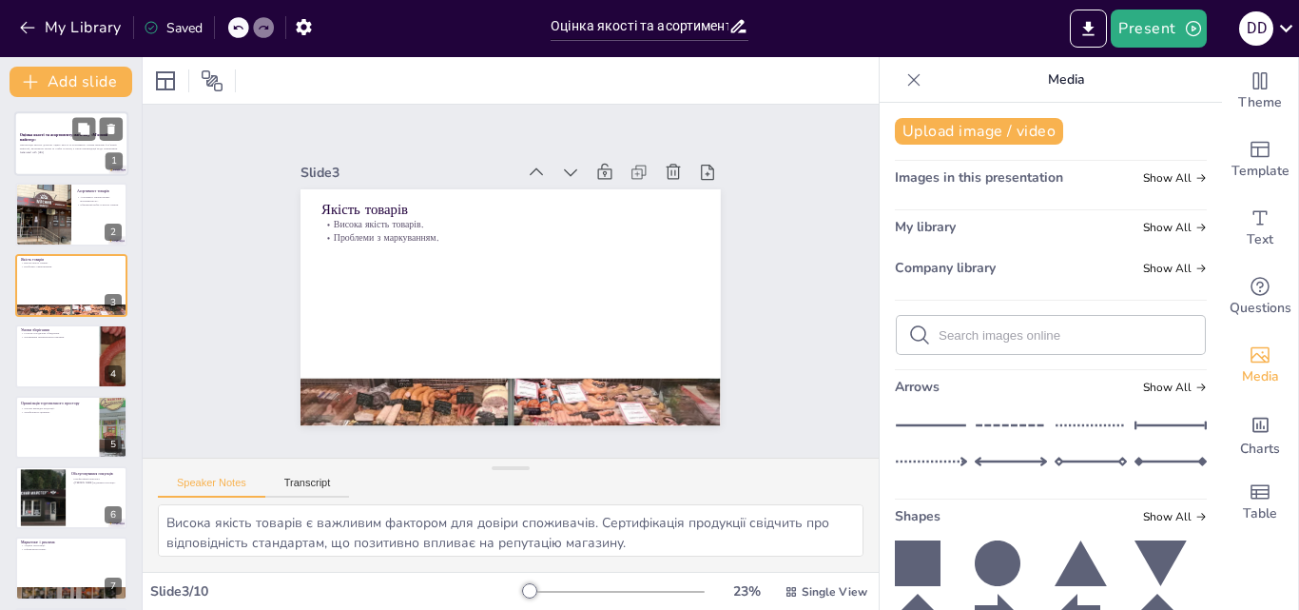
click at [44, 150] on p "Generated with [URL]" at bounding box center [71, 152] width 103 height 4
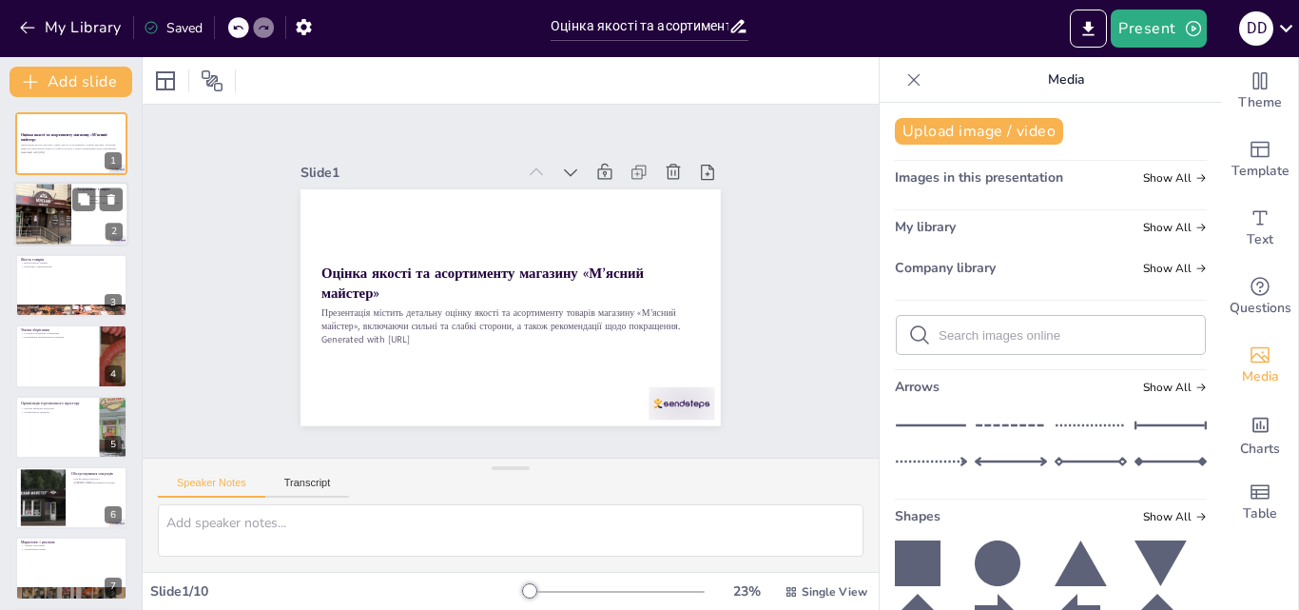
click at [41, 212] on div at bounding box center [43, 215] width 86 height 65
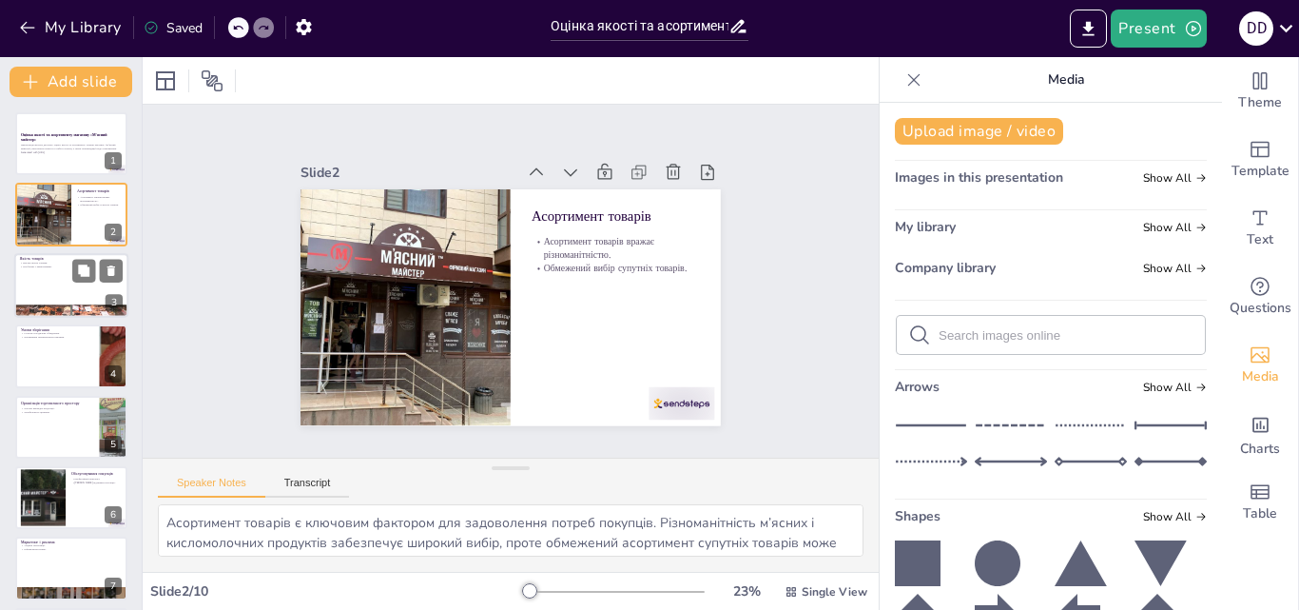
click at [36, 284] on div at bounding box center [71, 285] width 114 height 65
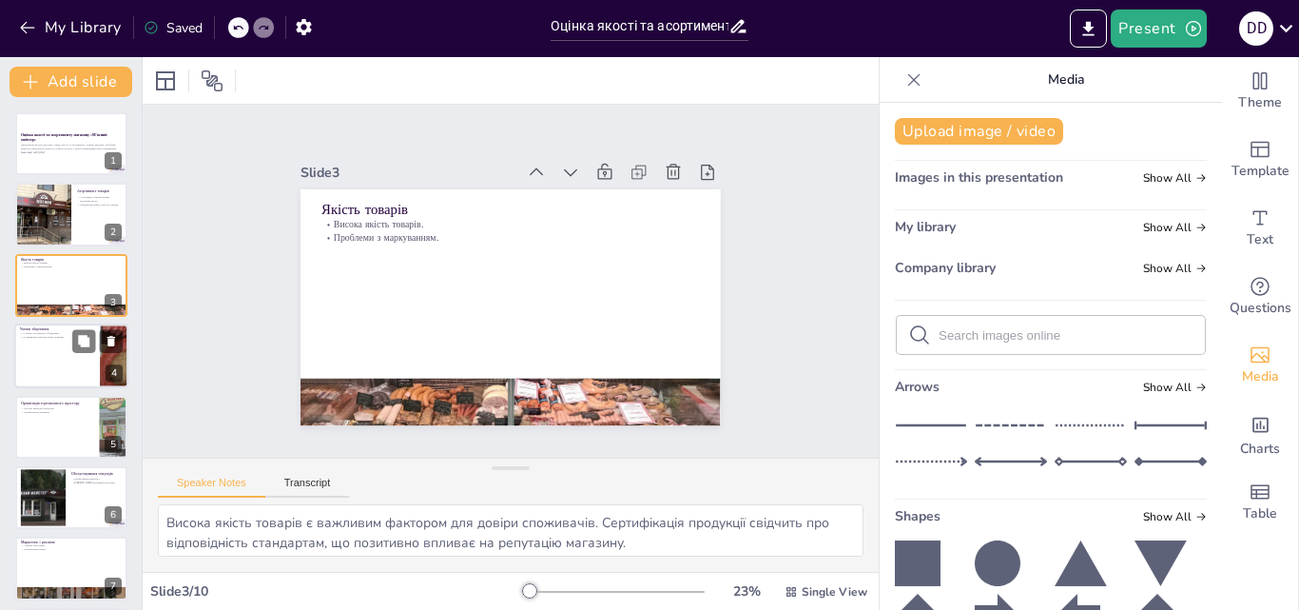
click at [49, 351] on div at bounding box center [71, 355] width 114 height 65
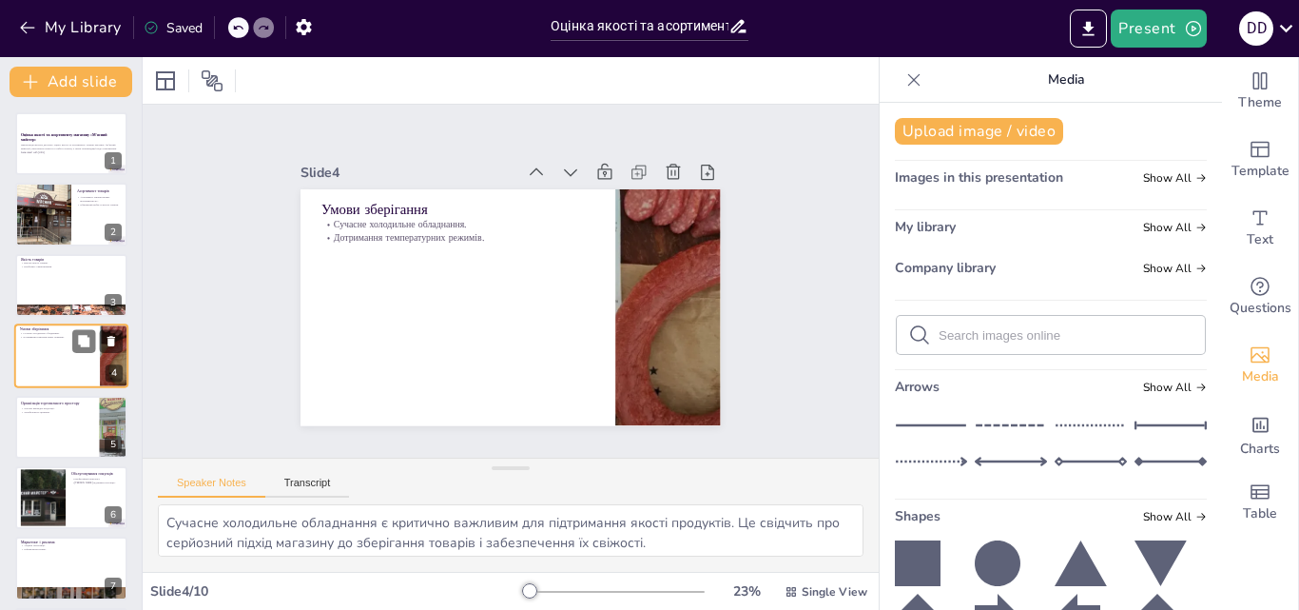
scroll to position [3, 0]
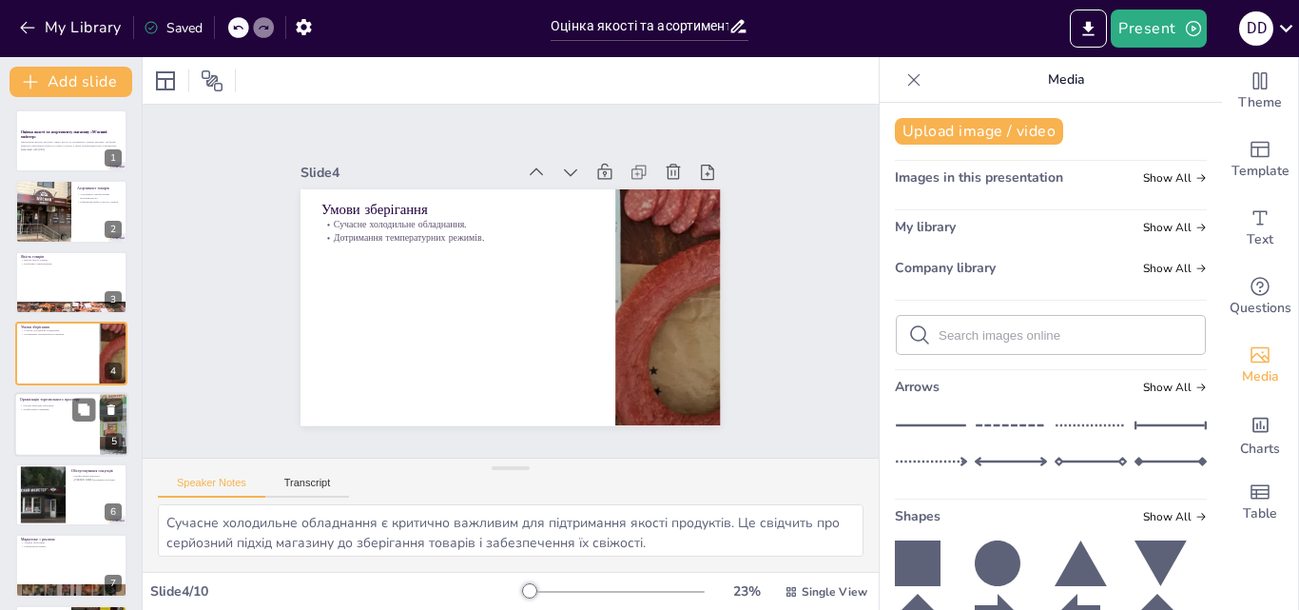
click at [51, 435] on div at bounding box center [71, 424] width 114 height 65
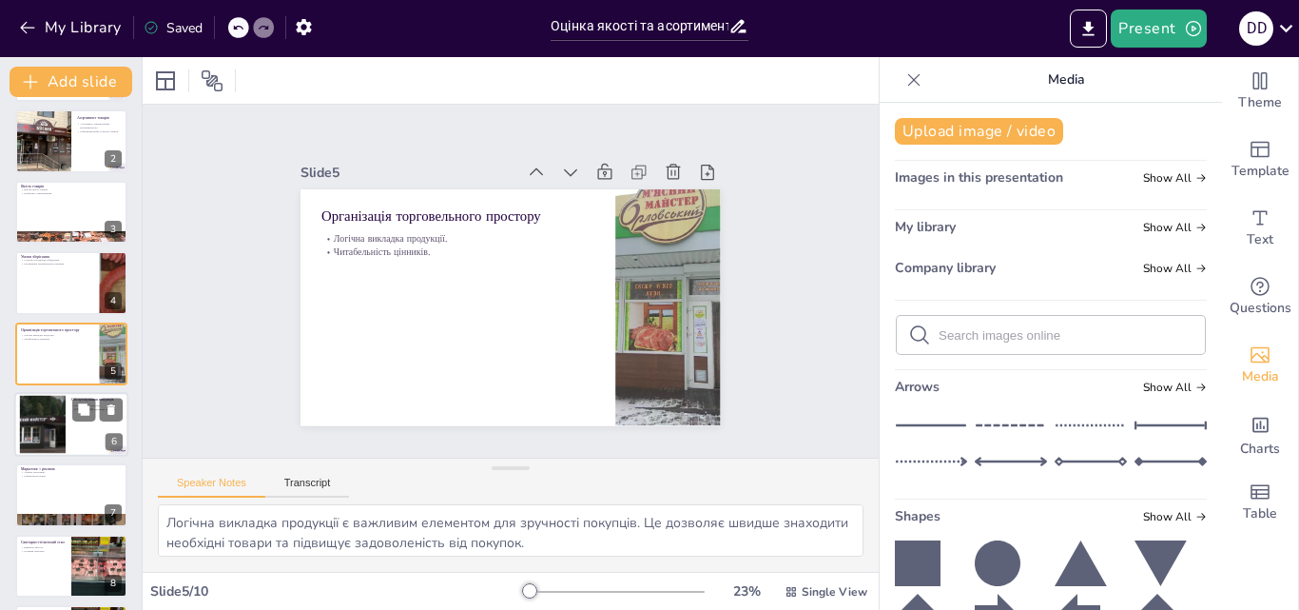
click at [45, 432] on div at bounding box center [42, 425] width 87 height 58
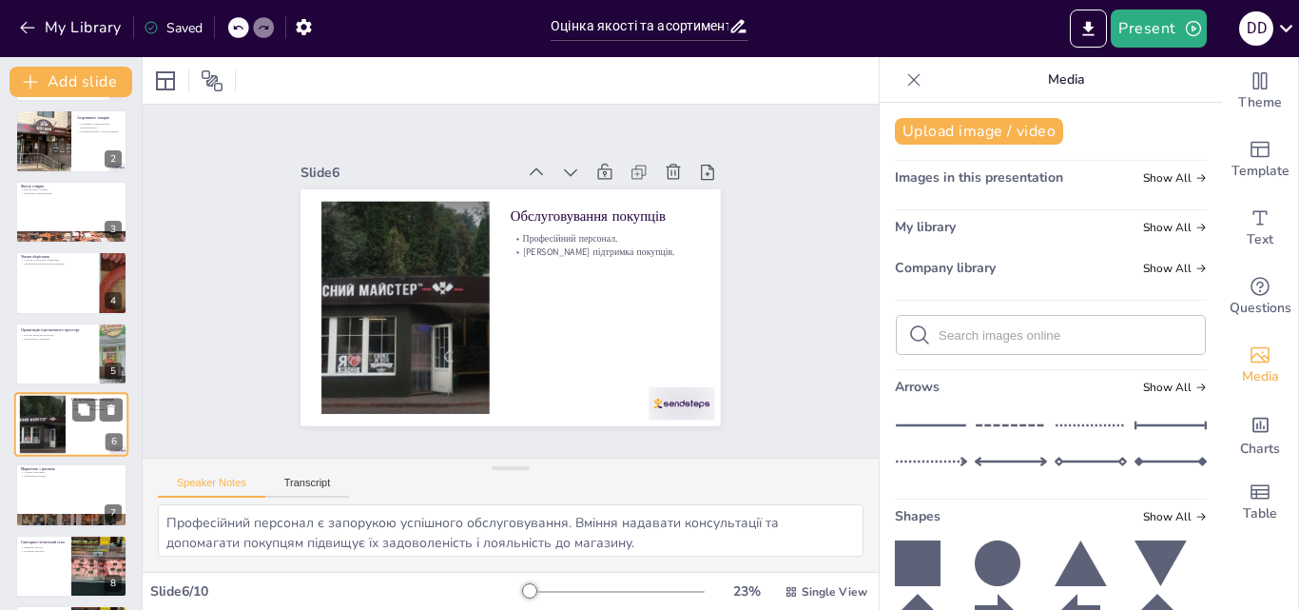
scroll to position [145, 0]
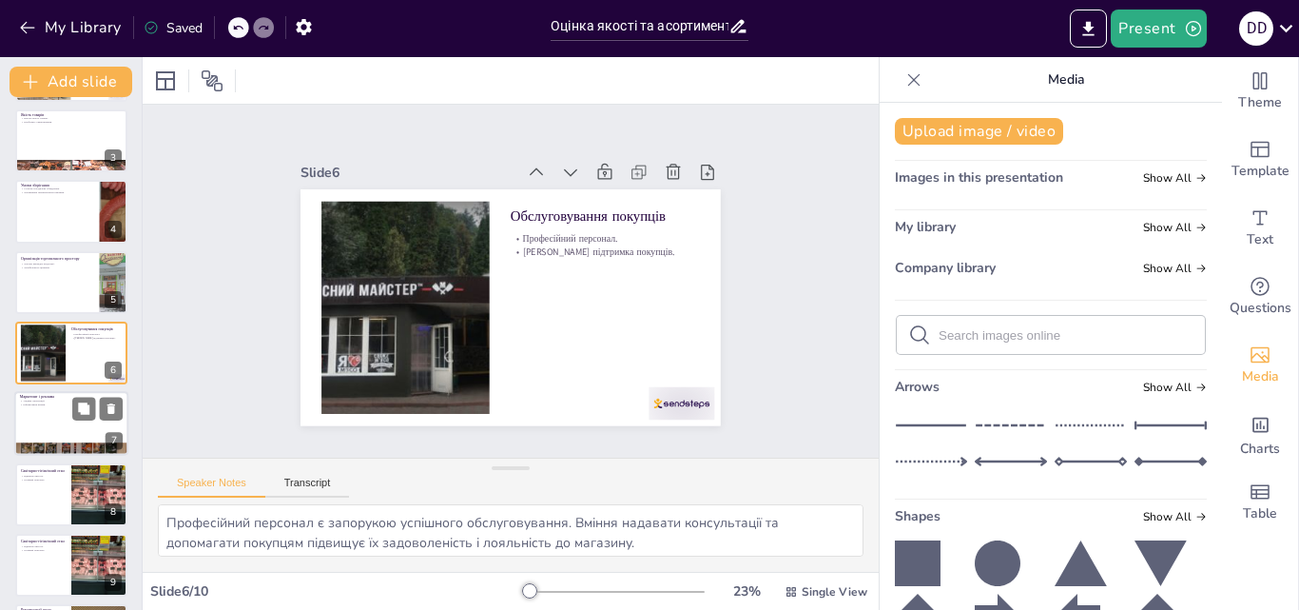
click at [29, 411] on div at bounding box center [71, 424] width 114 height 65
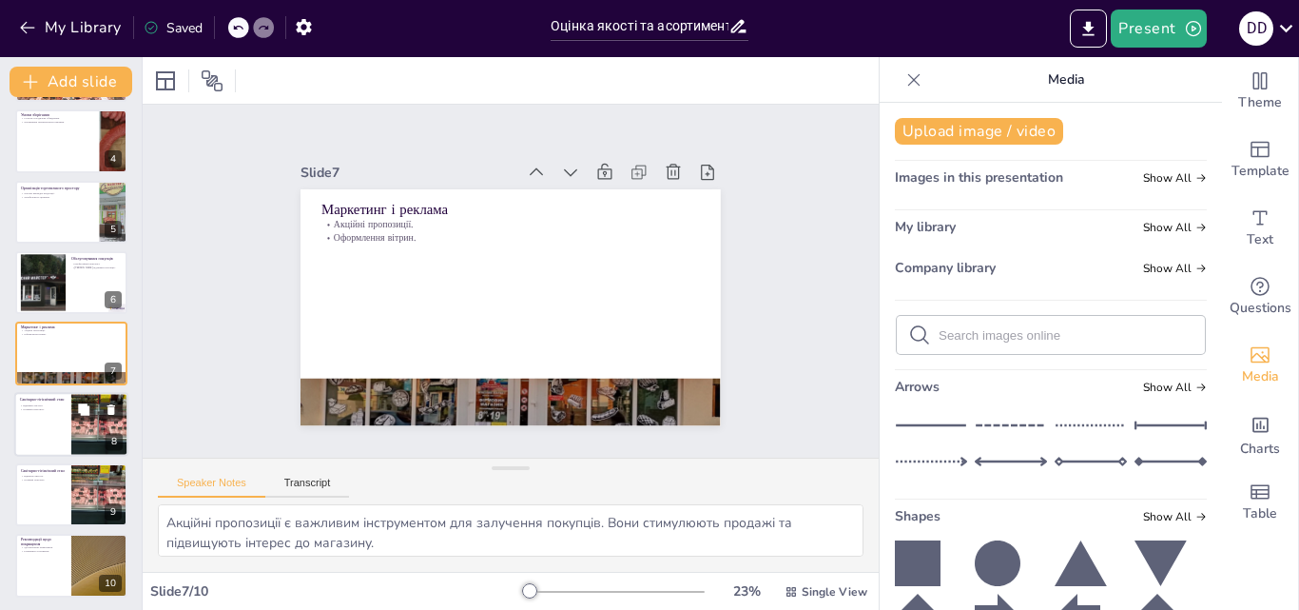
click at [54, 428] on div at bounding box center [71, 424] width 114 height 65
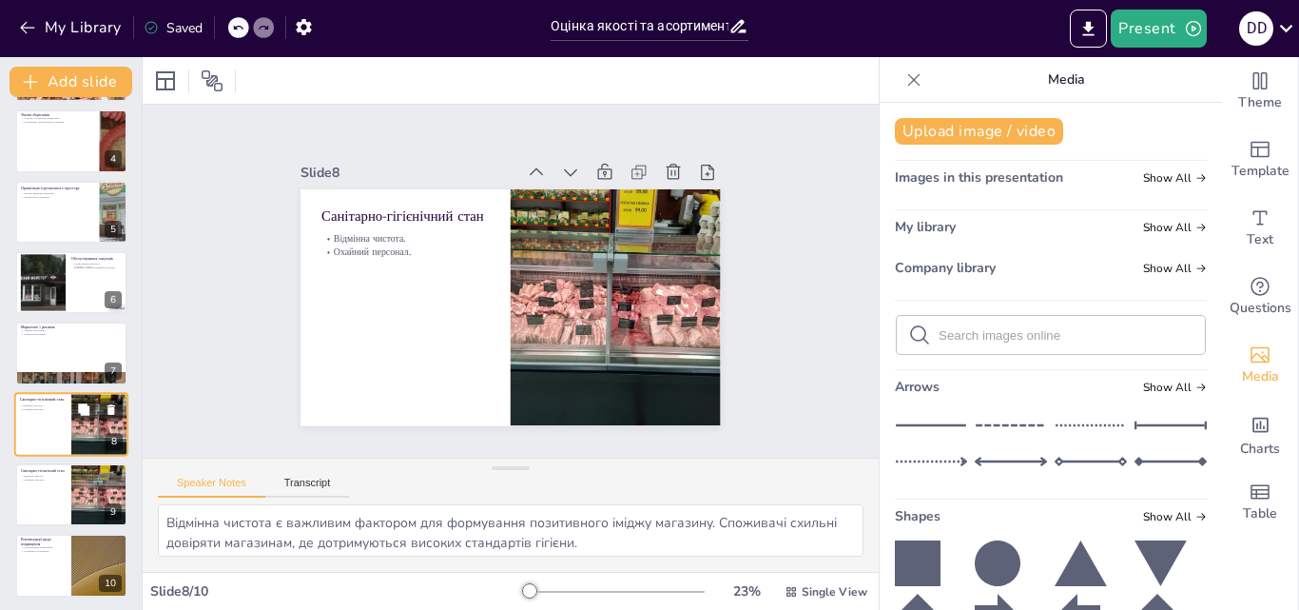
scroll to position [218, 0]
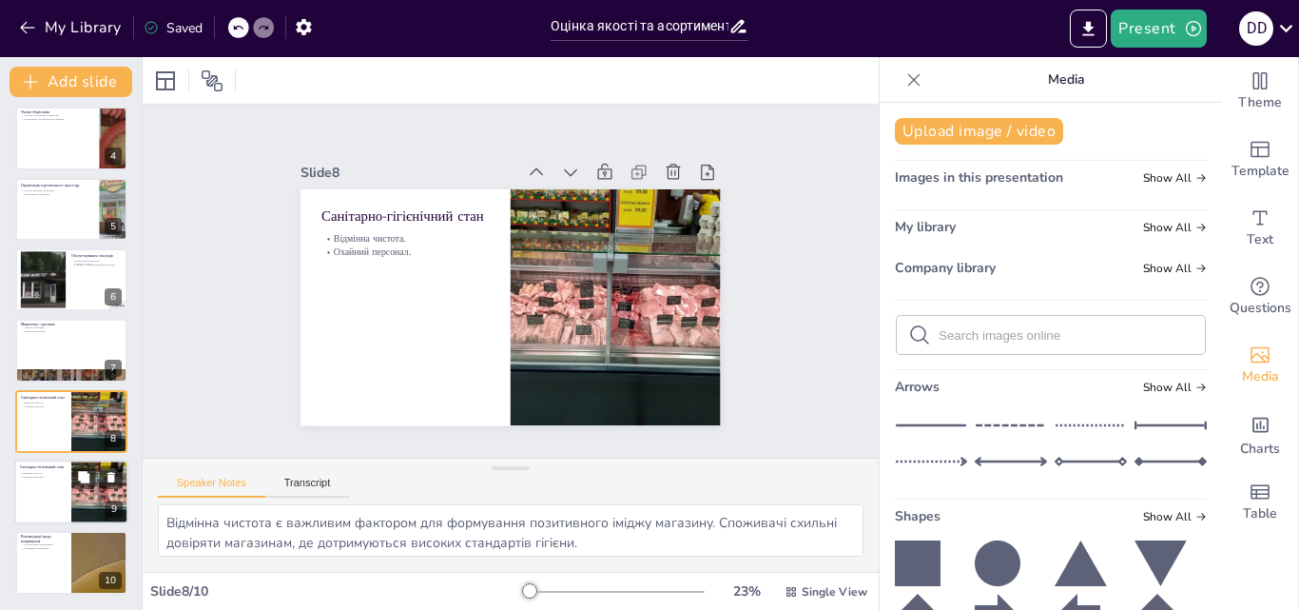
click at [56, 493] on div at bounding box center [71, 491] width 114 height 65
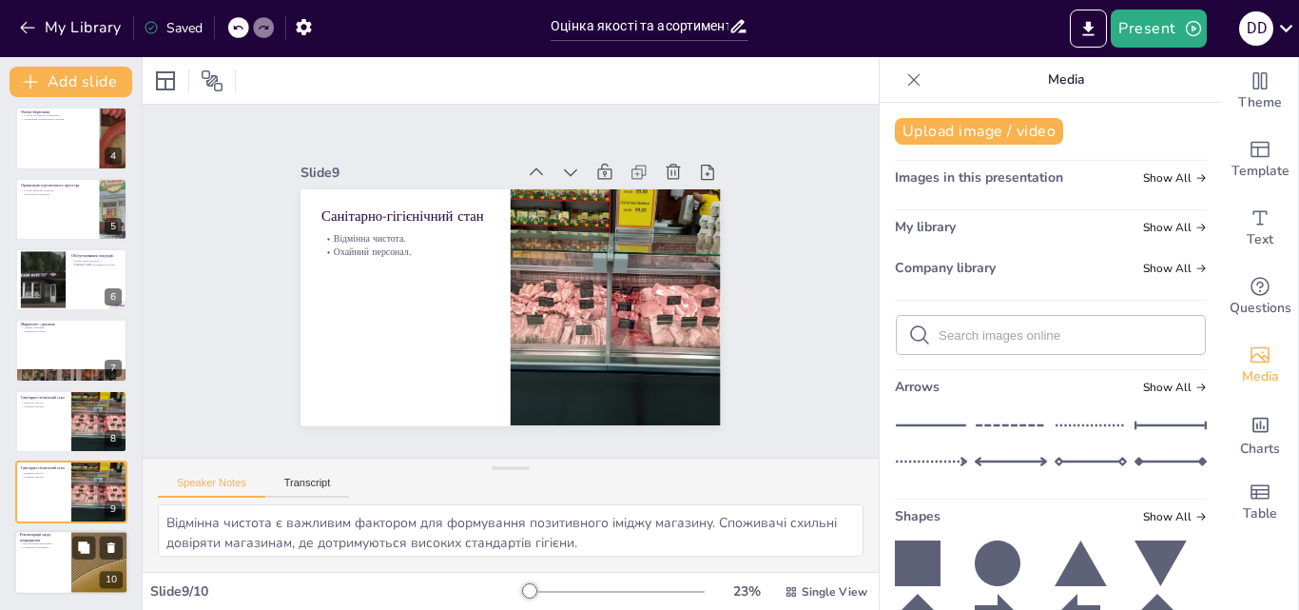
click at [58, 559] on div at bounding box center [71, 563] width 114 height 65
type textarea "Удосконалення маркування кисломолочних товарів є важливим кроком для підвищення…"
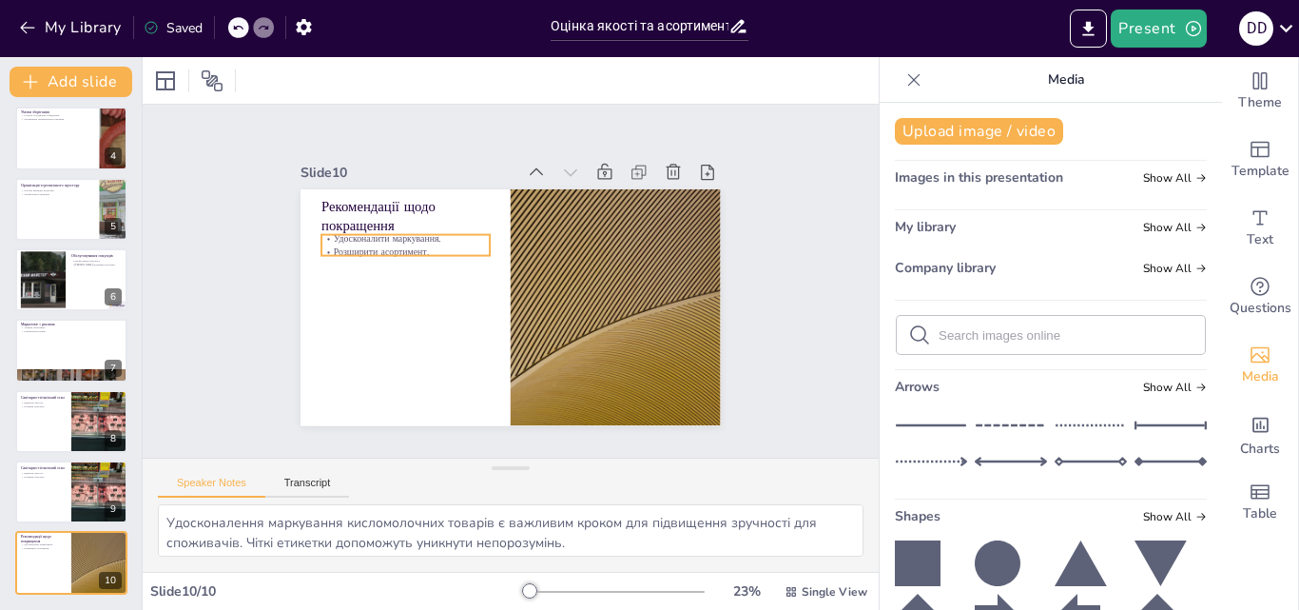
click at [474, 242] on p "Розширити асортимент." at bounding box center [506, 172] width 65 height 164
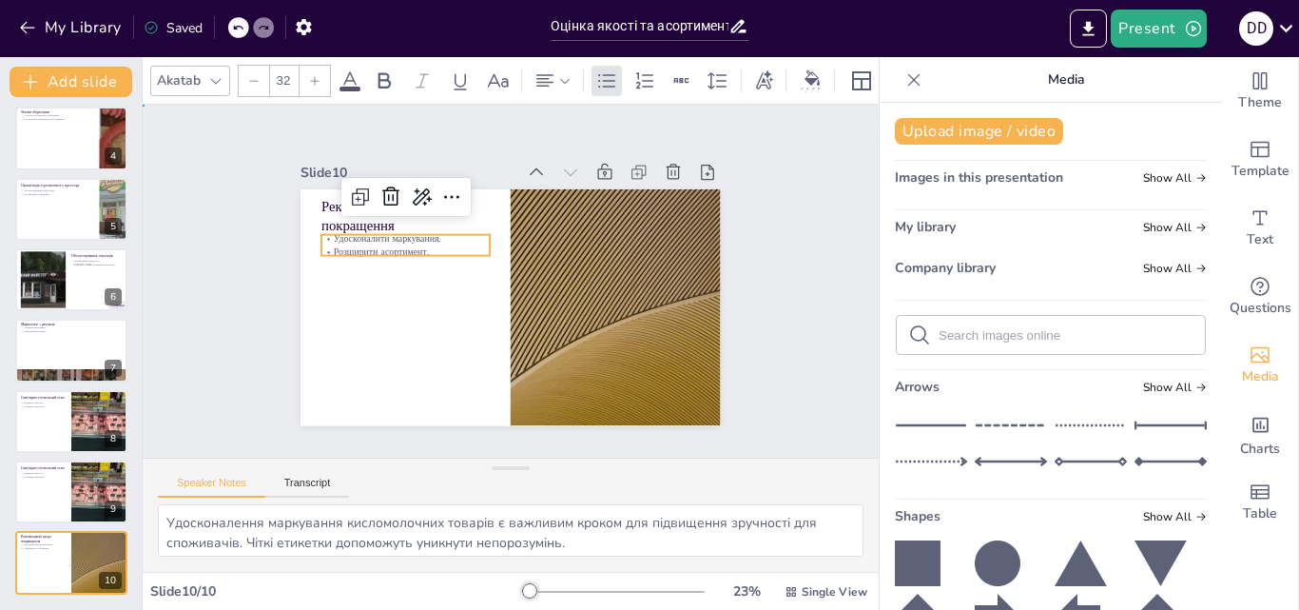
click at [244, 278] on div "Slide 1 Оцінка якості та асортименту магазину «М’ясний майстер» Презентація міс…" at bounding box center [511, 281] width 544 height 596
